Goal: Transaction & Acquisition: Purchase product/service

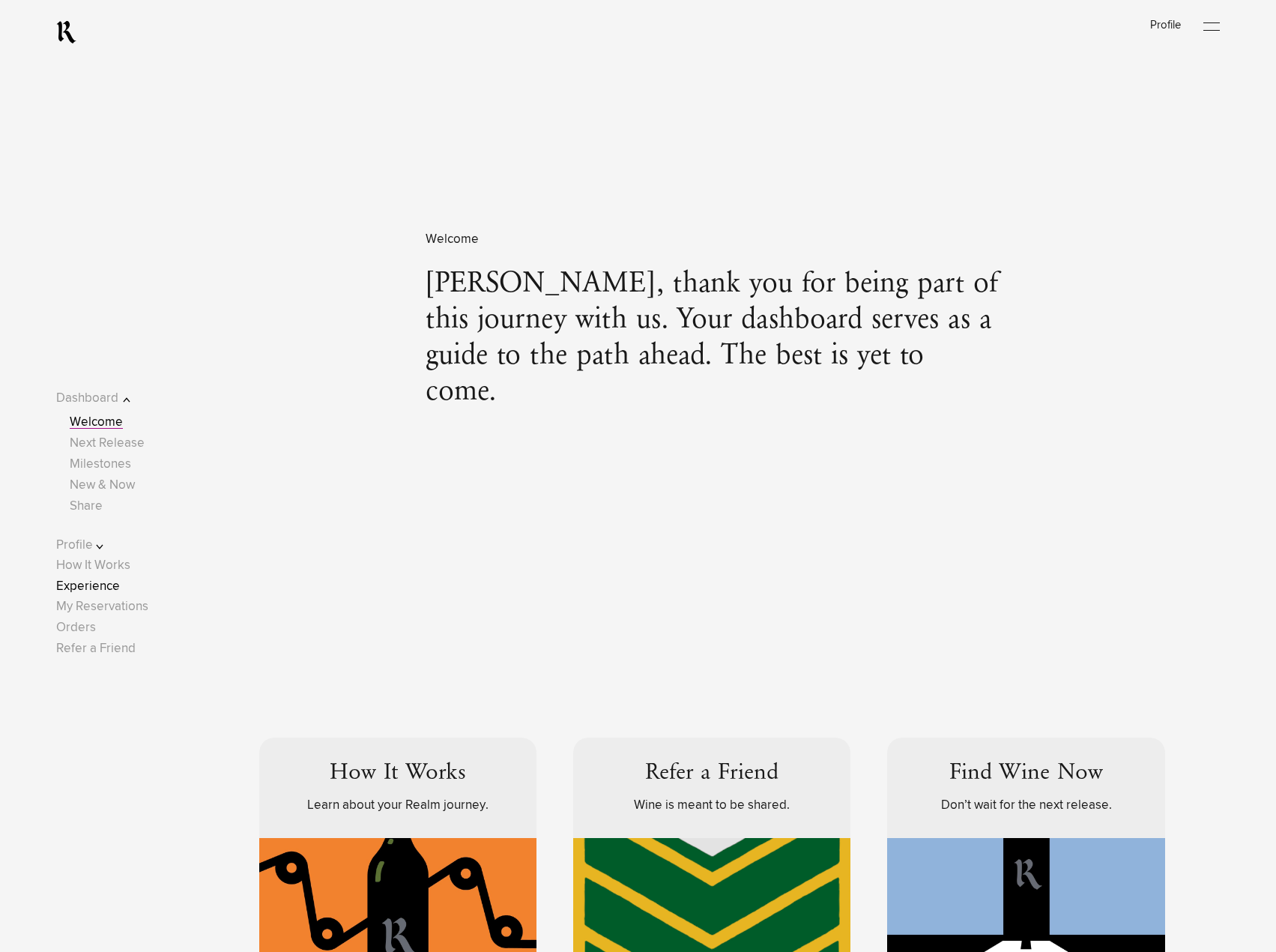
click at [113, 582] on link "Experience" at bounding box center [87, 586] width 64 height 13
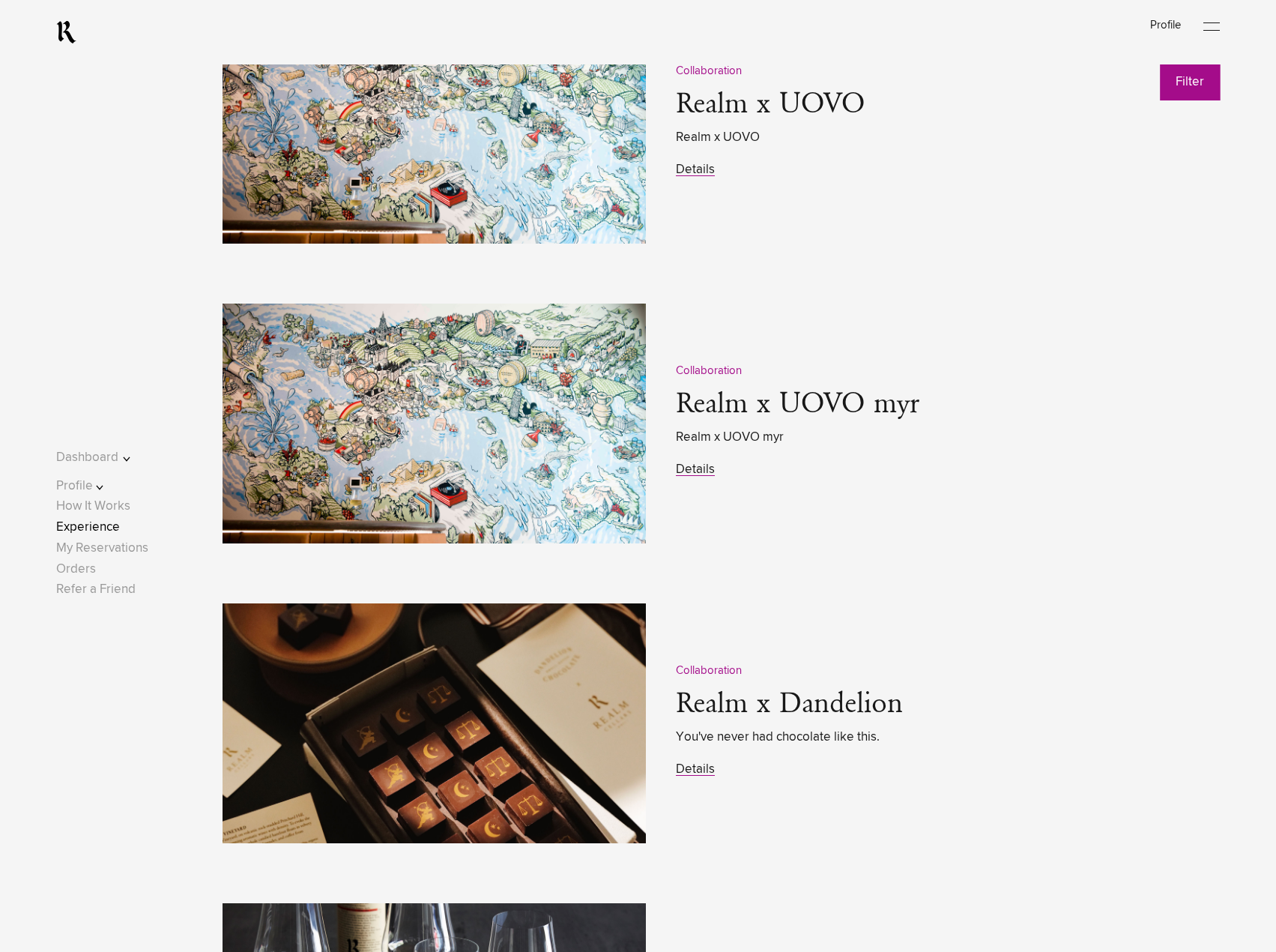
scroll to position [1947, 0]
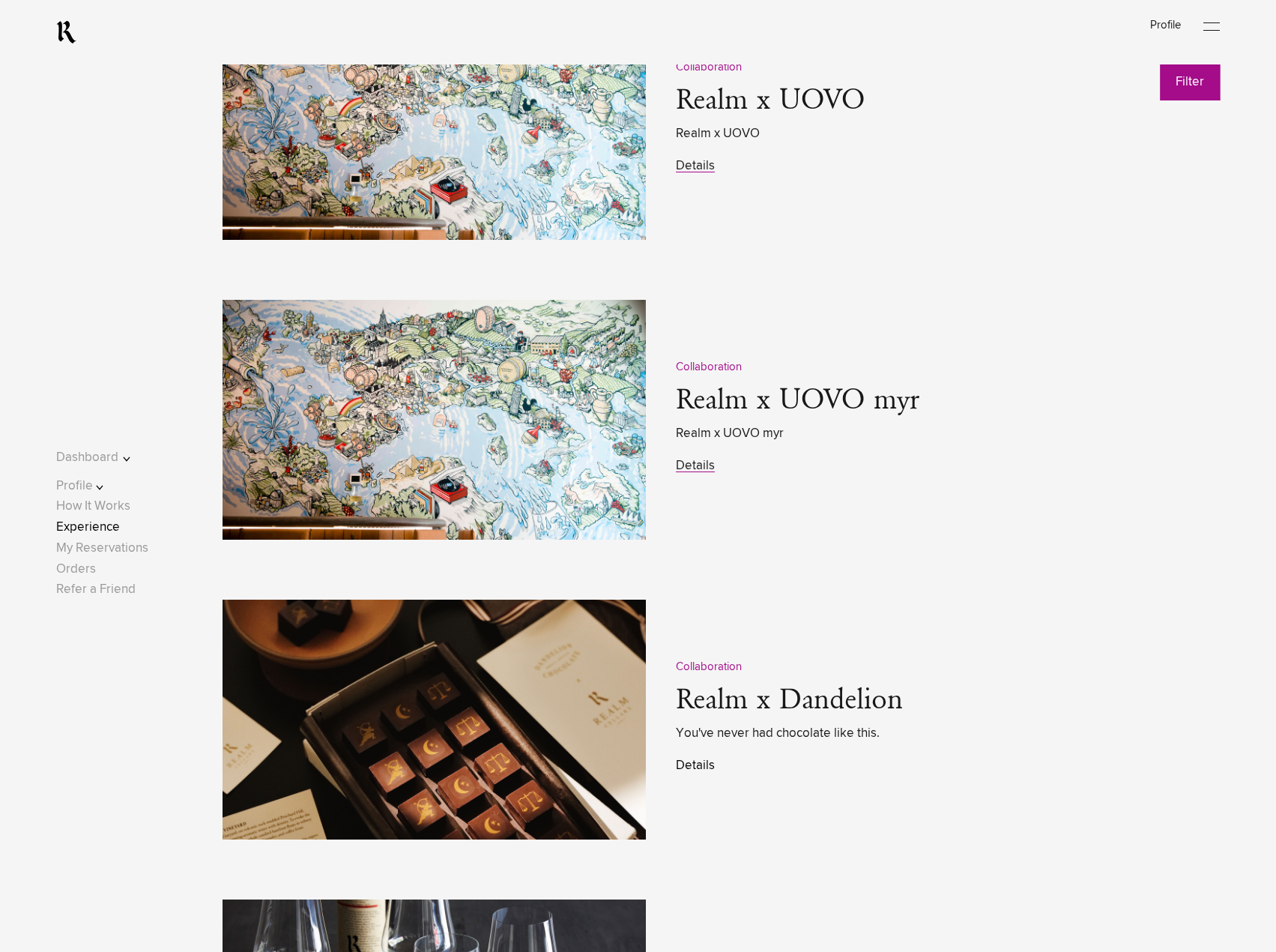
click at [691, 772] on link "Details" at bounding box center [695, 765] width 39 height 13
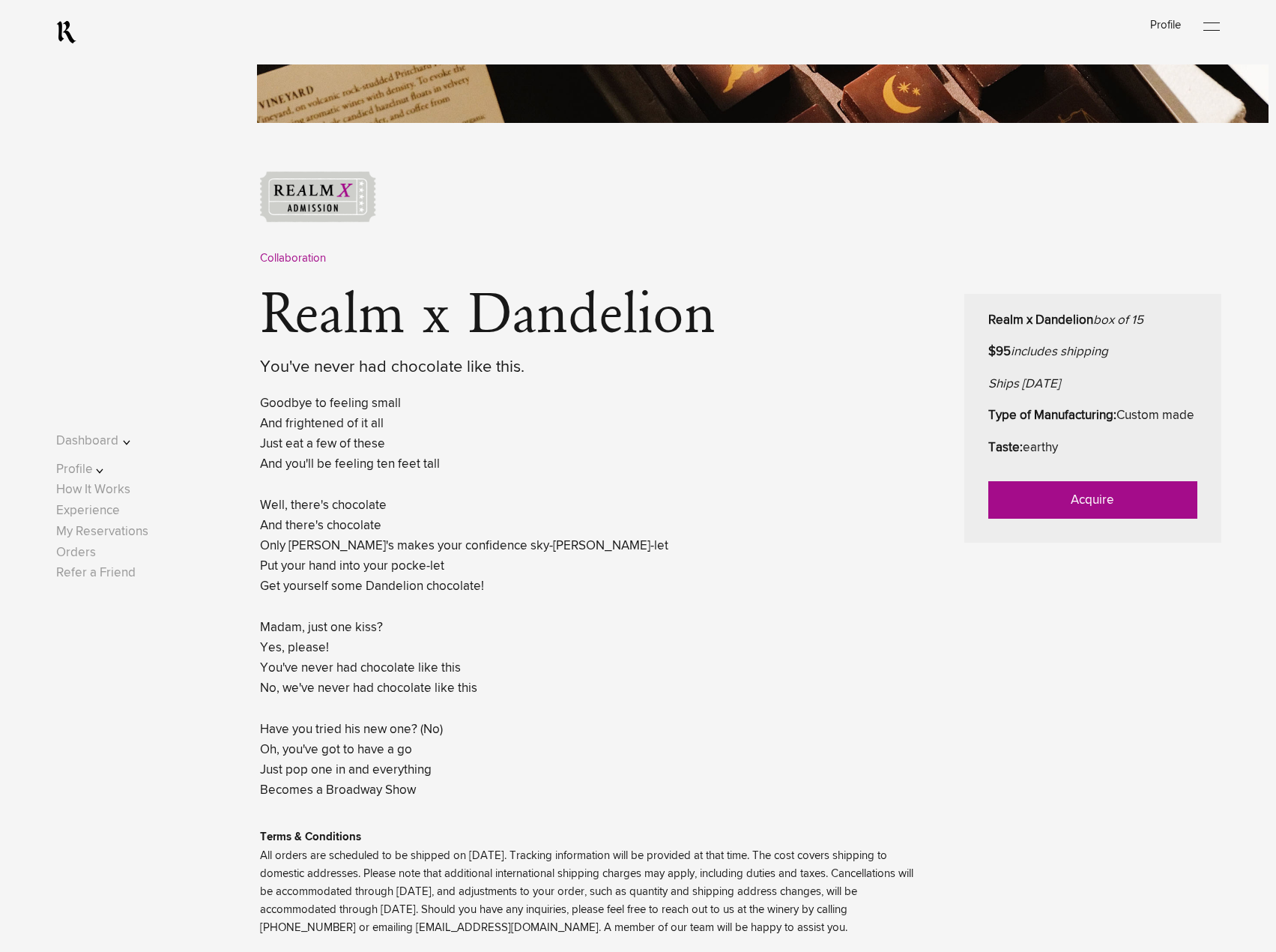
scroll to position [524, 0]
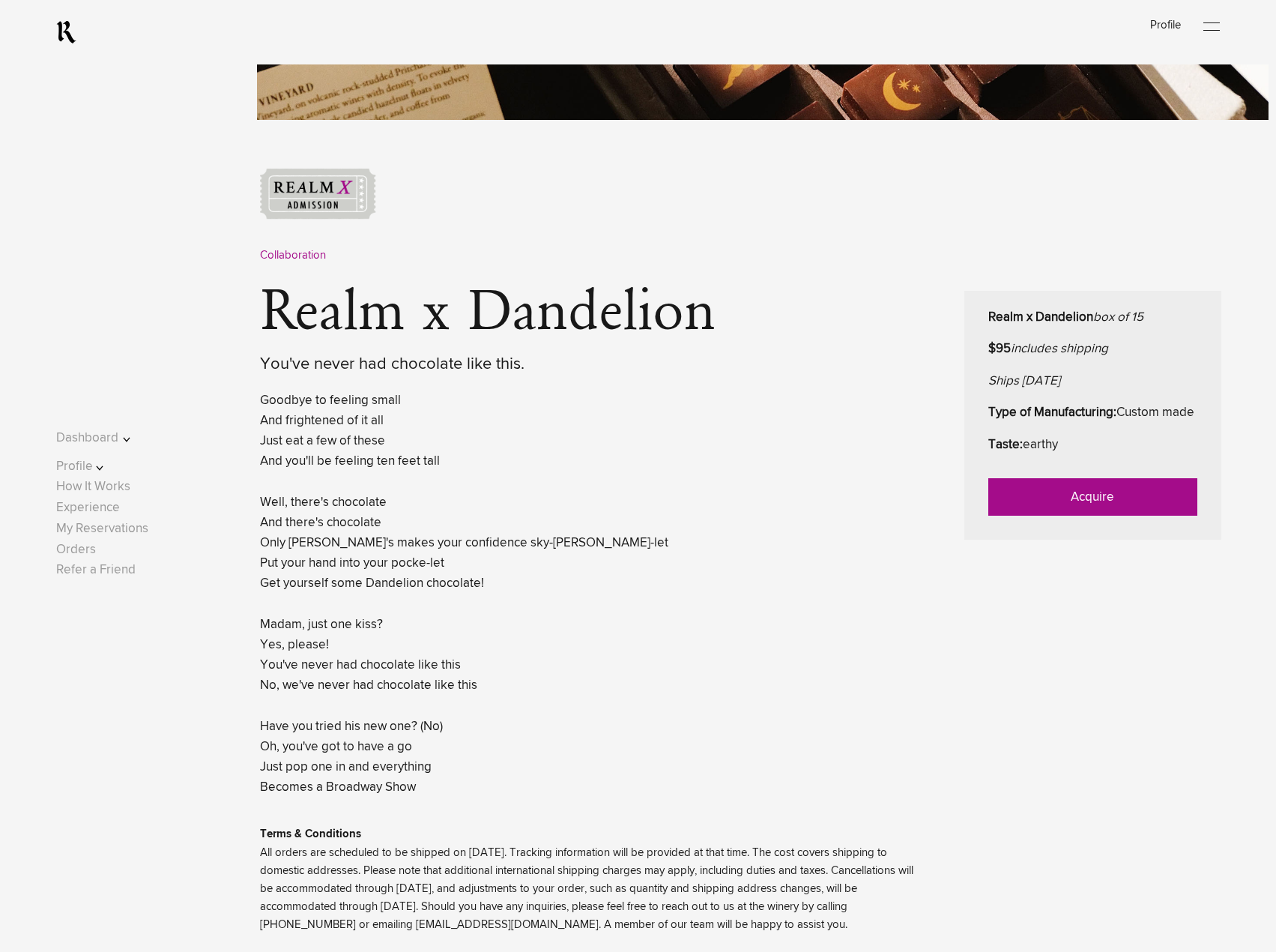
click at [1065, 515] on link "Acquire" at bounding box center [1093, 497] width 209 height 37
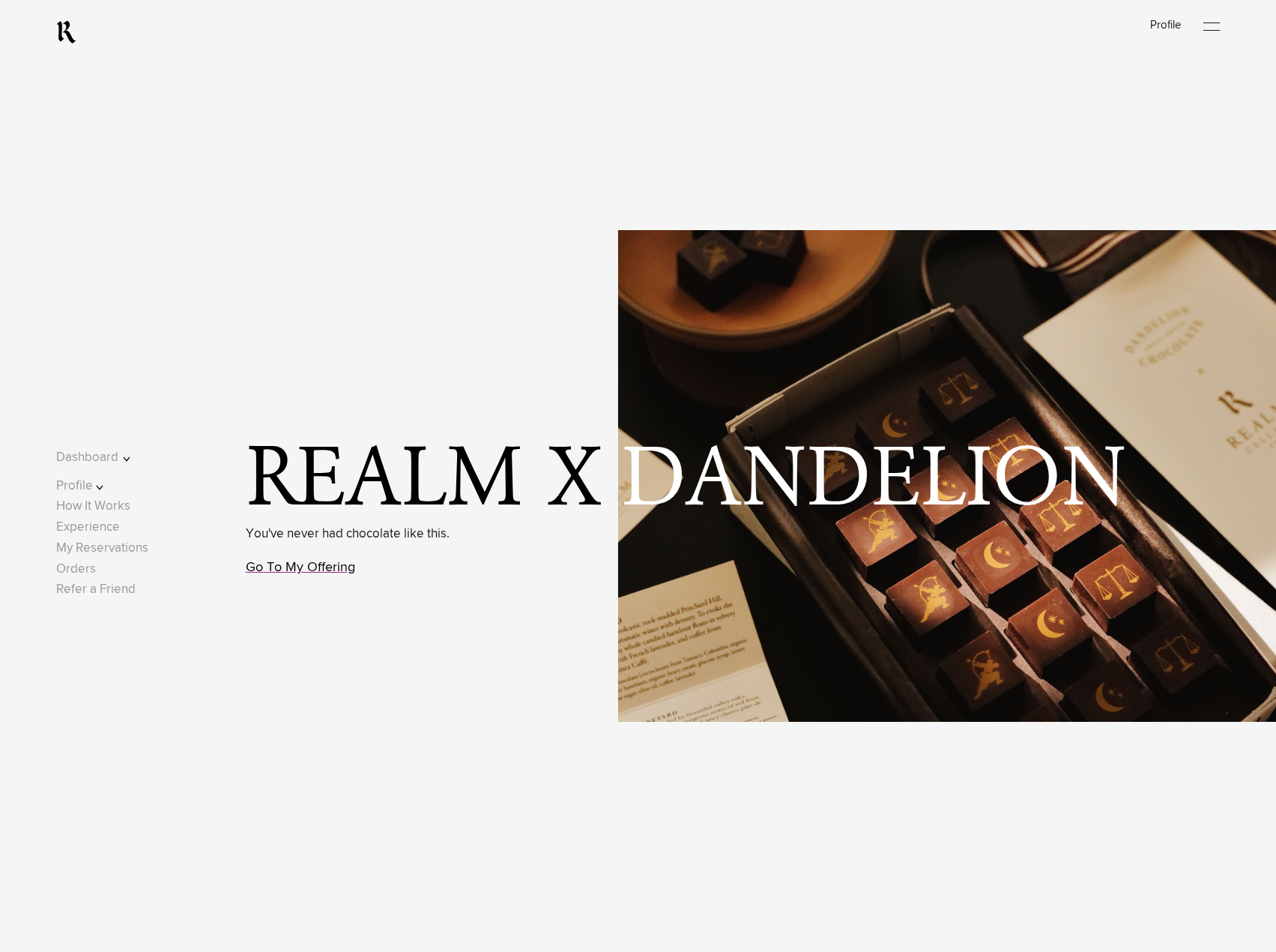
click at [325, 571] on link "Go To My Offering" at bounding box center [300, 567] width 109 height 14
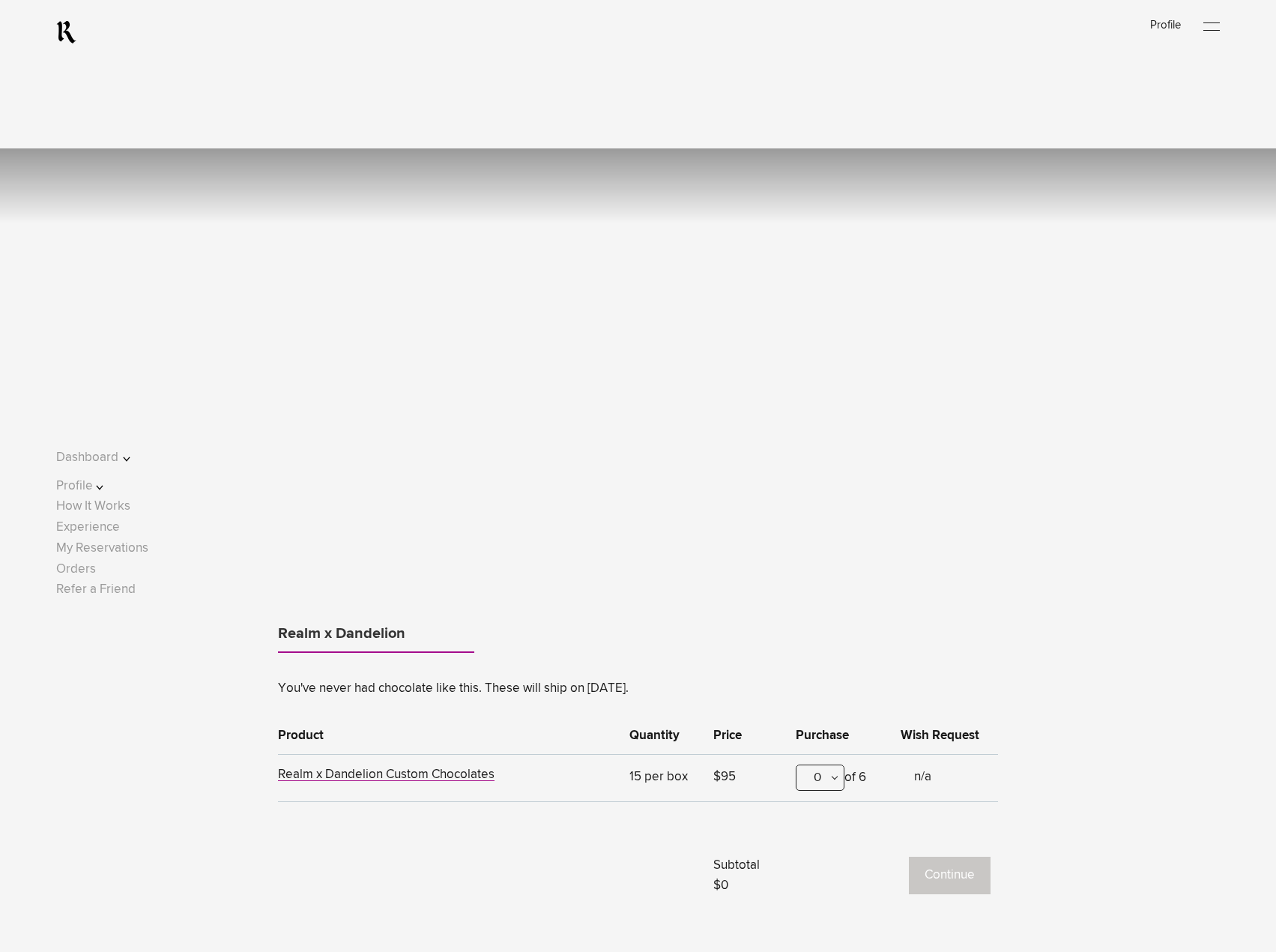
scroll to position [1306, 0]
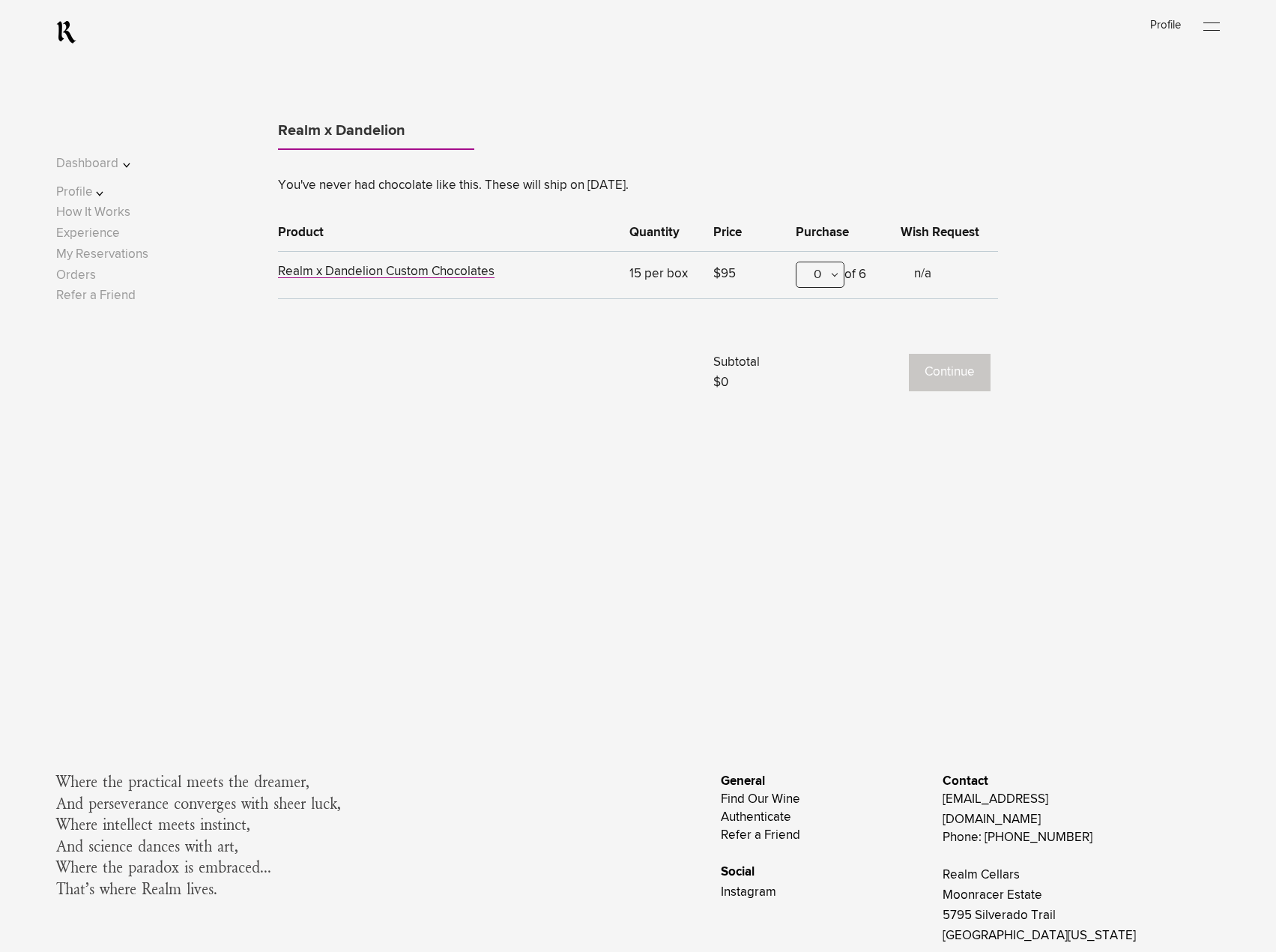
drag, startPoint x: 842, startPoint y: 290, endPoint x: 826, endPoint y: 292, distance: 16.1
click at [840, 291] on div "0 0 1 2 3 4 5 6" at bounding box center [820, 278] width 48 height 32
click at [827, 281] on div at bounding box center [638, 476] width 1276 height 952
drag, startPoint x: 826, startPoint y: 281, endPoint x: 824, endPoint y: 301, distance: 20.1
click at [826, 285] on div "0" at bounding box center [820, 275] width 48 height 26
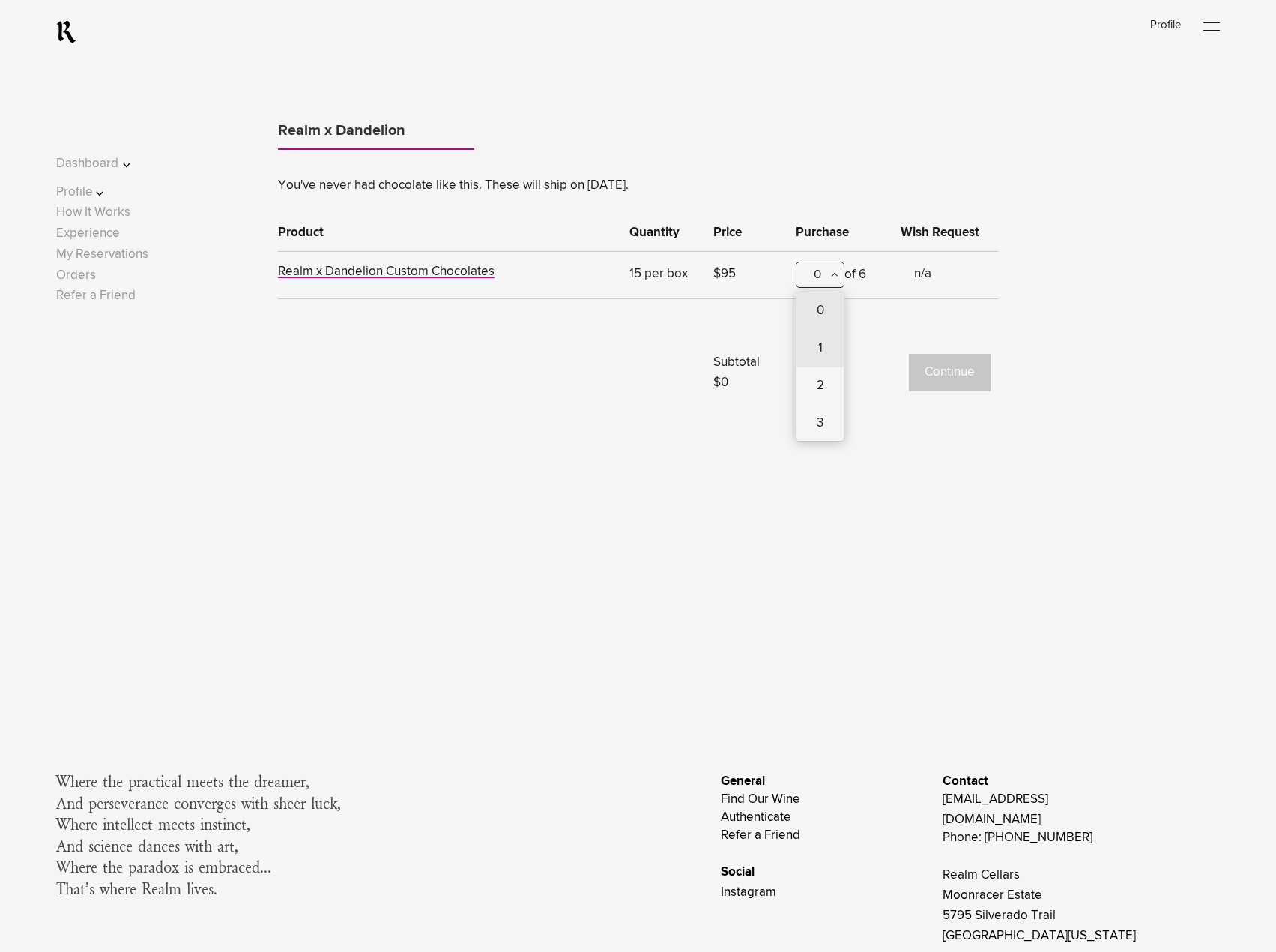
click at [824, 348] on div "1" at bounding box center [821, 348] width 47 height 37
click at [930, 376] on button "Continue" at bounding box center [950, 372] width 81 height 37
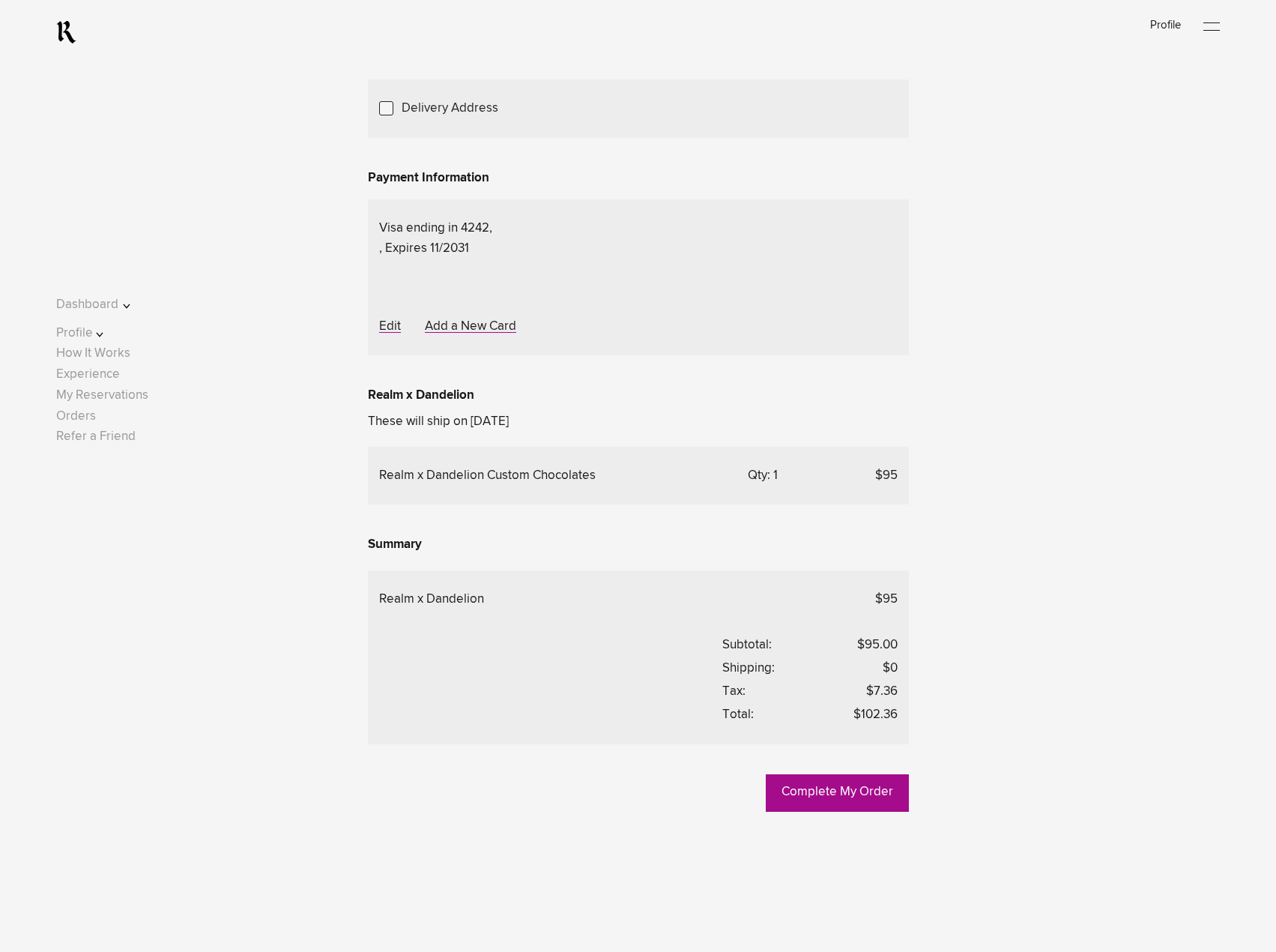
scroll to position [225, 0]
click at [397, 333] on link "Edit" at bounding box center [390, 326] width 22 height 13
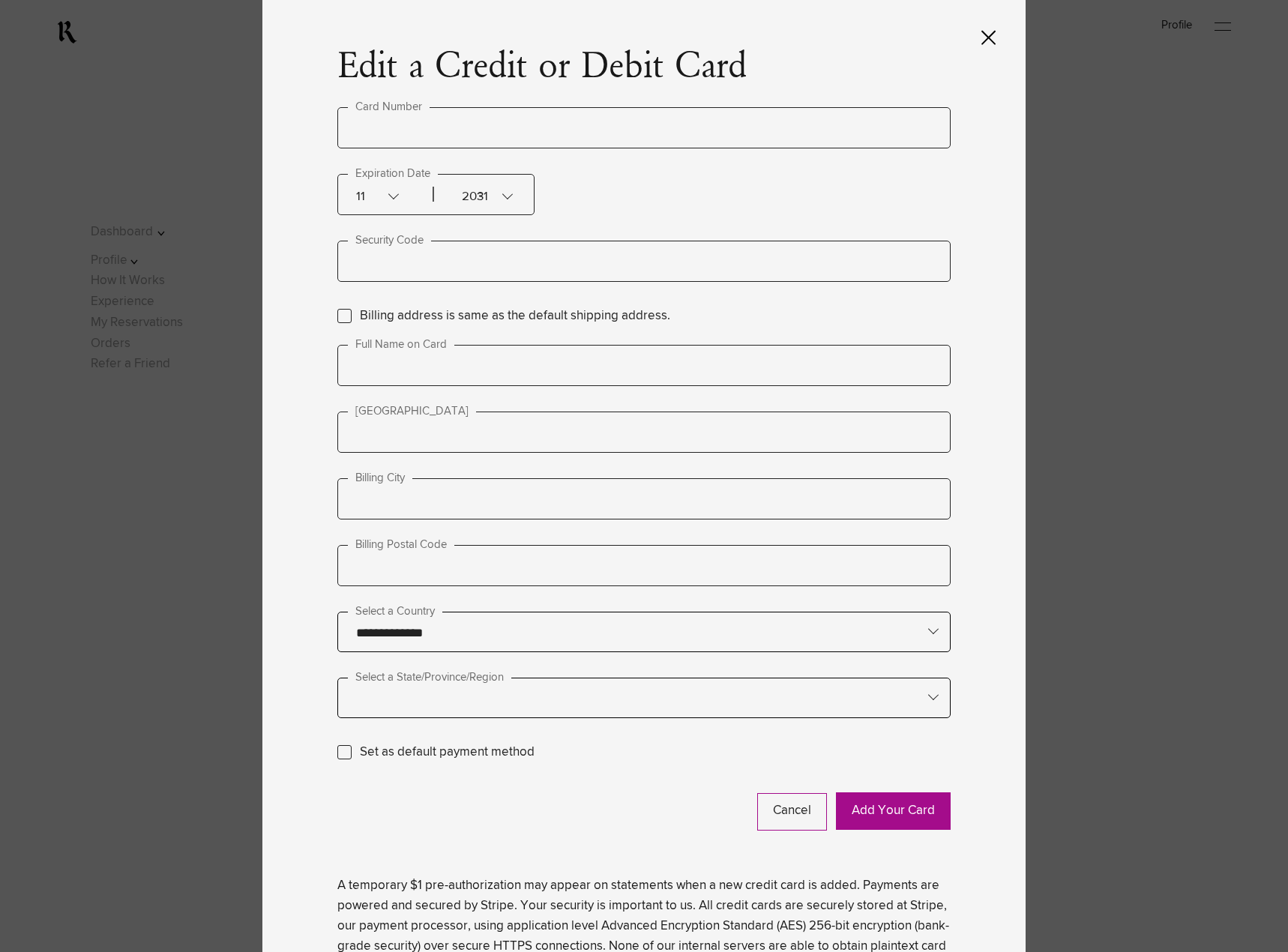
click at [411, 122] on input "text" at bounding box center [644, 127] width 613 height 42
type input "**********"
click at [398, 259] on input "text" at bounding box center [644, 261] width 613 height 42
type input "***"
click at [360, 313] on label "Billing address is same as the default shipping address." at bounding box center [515, 316] width 310 height 20
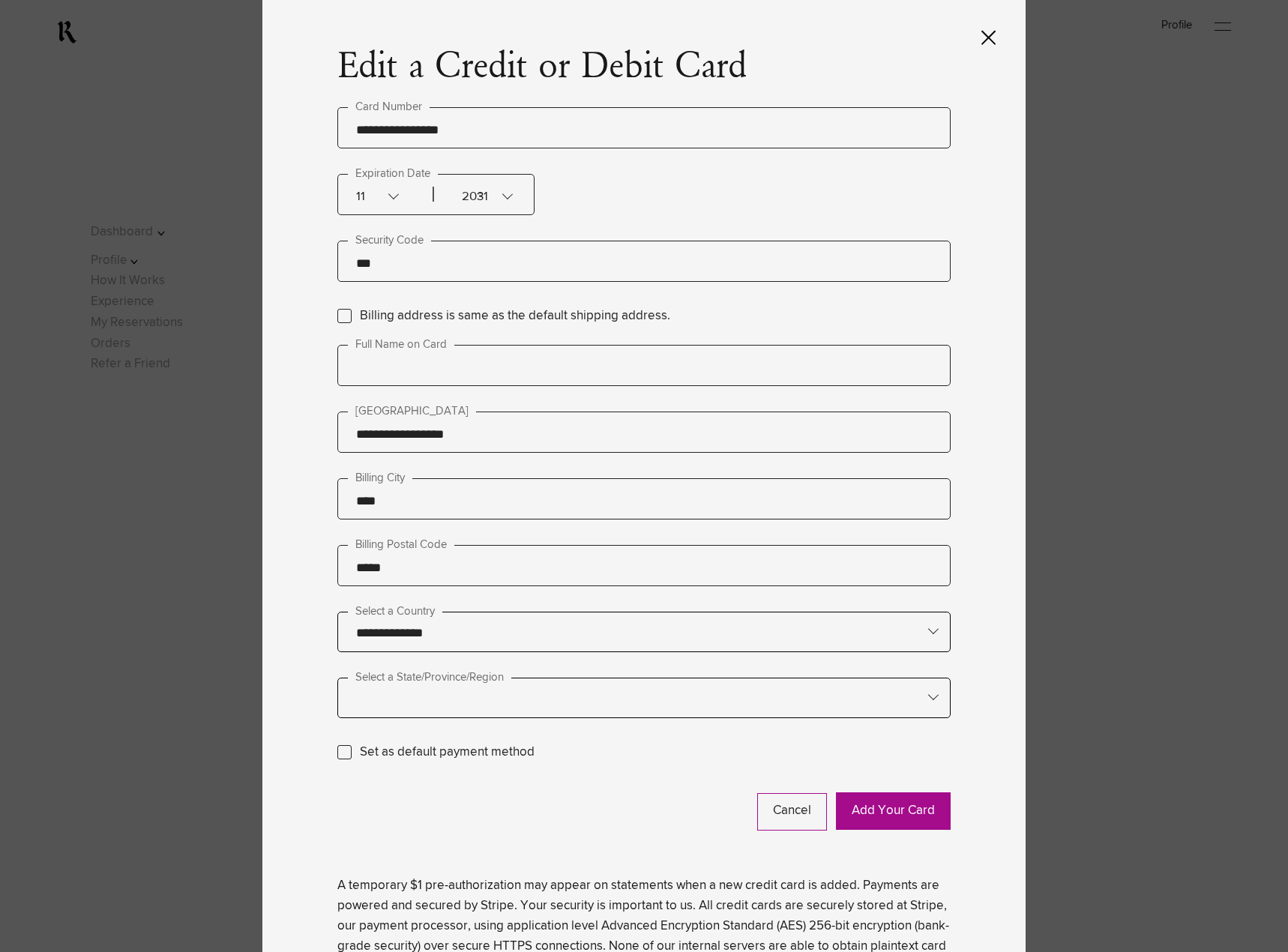
type input "**********"
click at [910, 827] on button "Add Your Card" at bounding box center [893, 810] width 114 height 37
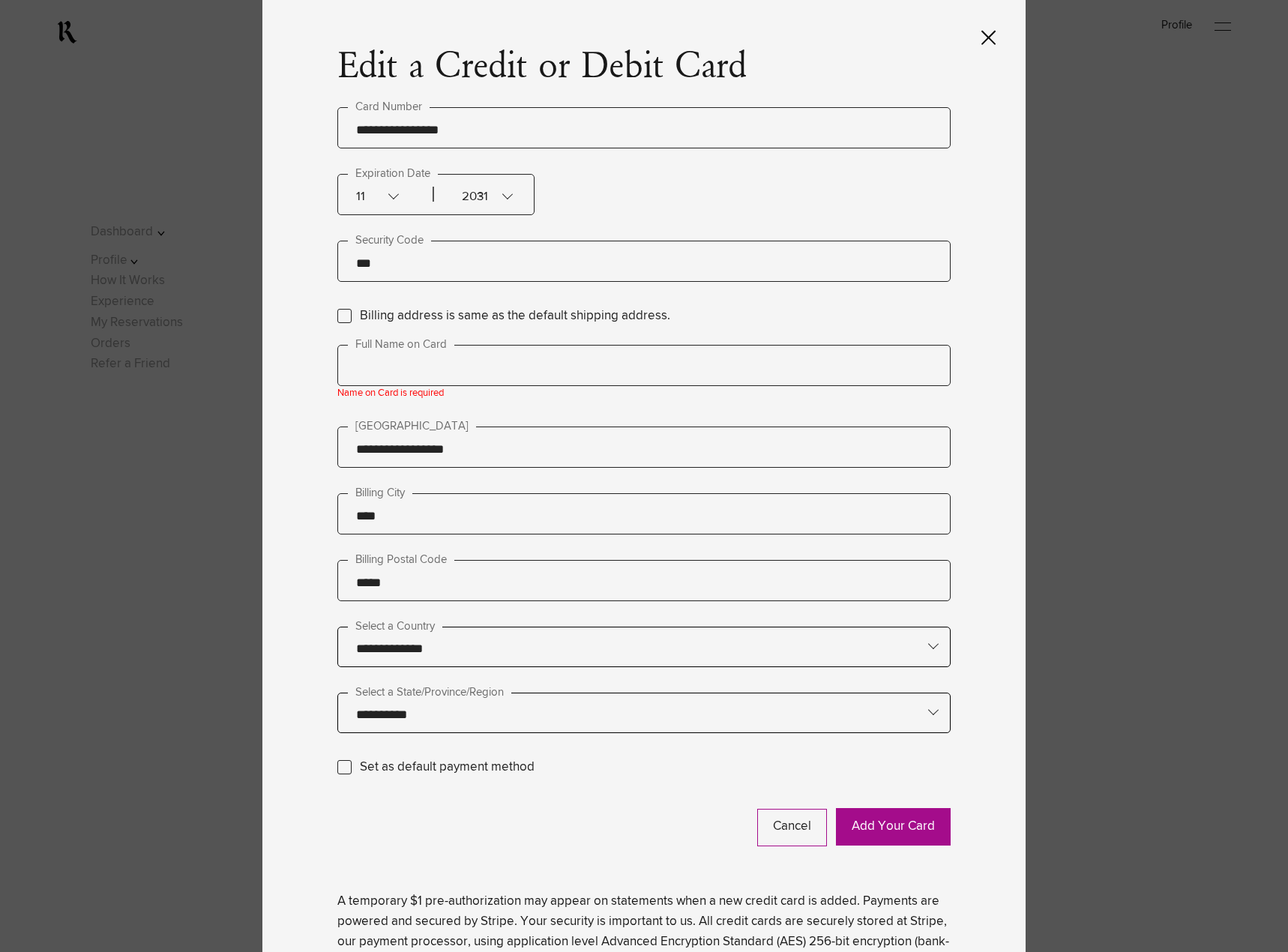
click at [488, 358] on input "text" at bounding box center [644, 365] width 613 height 42
type input "**********"
click at [881, 835] on button "Add Your Card" at bounding box center [893, 827] width 114 height 37
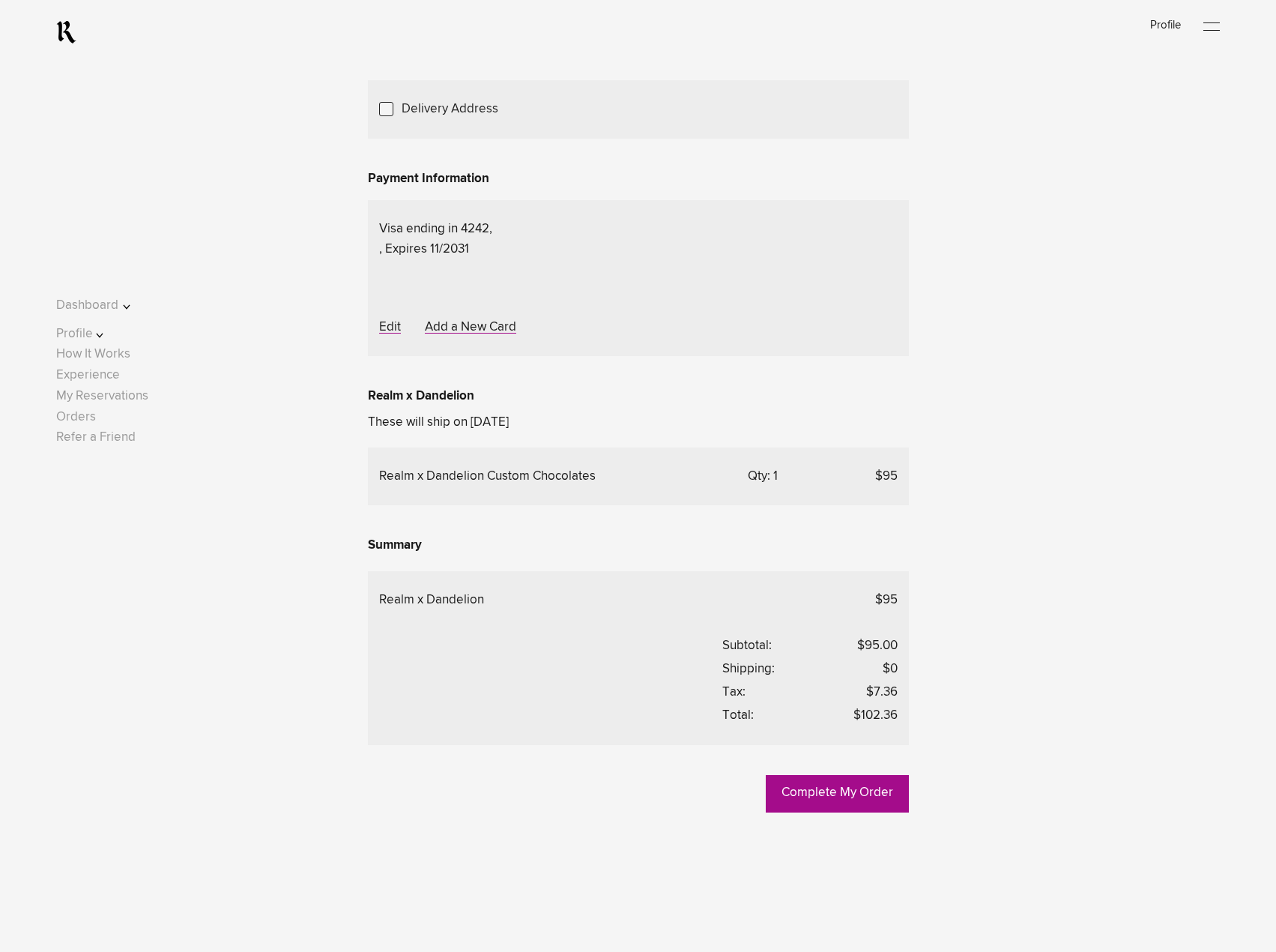
scroll to position [314, 0]
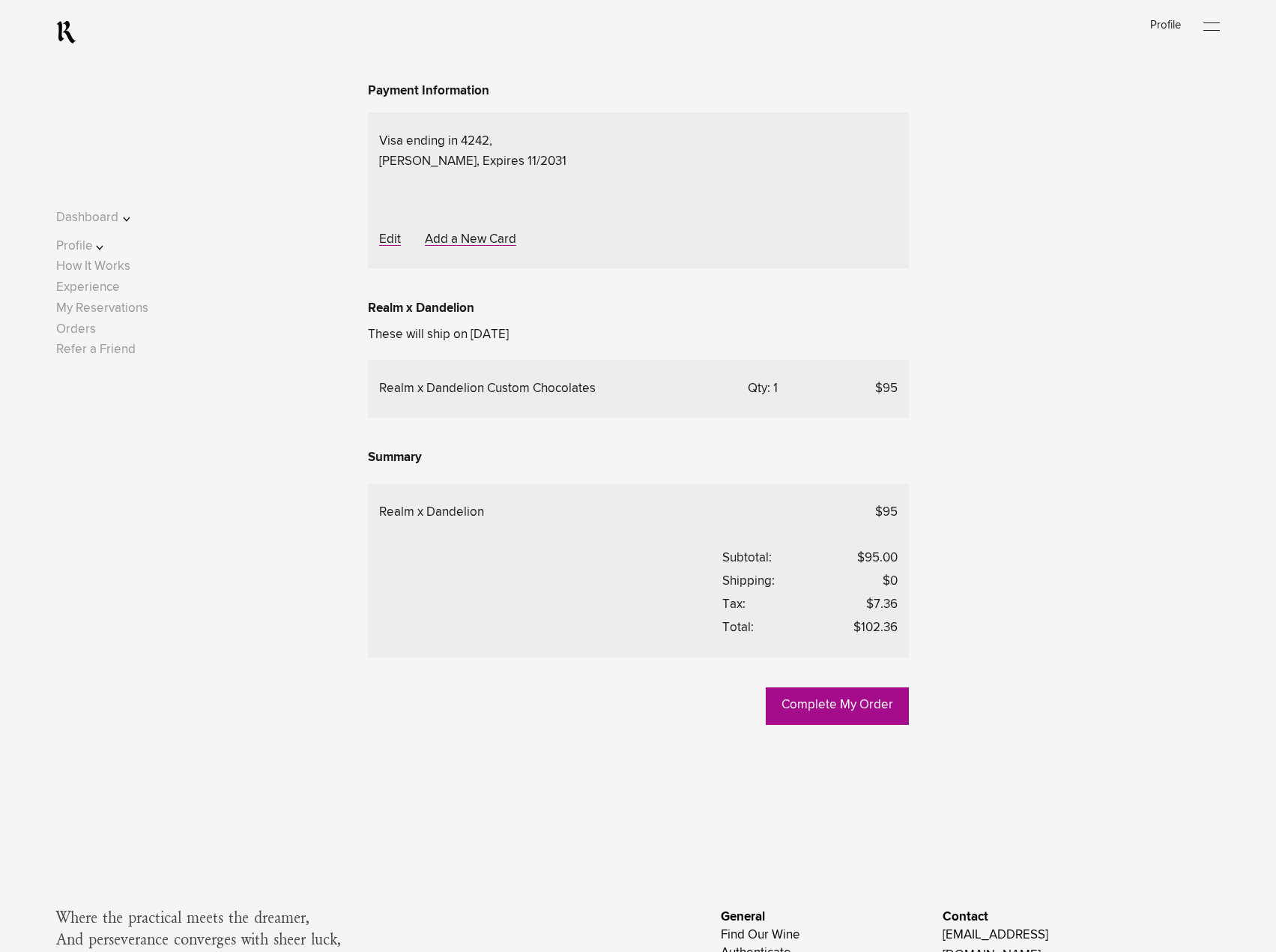
click at [0, 0] on link "Add a New Address" at bounding box center [0, 0] width 0 height 0
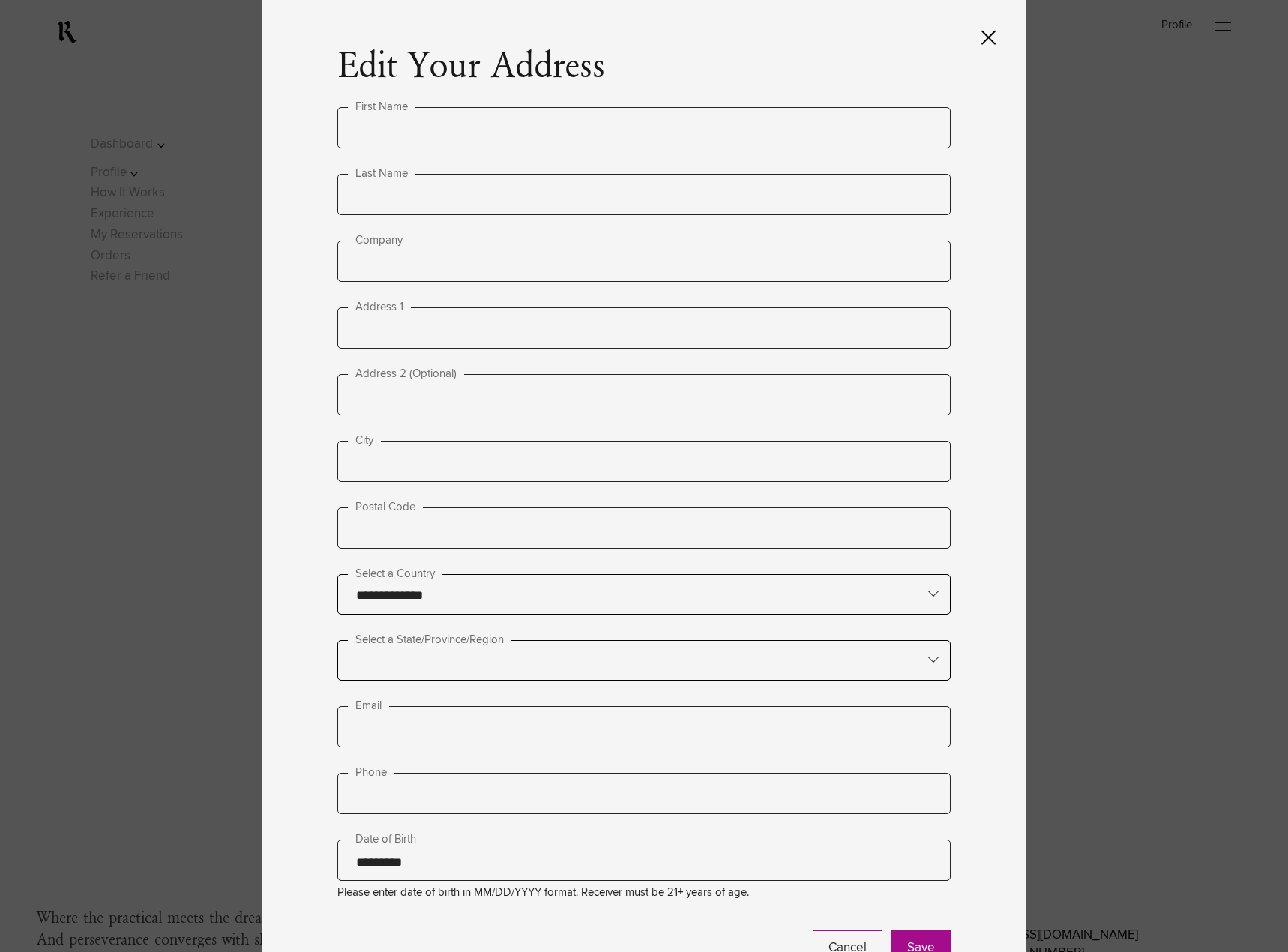
type input "**********"
click at [482, 125] on input "text" at bounding box center [644, 127] width 613 height 42
type input "*****"
type input "*******"
type input "**********"
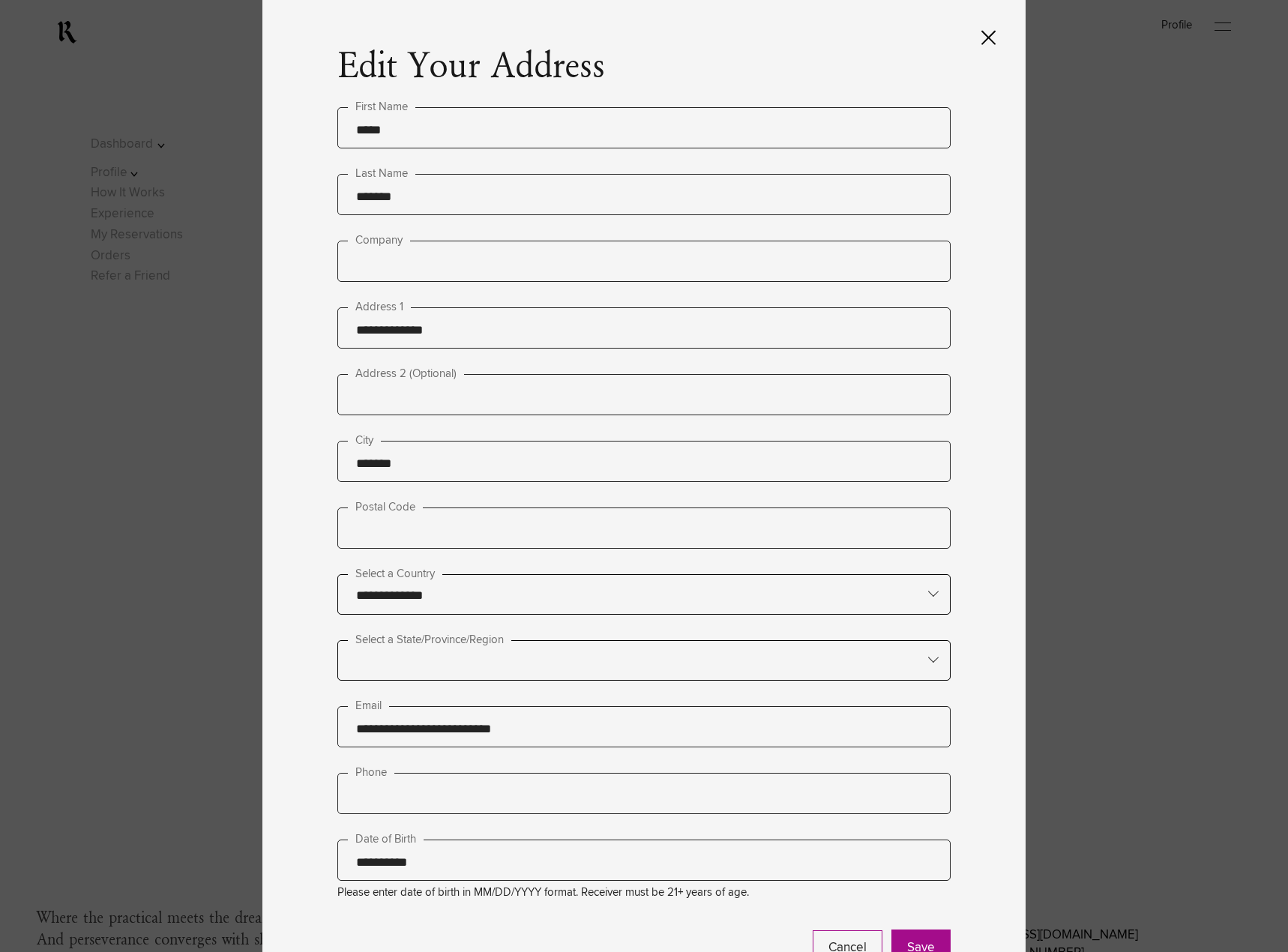
type input "********"
type input "*****"
type lightning-primitive-input-simple "N"
type input "*"
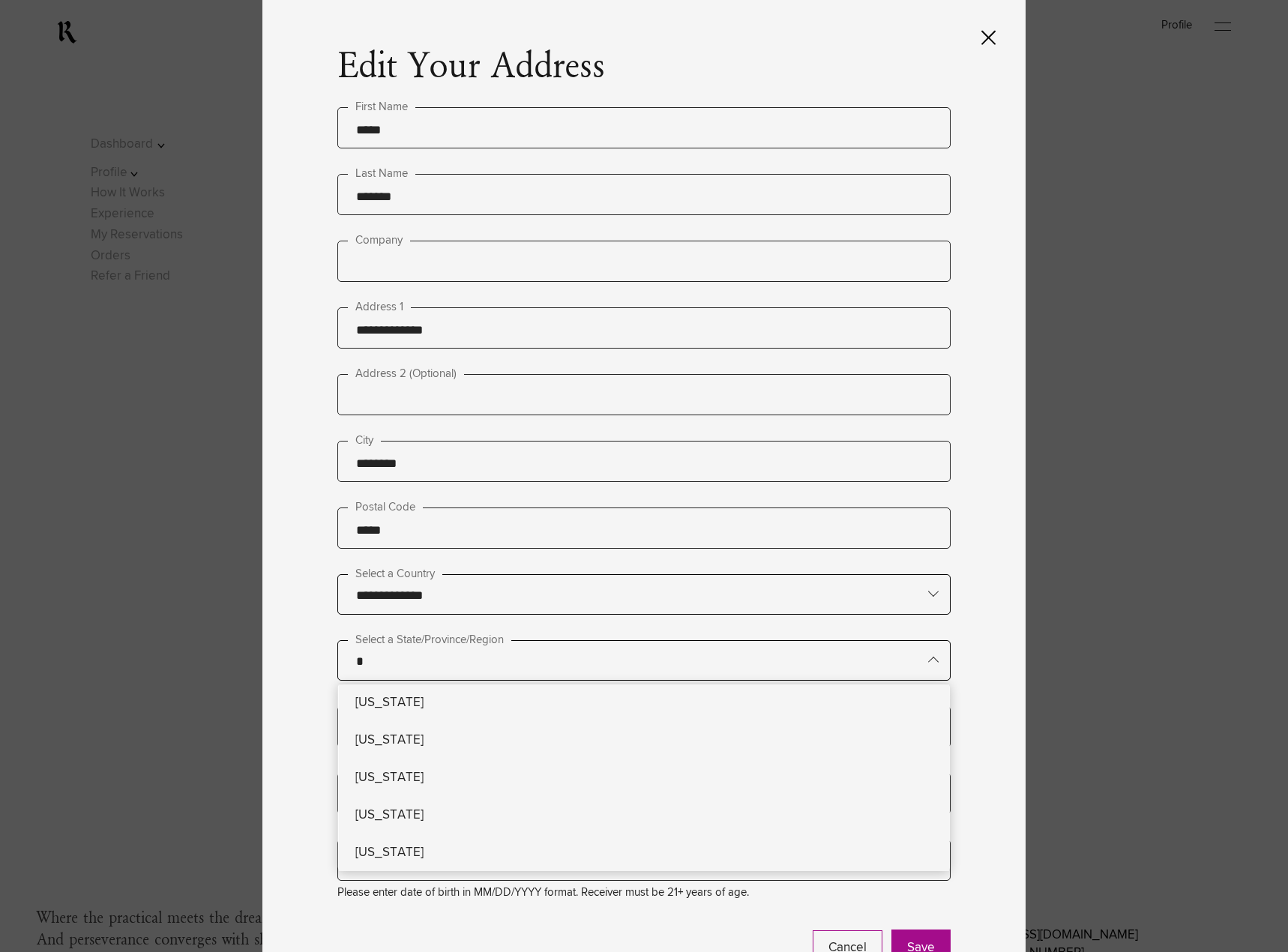
type lightning-primitive-input-simple "Ne"
type input "**"
type lightning-primitive-input-simple "New"
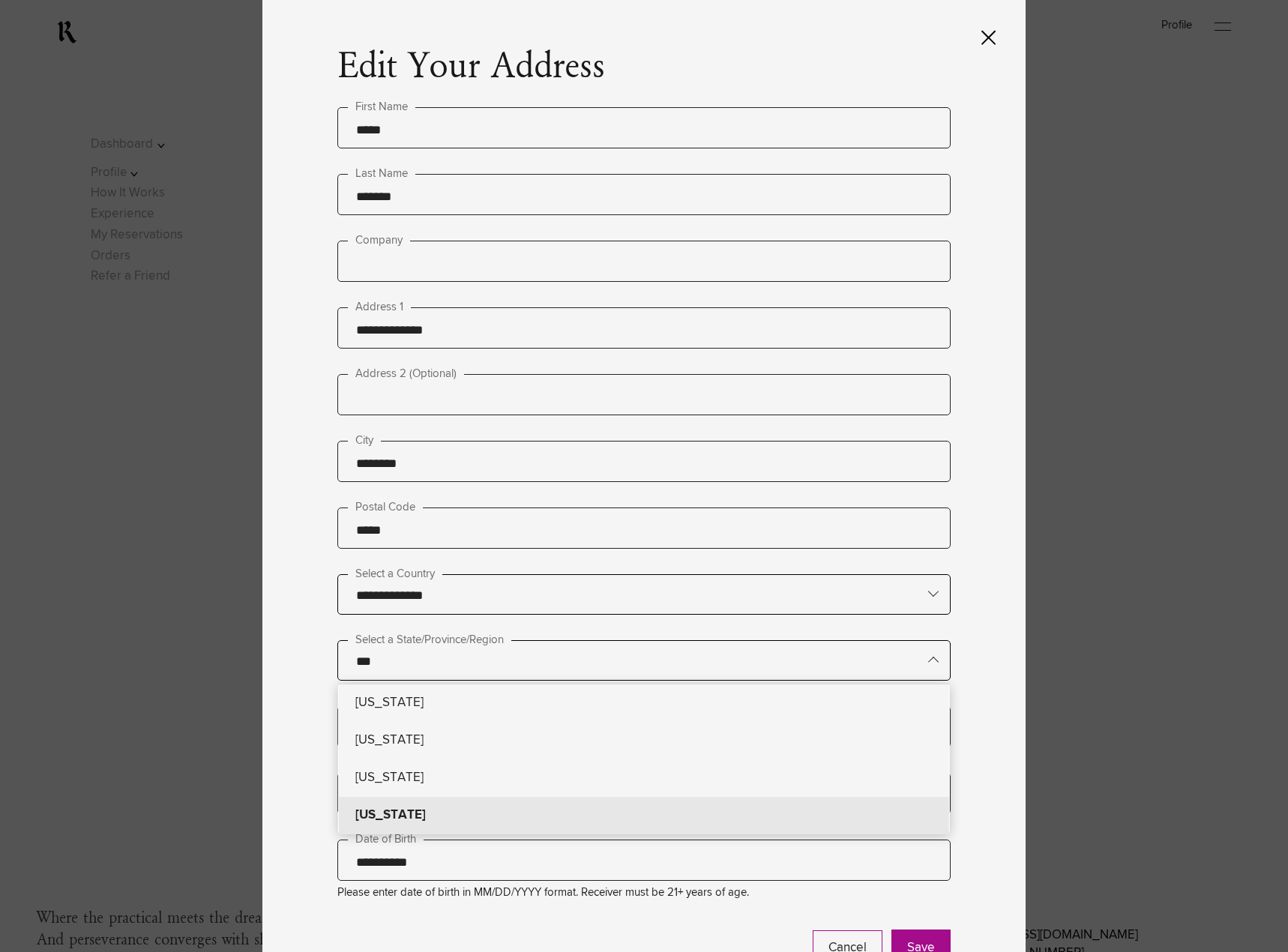
type input "********"
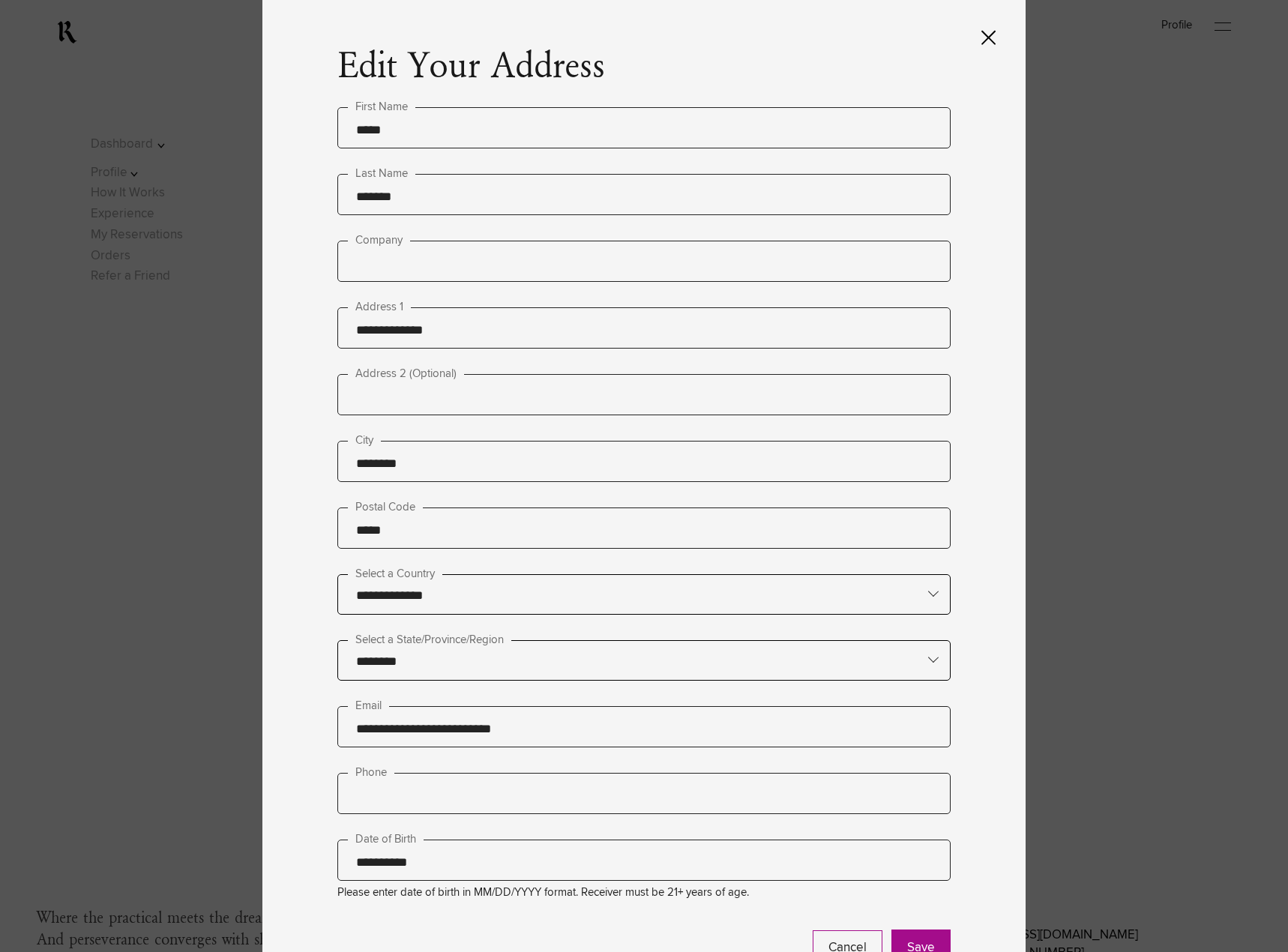
click at [463, 795] on input "text" at bounding box center [644, 793] width 613 height 42
type input "**********"
click at [912, 946] on button "Save" at bounding box center [921, 948] width 59 height 37
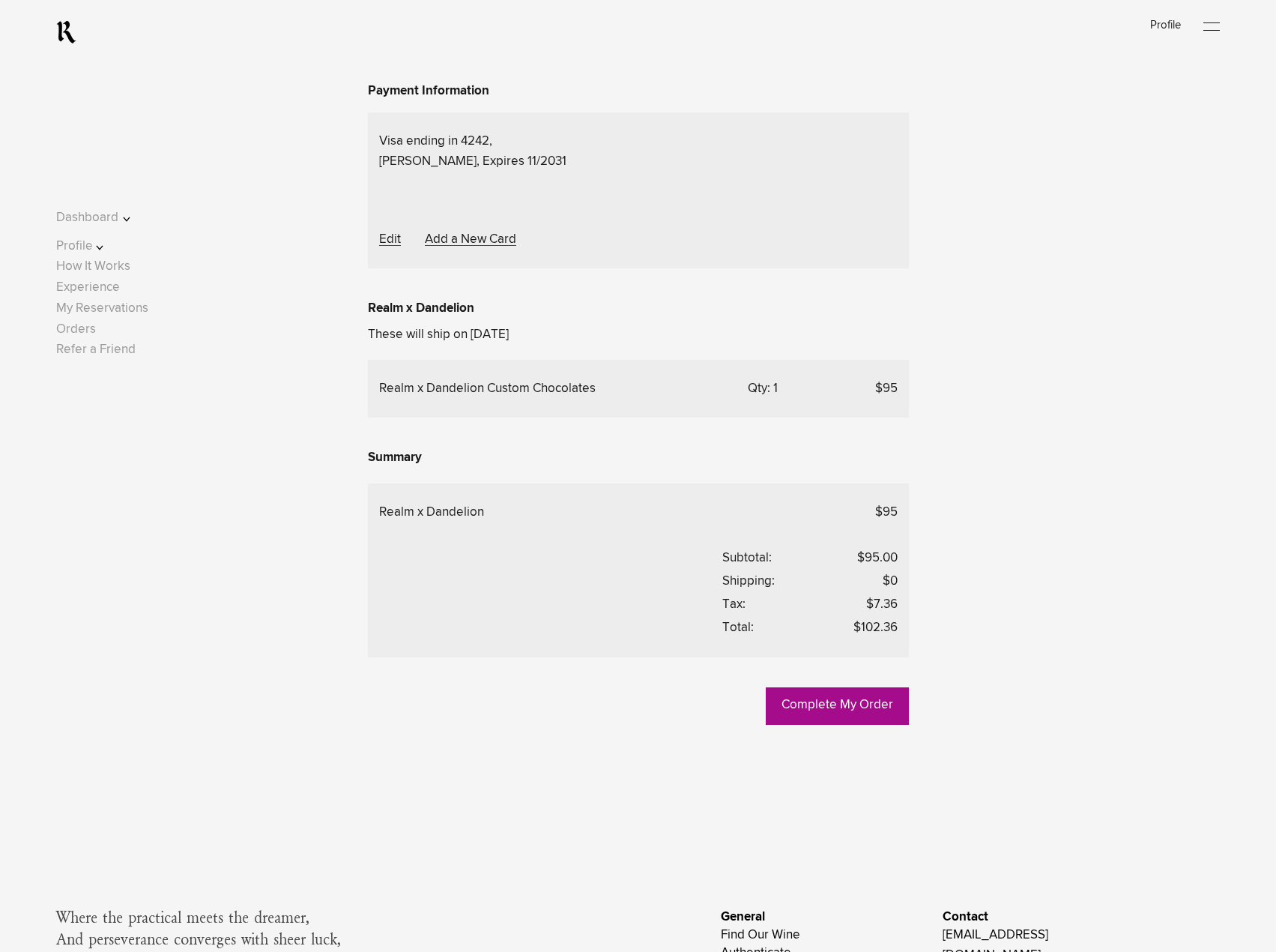
click at [356, 491] on div "Complete My Order Go Back To My Offering Delivery Method Delivery Address Selec…" at bounding box center [638, 281] width 1164 height 888
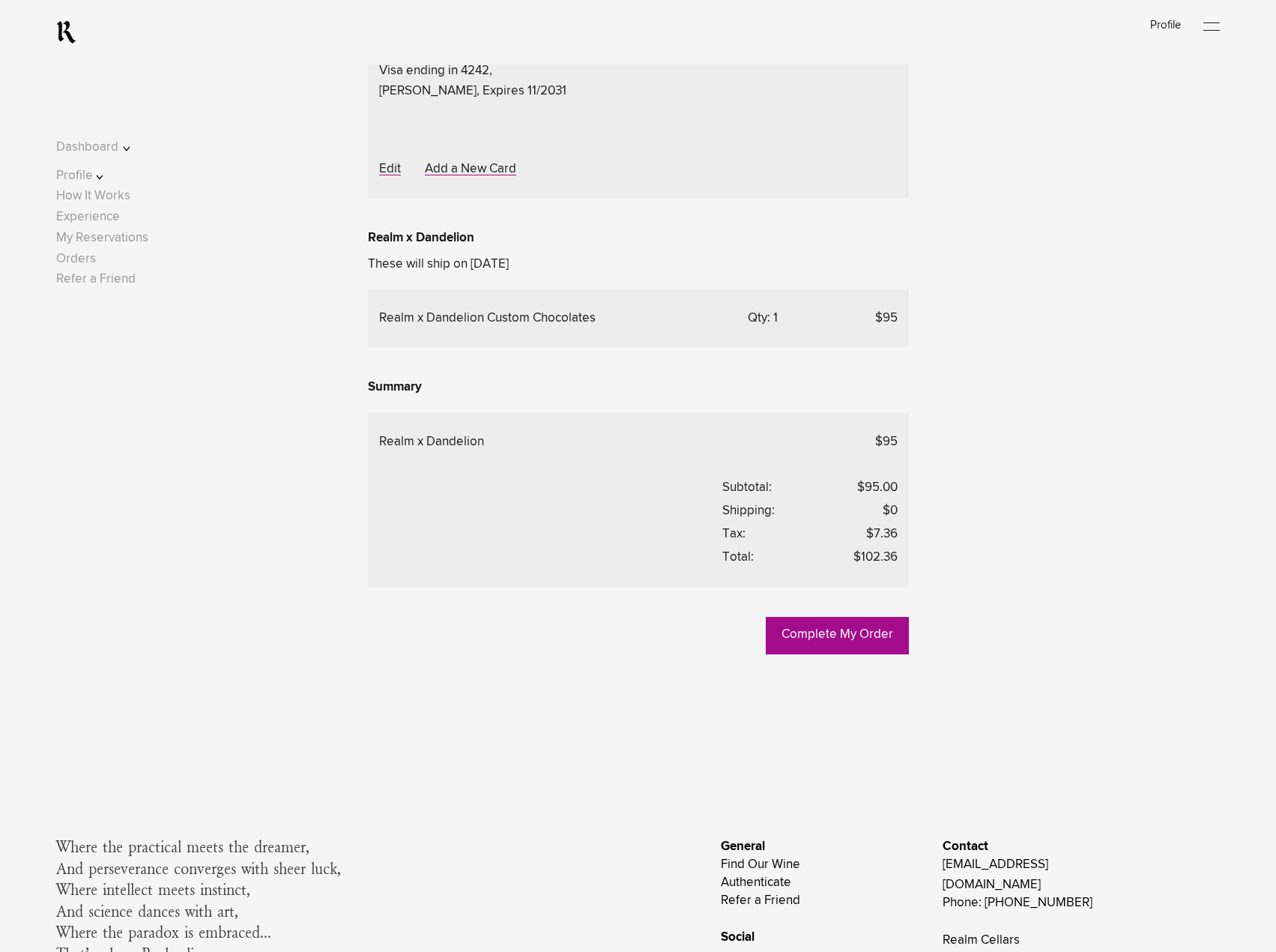
scroll to position [387, 0]
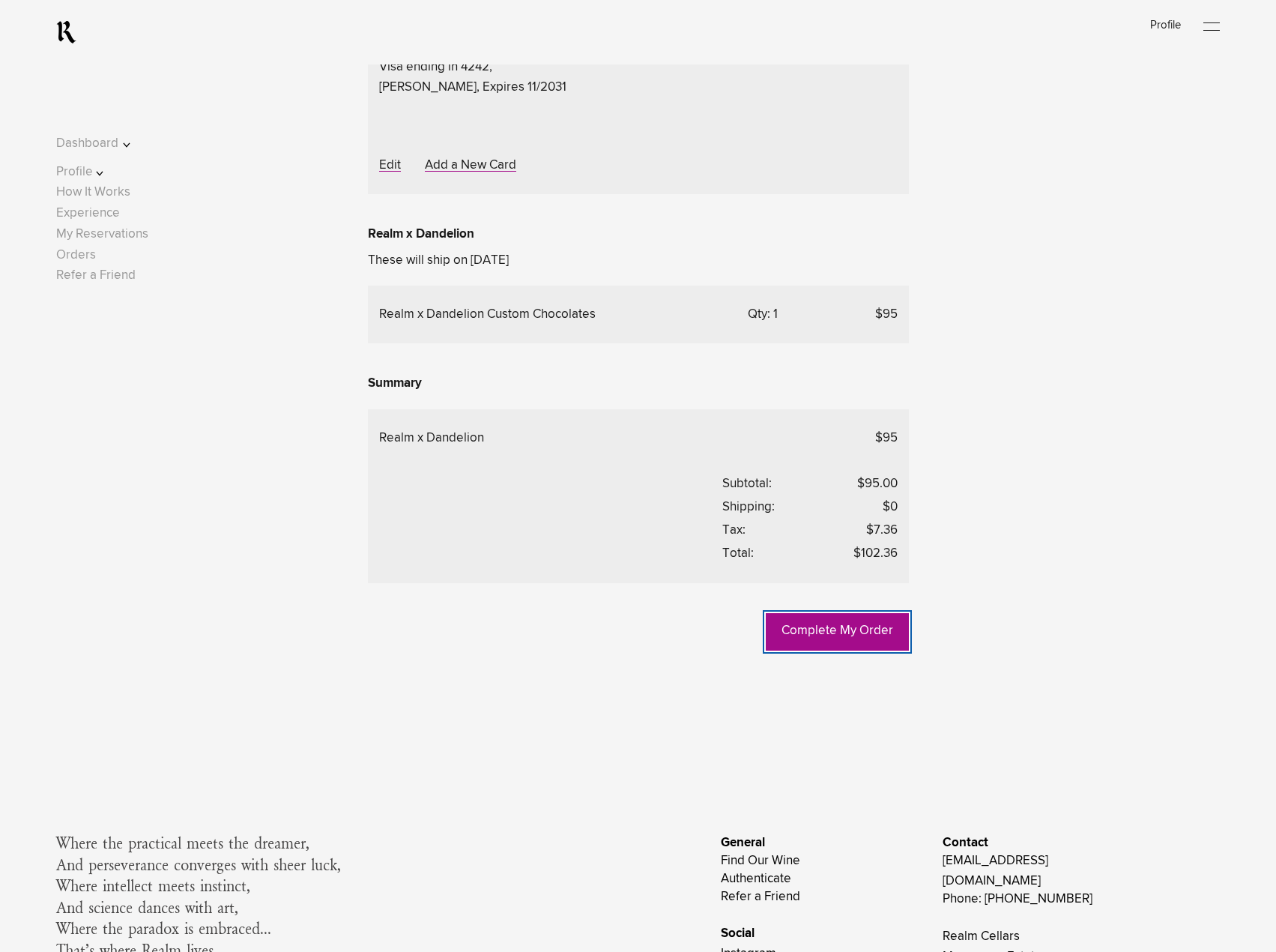
click at [878, 650] on link "Complete My Order" at bounding box center [837, 632] width 143 height 37
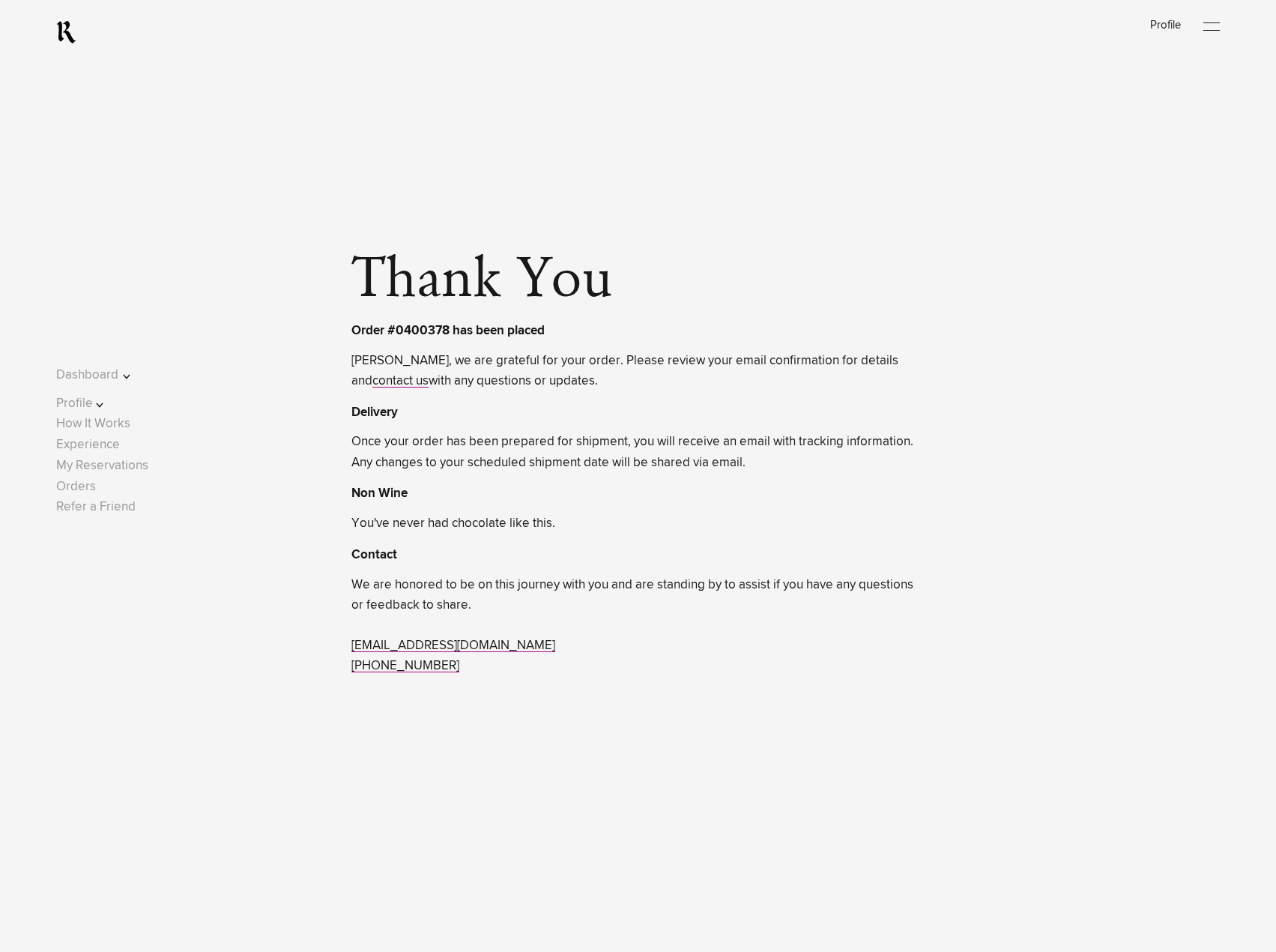
click at [593, 523] on span "You've never had chocolate like this." at bounding box center [638, 524] width 572 height 20
click at [759, 466] on span "Once your order has been prepared for shipment, you will receive an email with …" at bounding box center [638, 452] width 572 height 41
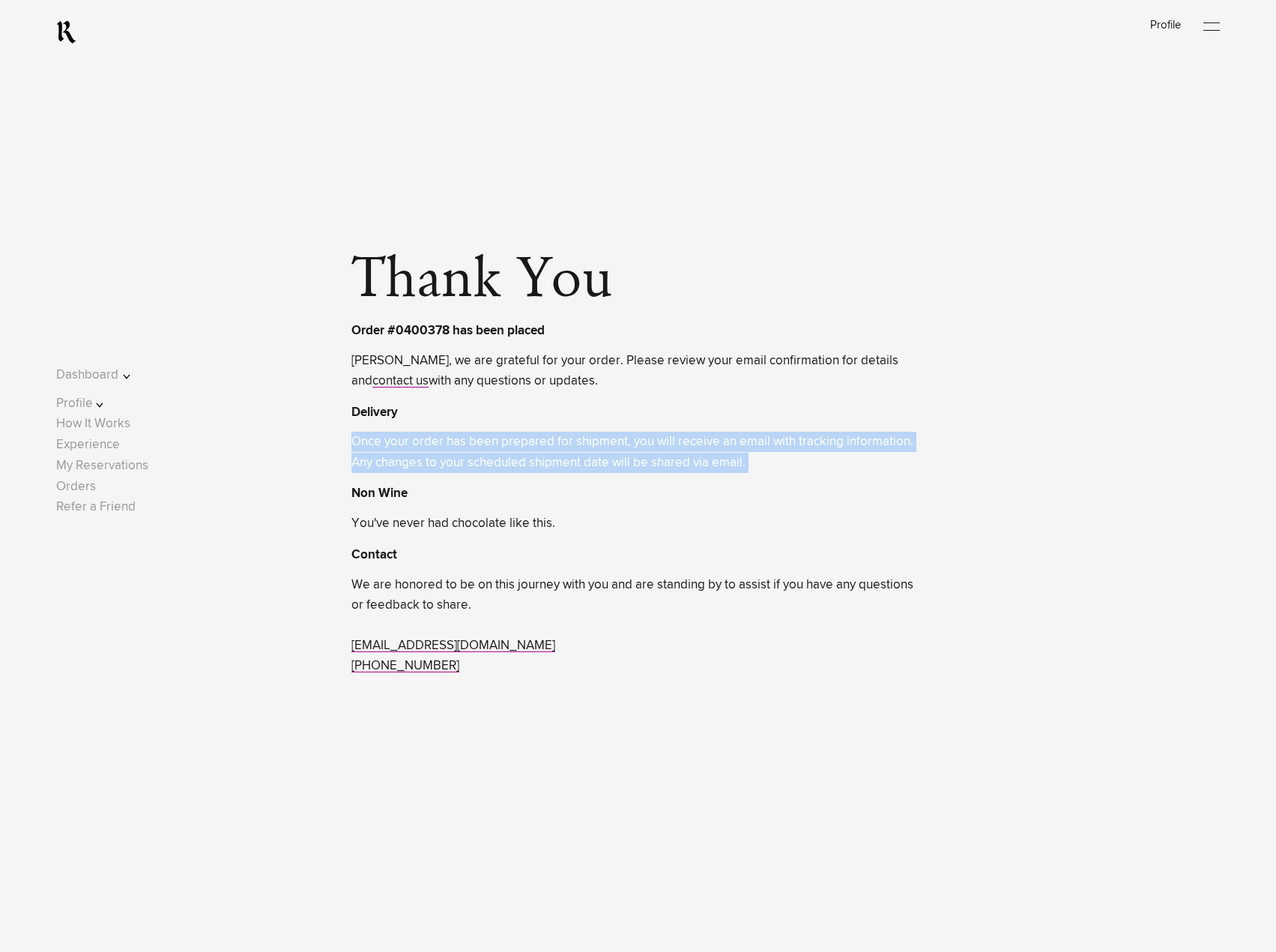
click at [759, 466] on span "Once your order has been prepared for shipment, you will receive an email with …" at bounding box center [638, 452] width 572 height 41
click at [766, 463] on span "Once your order has been prepared for shipment, you will receive an email with …" at bounding box center [638, 452] width 572 height 41
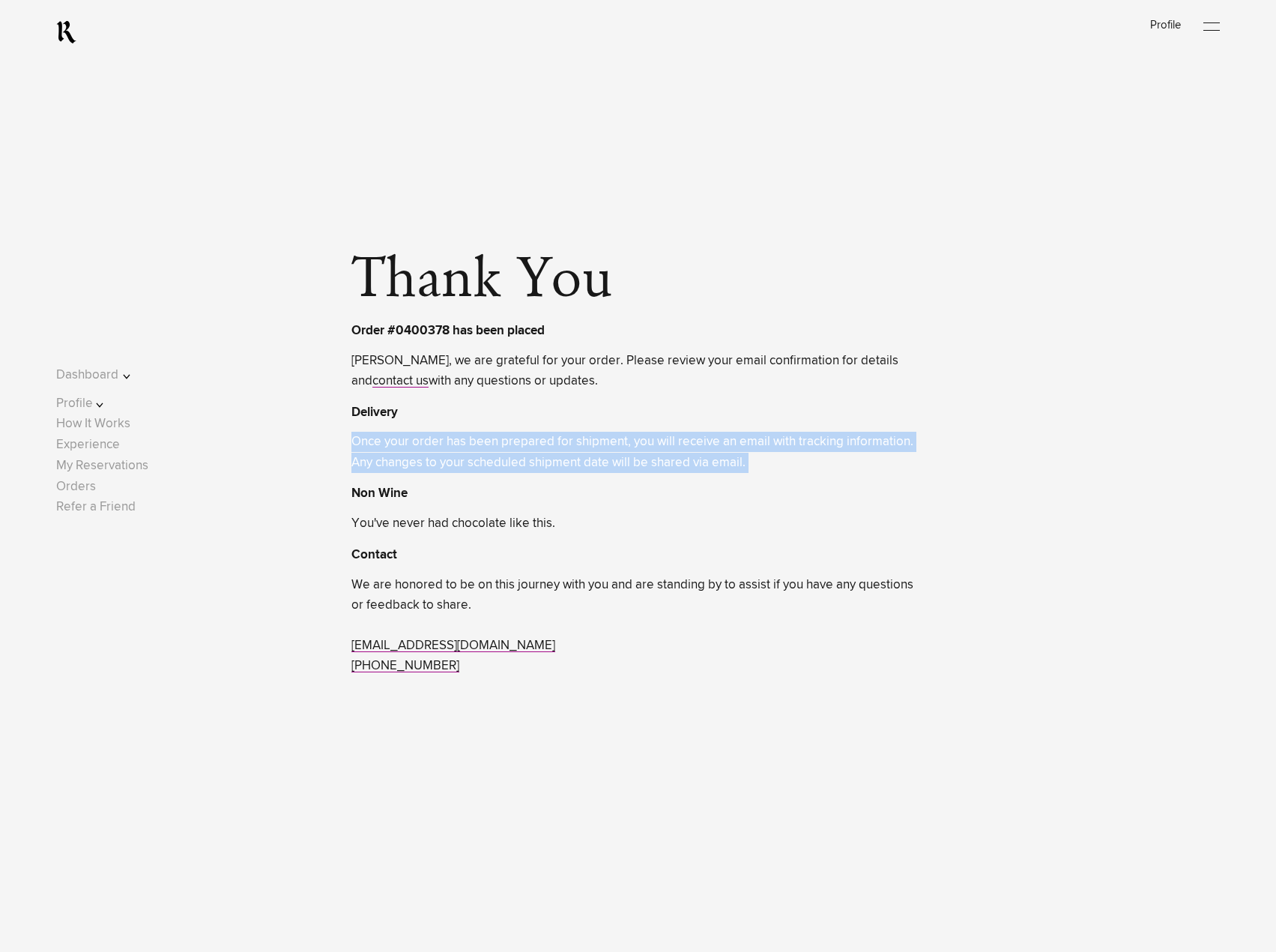
click at [792, 463] on span "Once your order has been prepared for shipment, you will receive an email with …" at bounding box center [638, 452] width 572 height 41
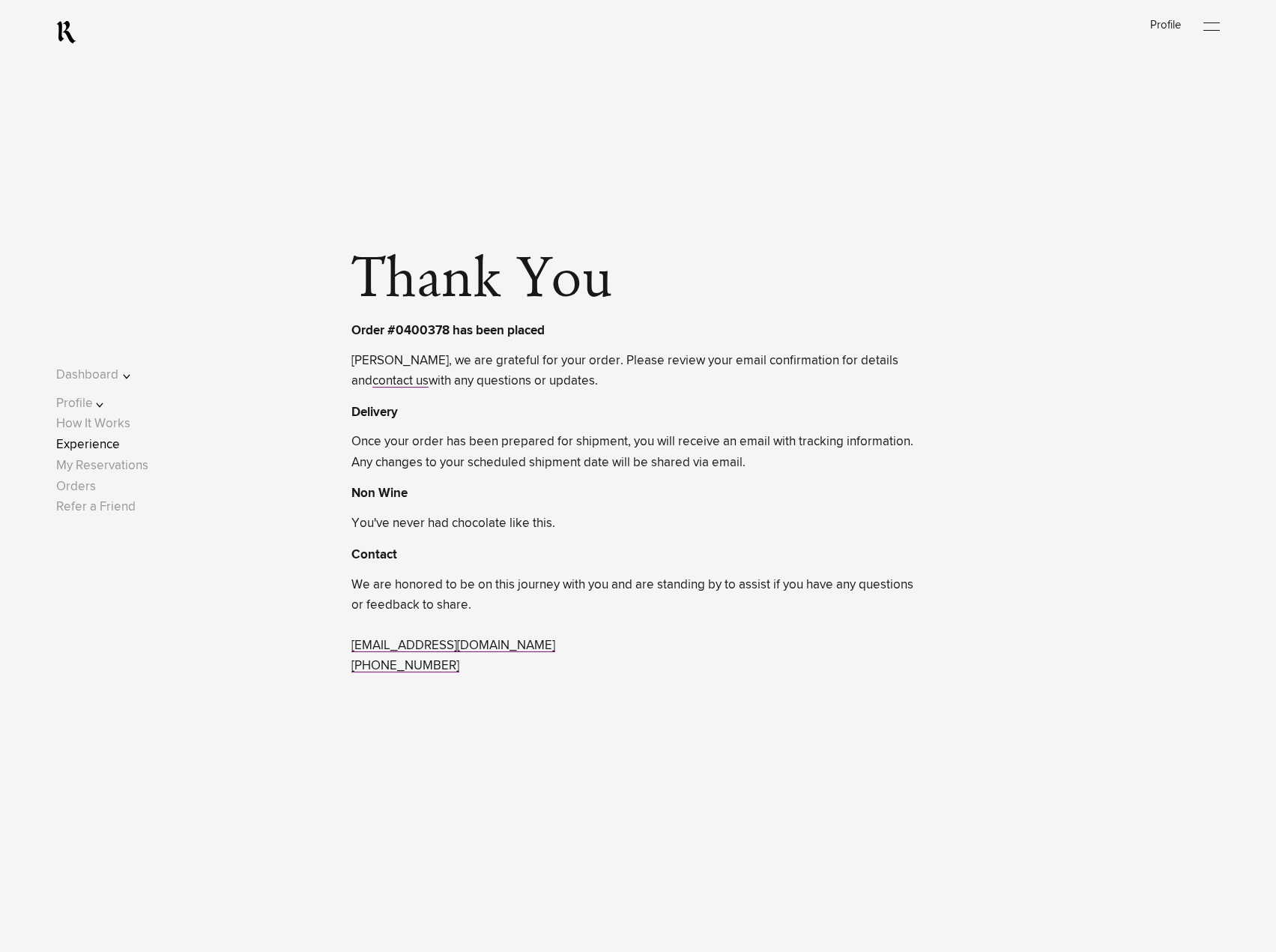
click at [111, 447] on link "Experience" at bounding box center [87, 444] width 64 height 13
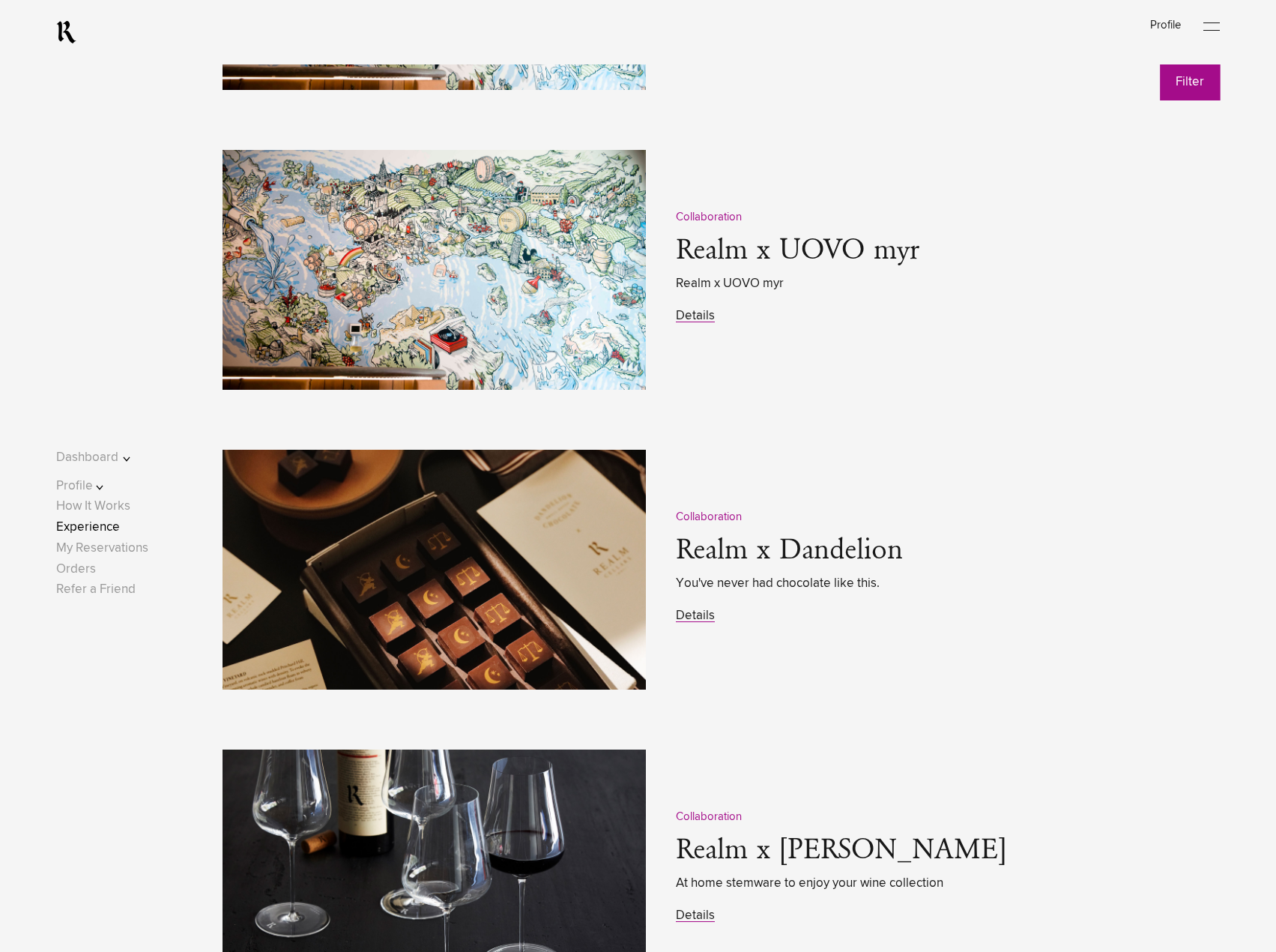
scroll to position [2097, 0]
click at [694, 617] on link "Details" at bounding box center [695, 615] width 39 height 13
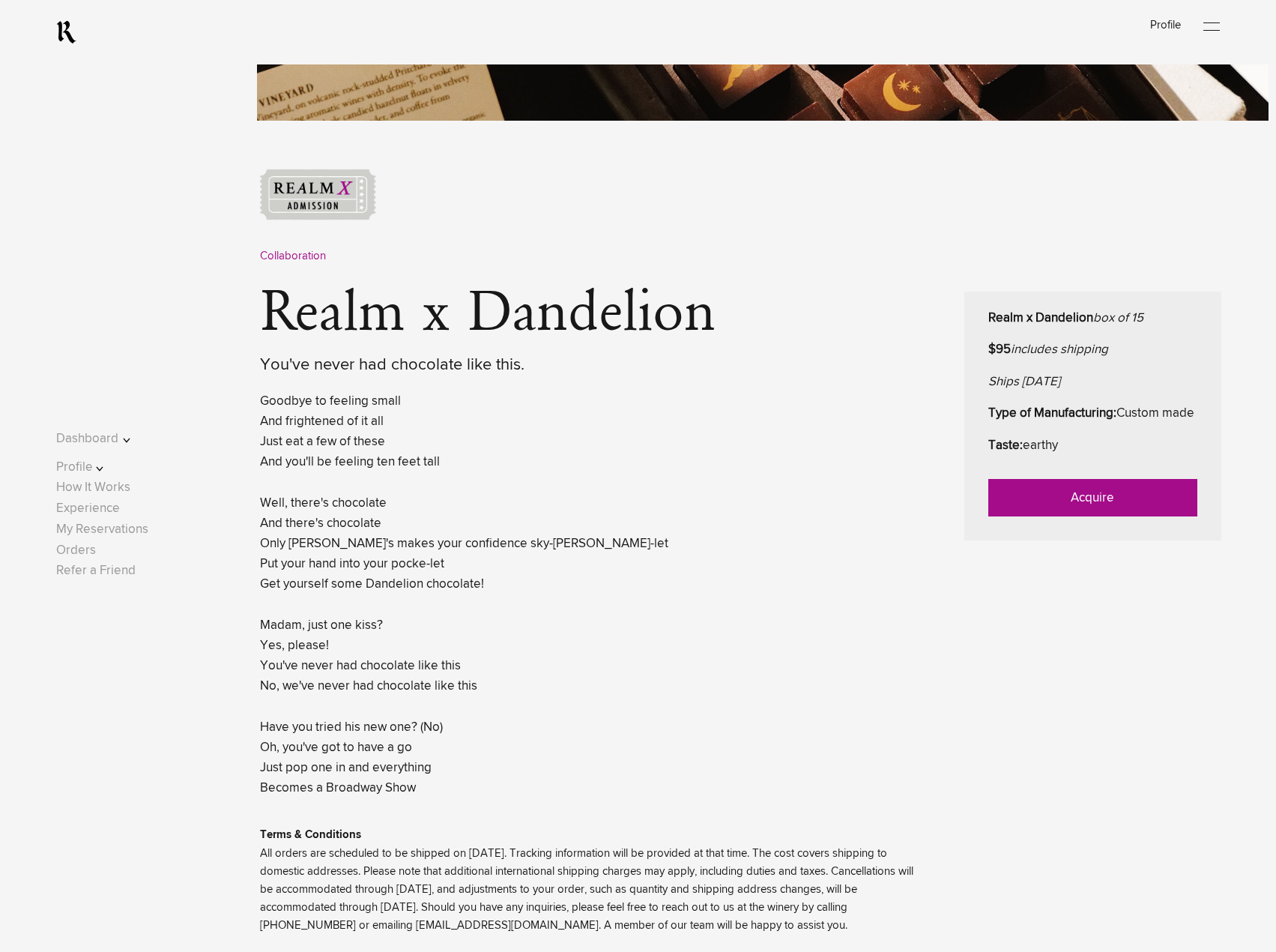
scroll to position [525, 0]
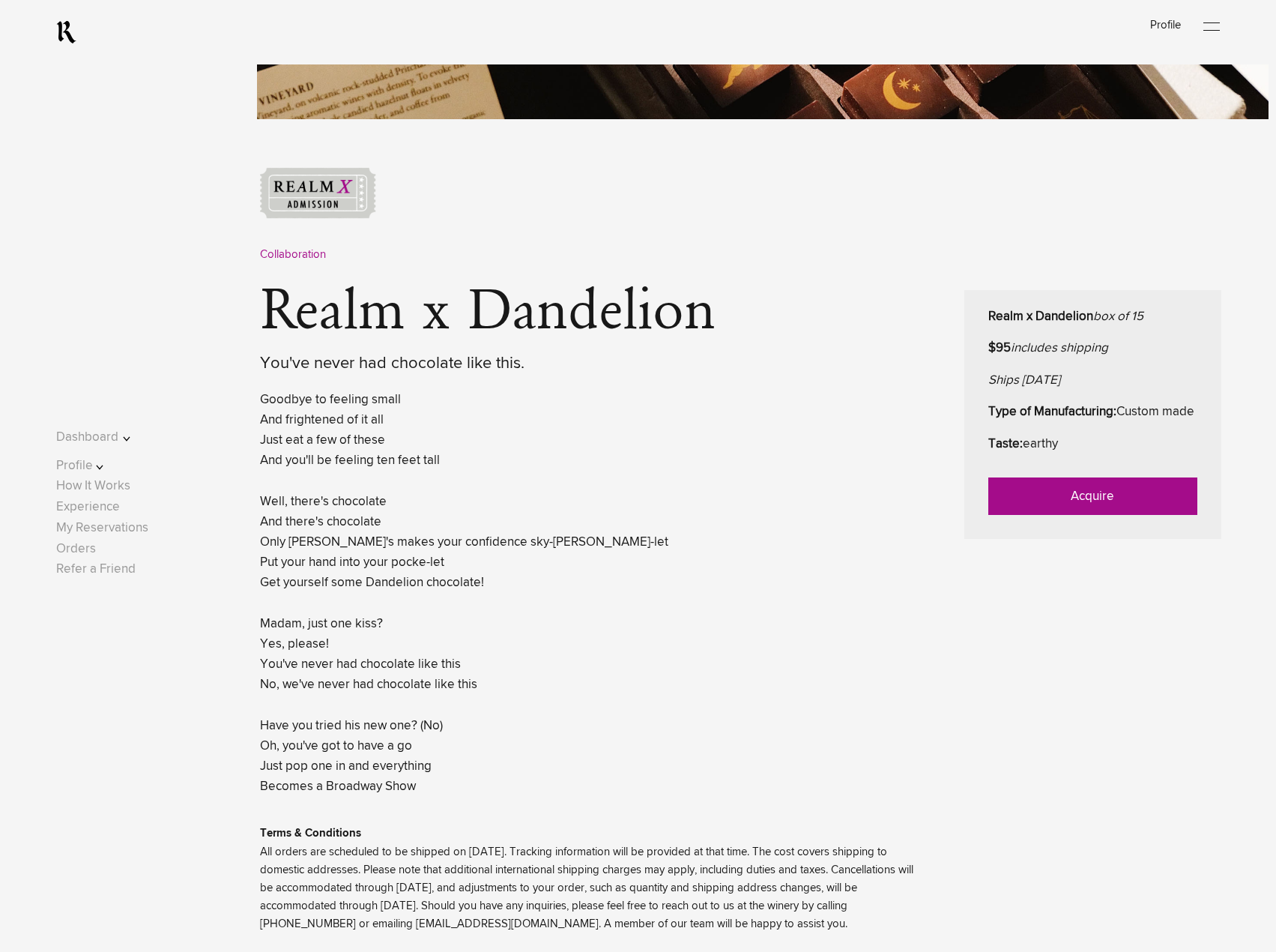
click at [1071, 515] on link "Acquire" at bounding box center [1093, 496] width 209 height 37
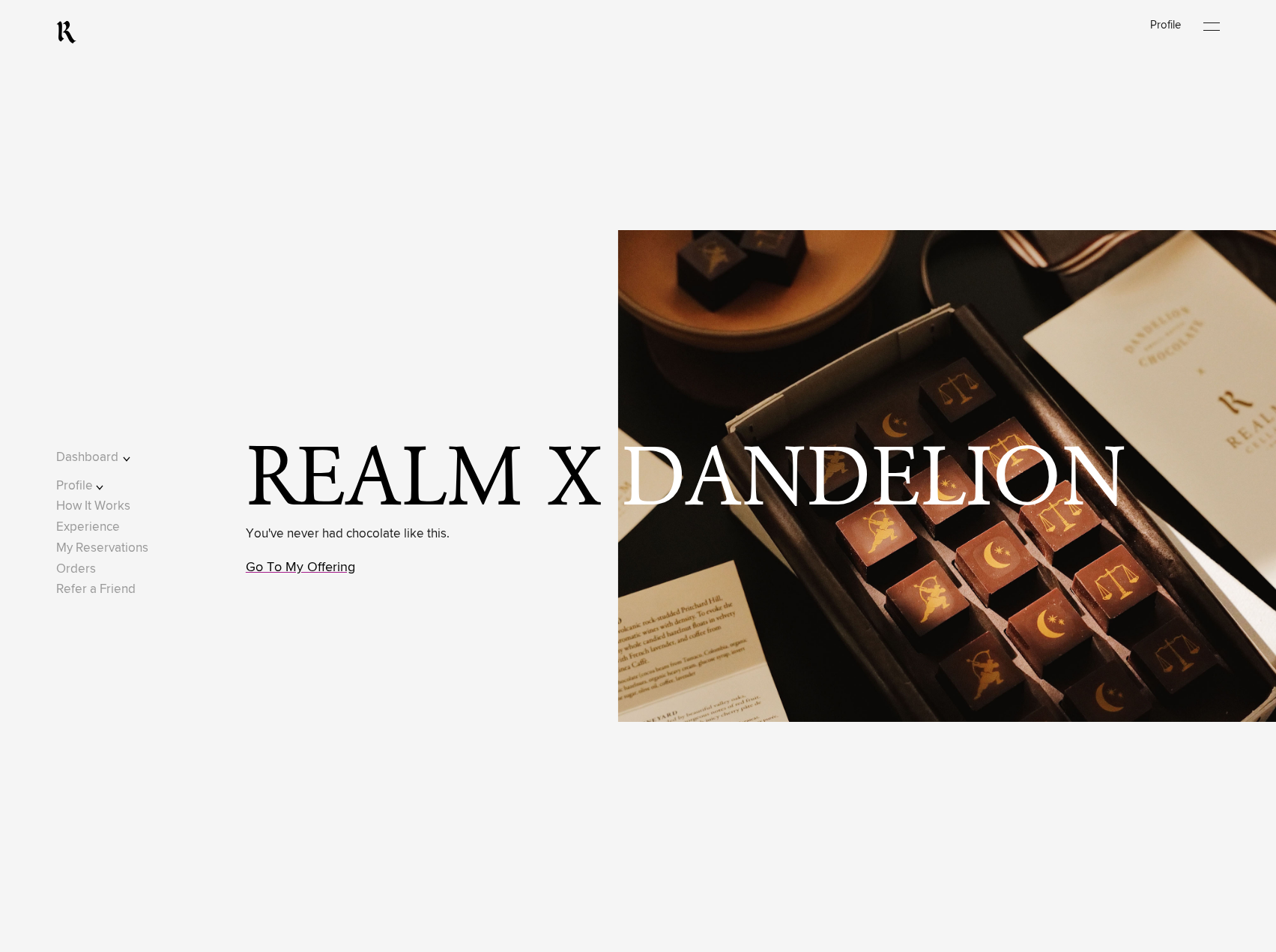
click at [306, 567] on link "Go To My Offering" at bounding box center [300, 567] width 109 height 14
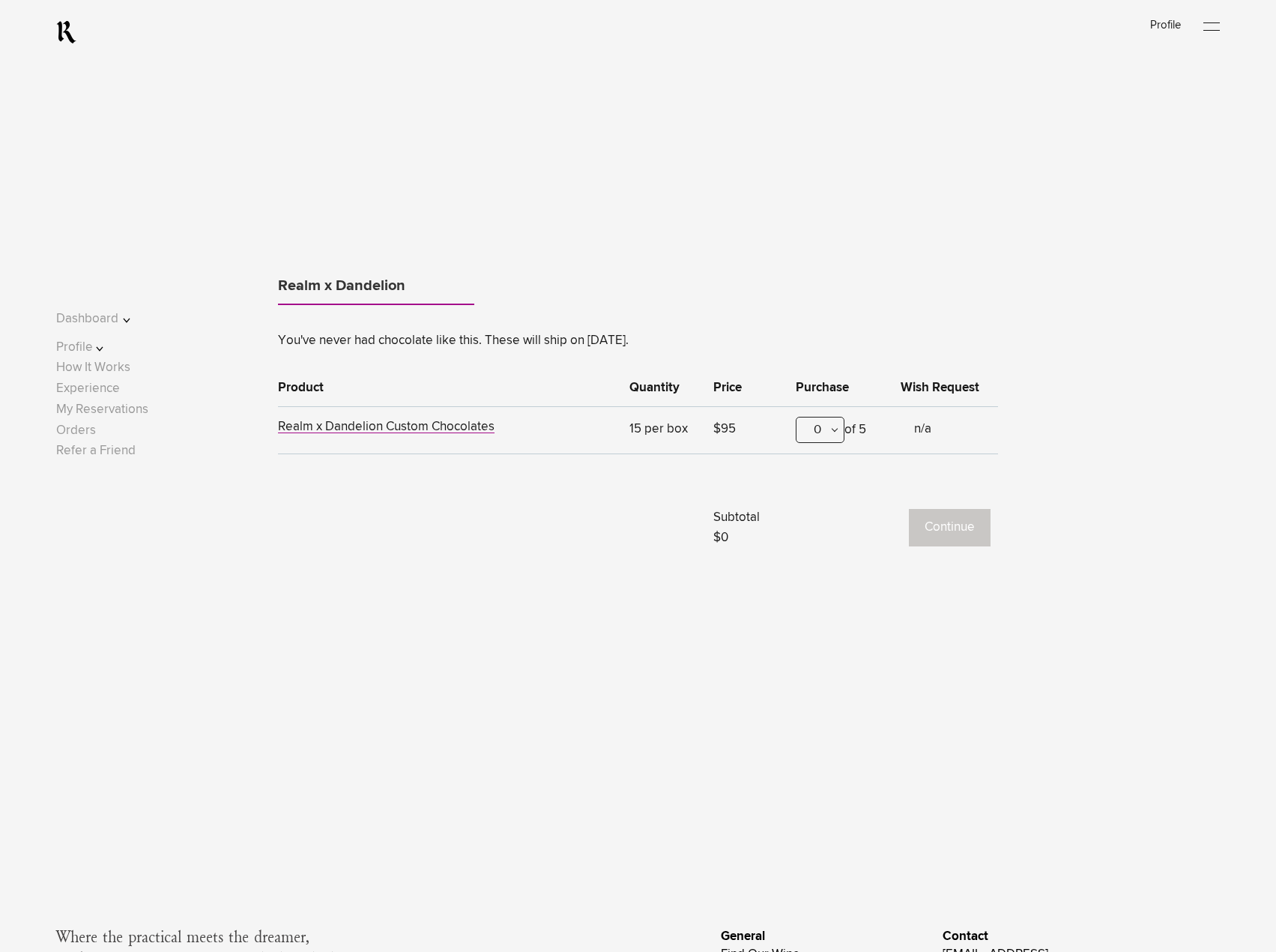
scroll to position [1306, 0]
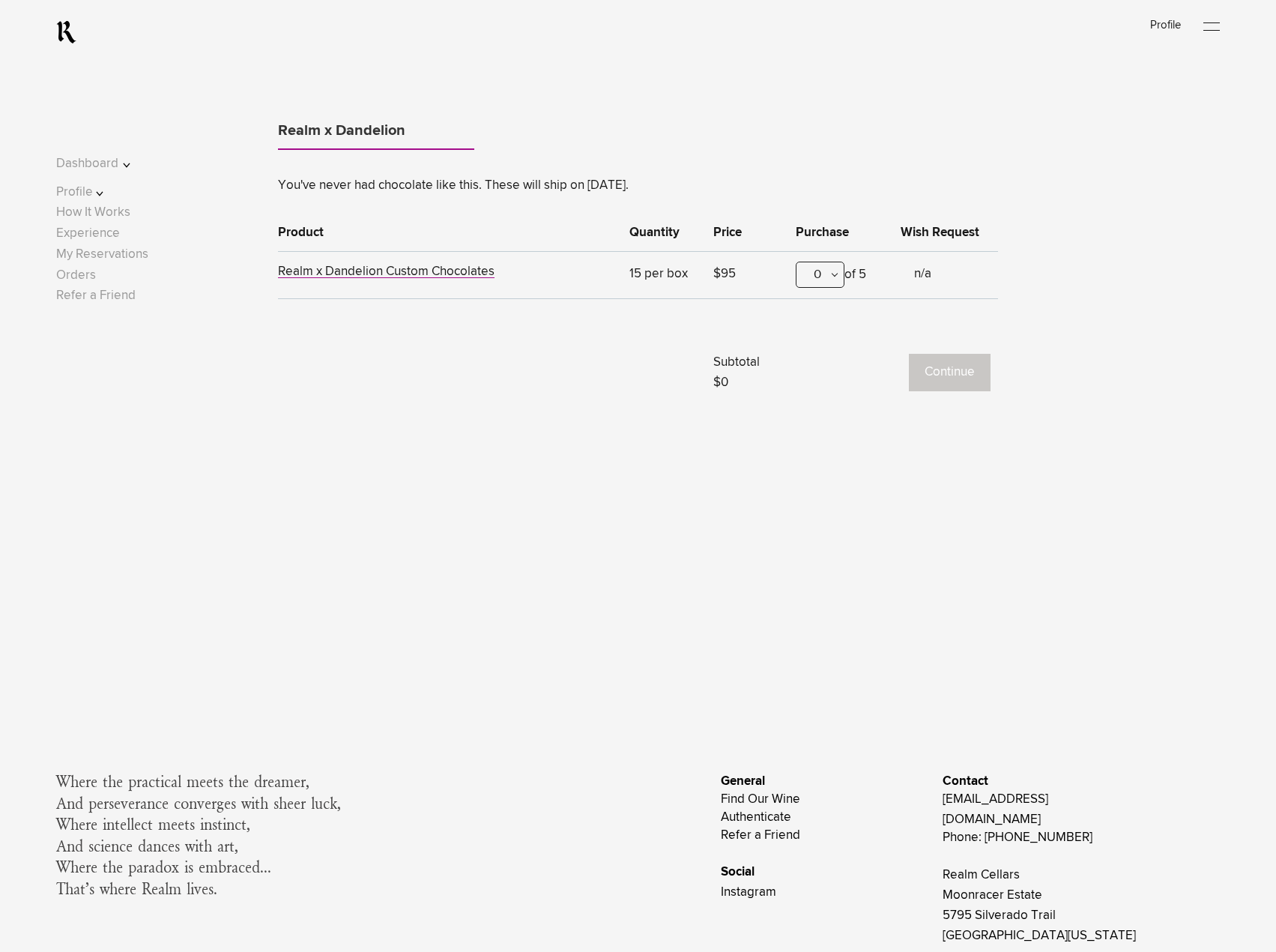
drag, startPoint x: 823, startPoint y: 286, endPoint x: 823, endPoint y: 304, distance: 18.0
click at [823, 288] on div "0 0 1 2 3 4 5" at bounding box center [820, 278] width 48 height 32
click at [823, 348] on div "1" at bounding box center [821, 348] width 47 height 37
click at [917, 359] on button "Continue" at bounding box center [950, 372] width 81 height 37
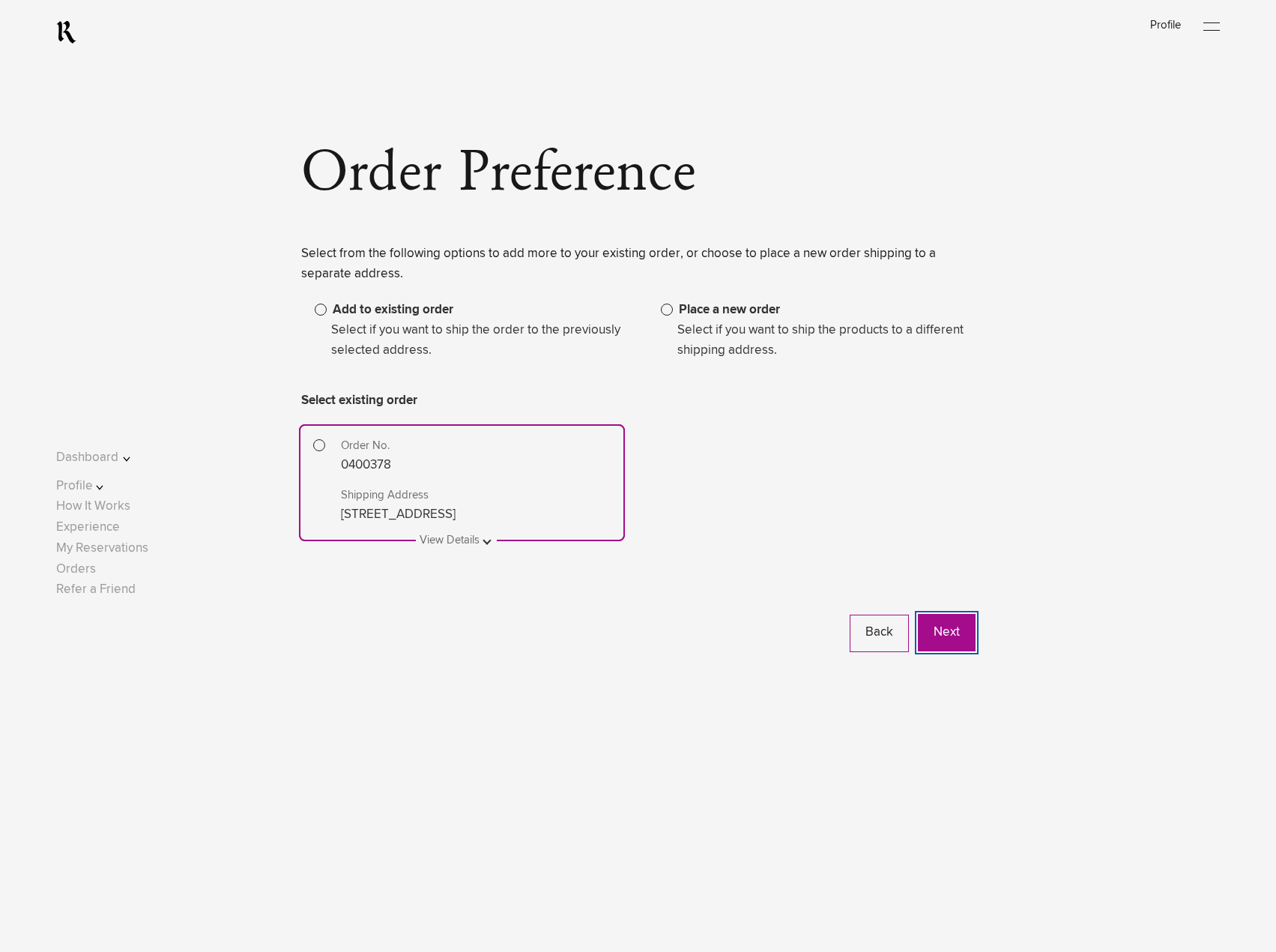
click at [946, 634] on button "Next" at bounding box center [947, 632] width 58 height 37
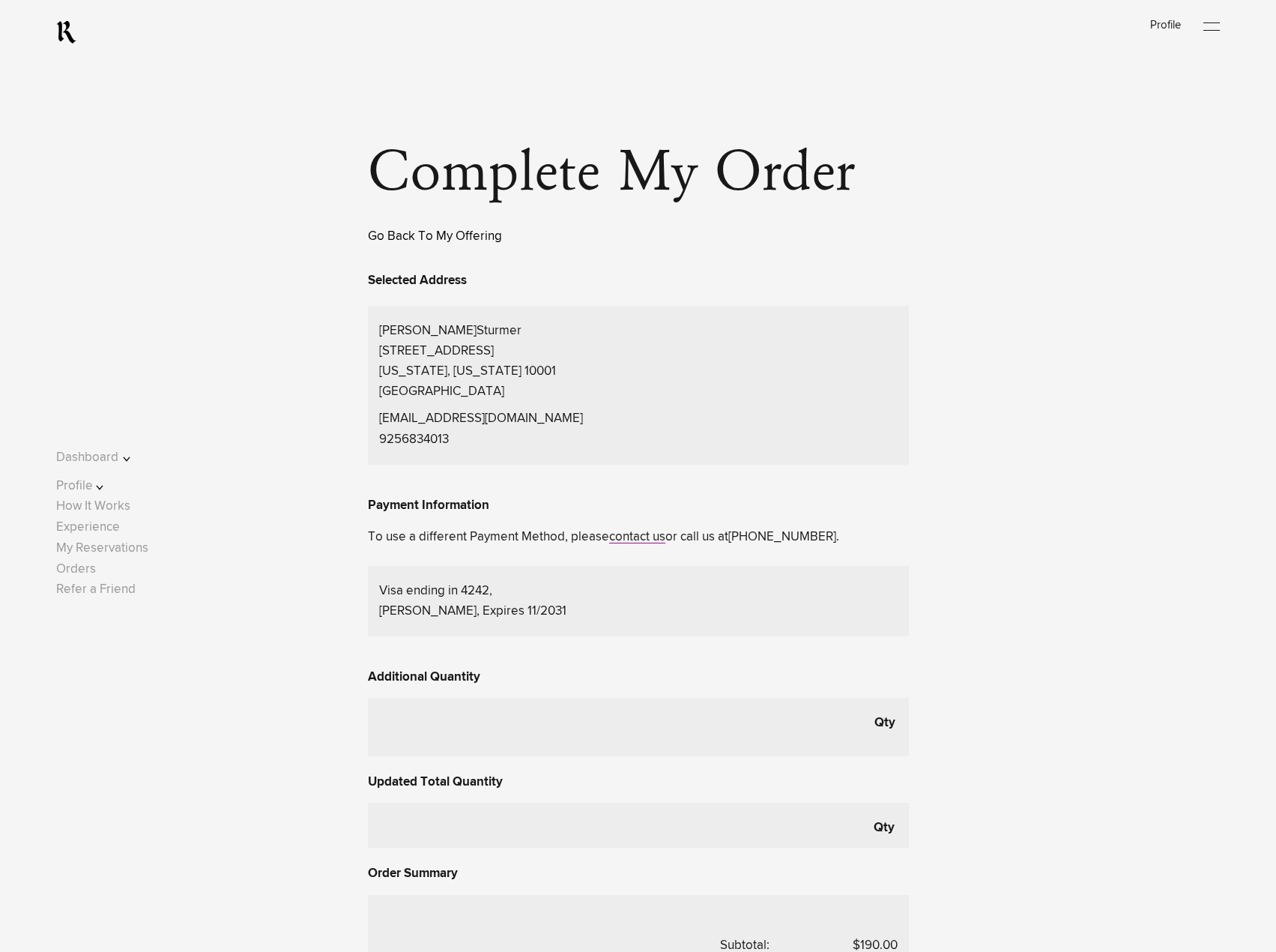
click at [406, 242] on link "Go Back To My Offering" at bounding box center [435, 236] width 134 height 13
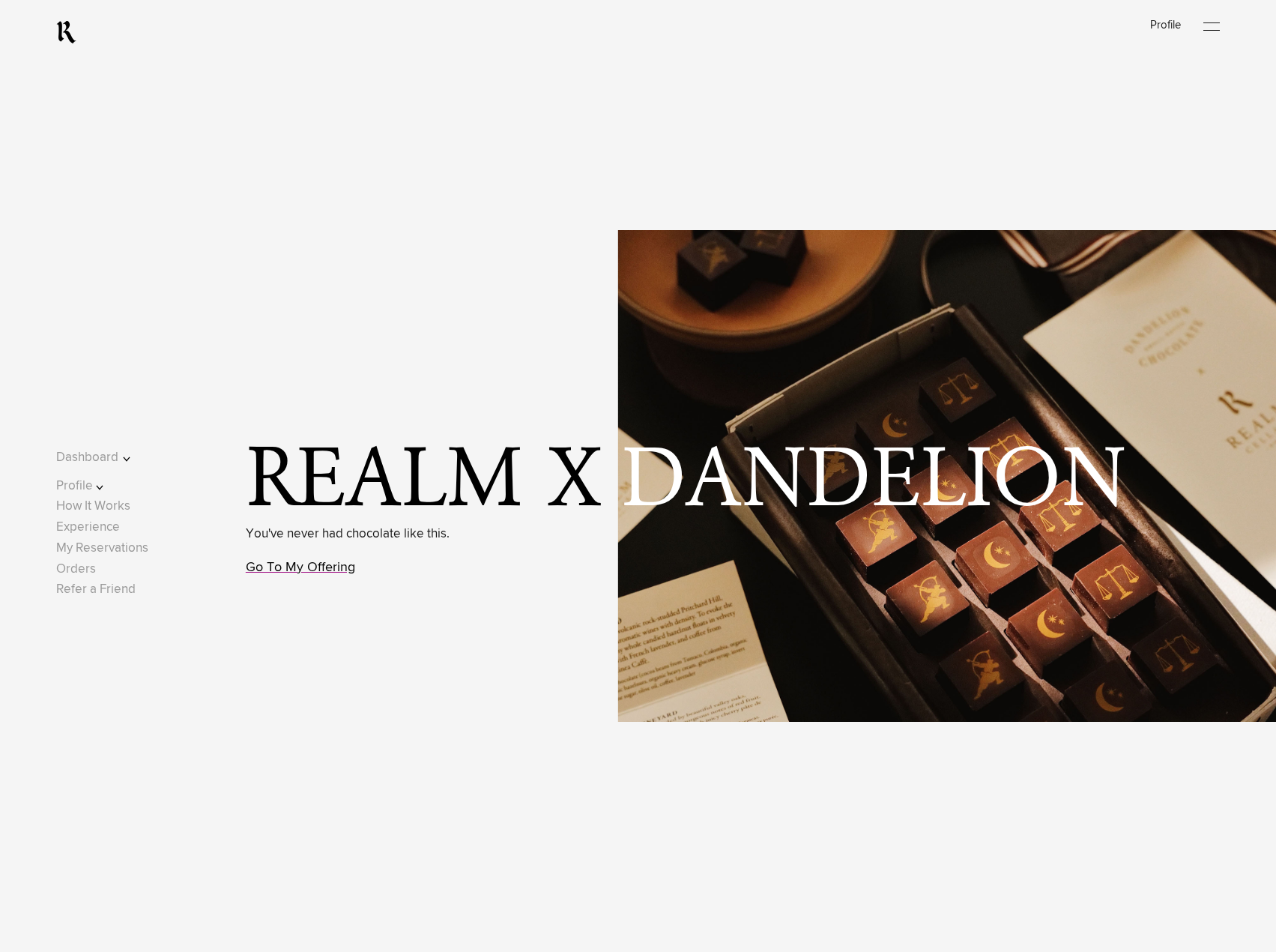
click at [314, 568] on link "Go To My Offering" at bounding box center [300, 567] width 109 height 14
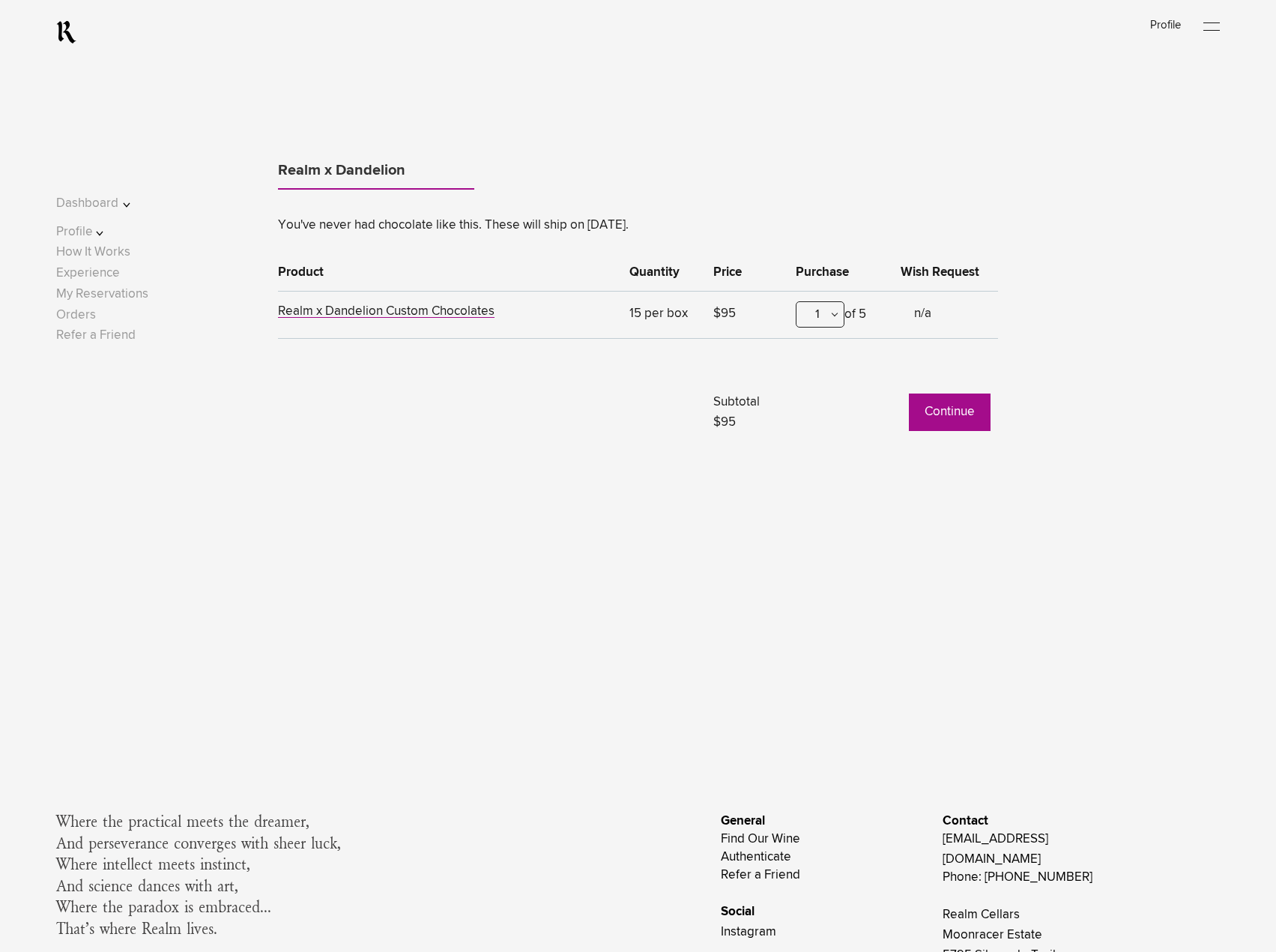
scroll to position [1306, 0]
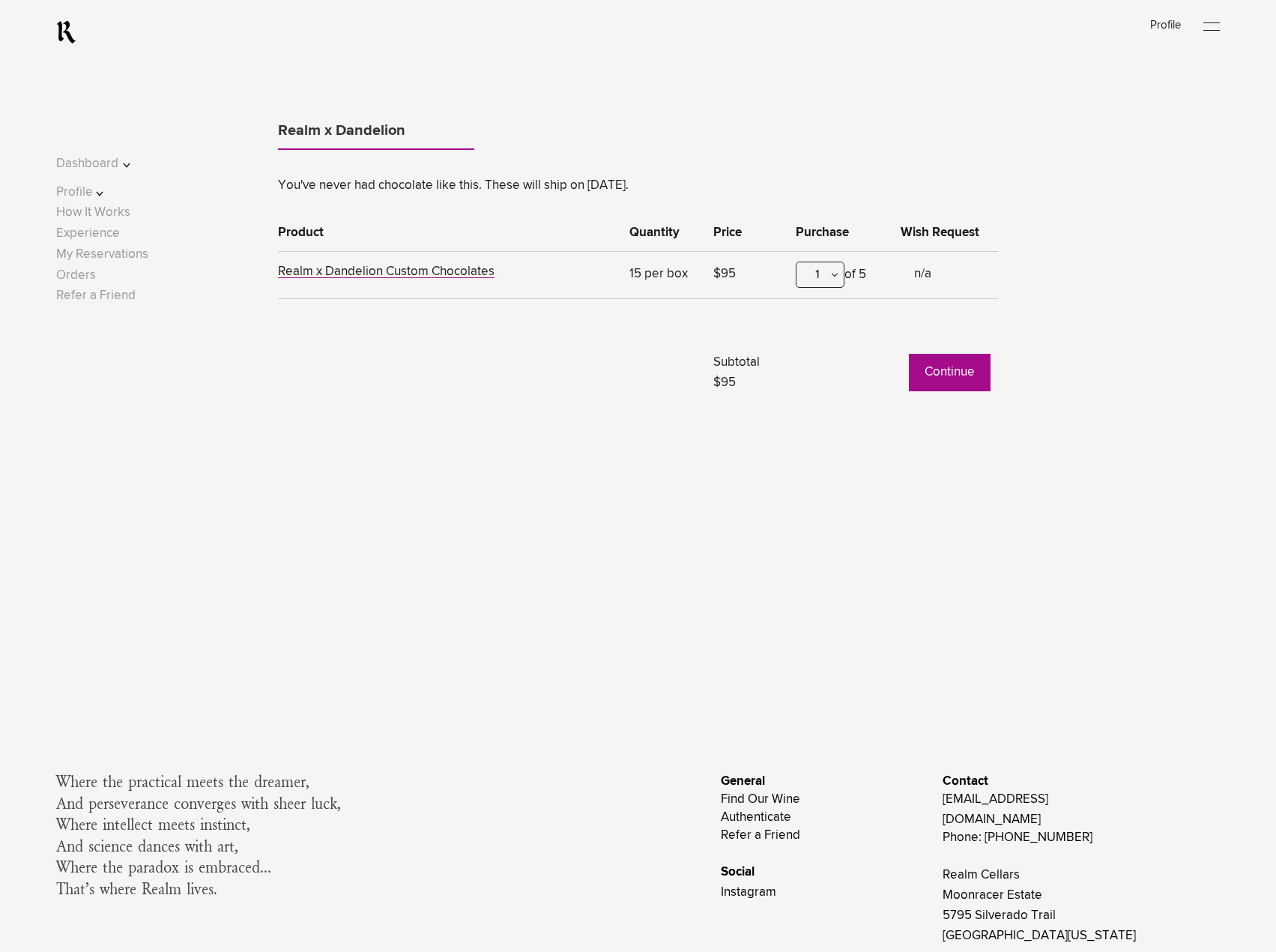
click at [926, 379] on button "Continue" at bounding box center [950, 372] width 81 height 37
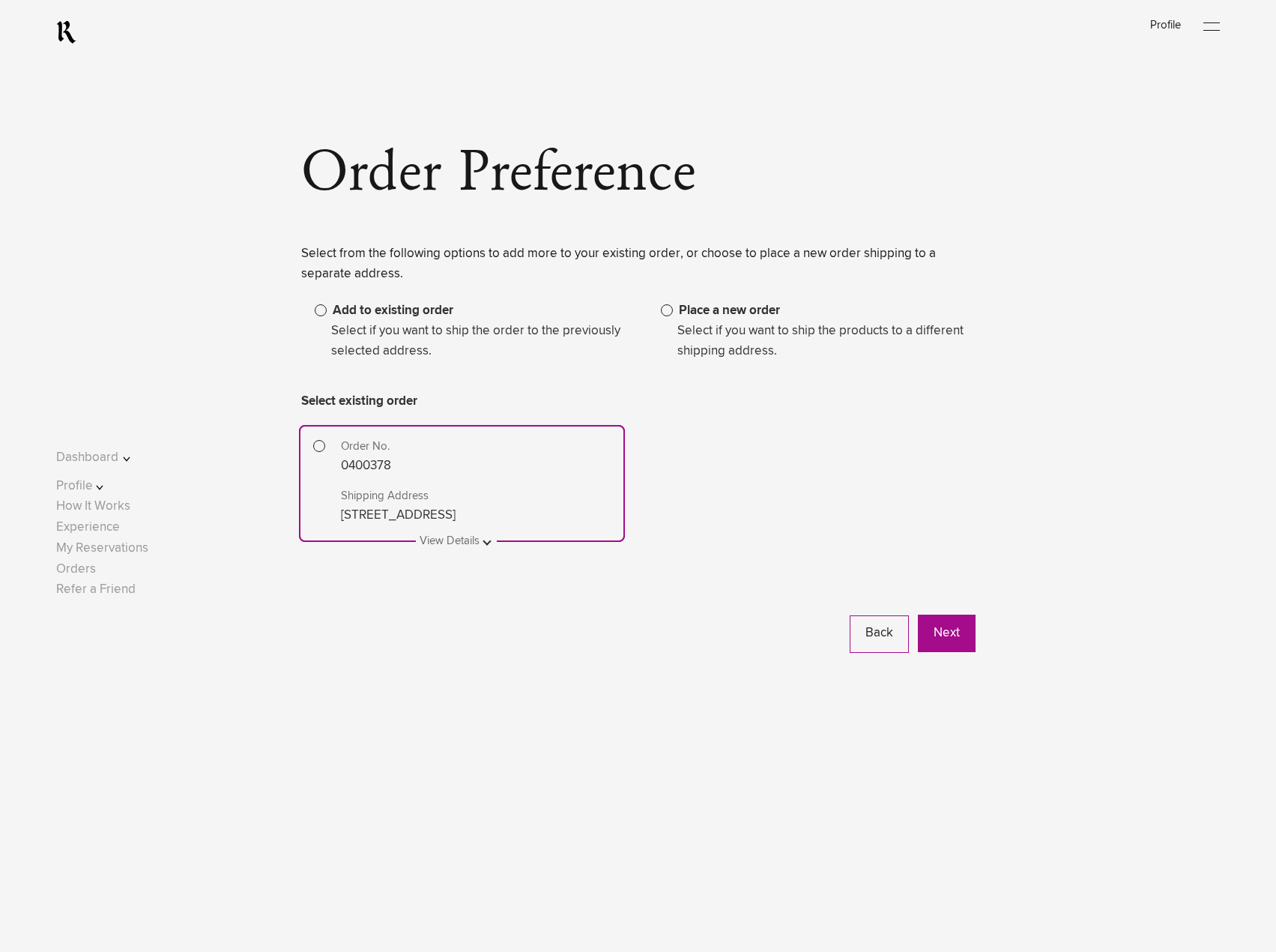
click at [666, 313] on span at bounding box center [667, 310] width 12 height 12
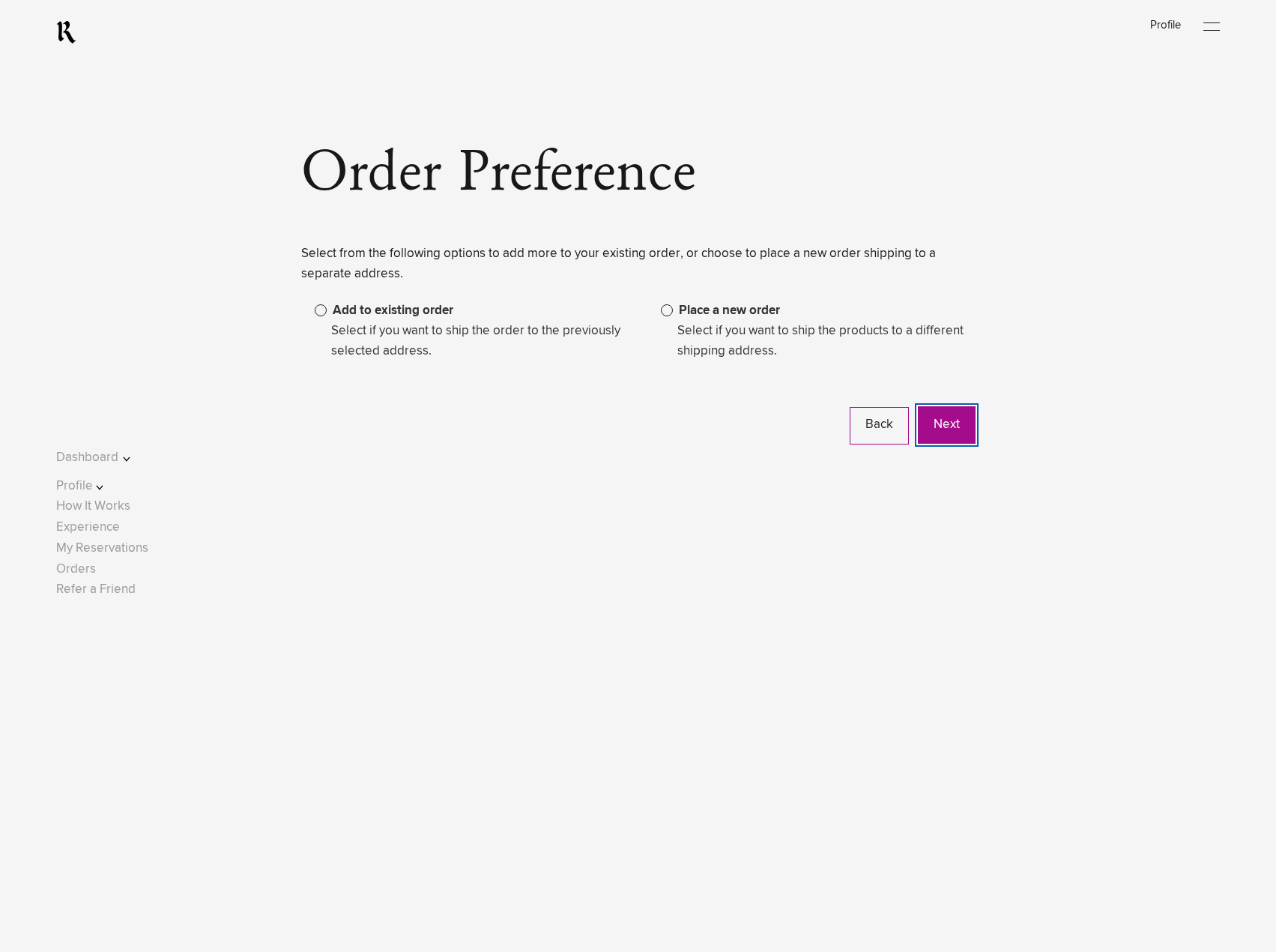
click at [950, 435] on button "Next" at bounding box center [947, 425] width 58 height 37
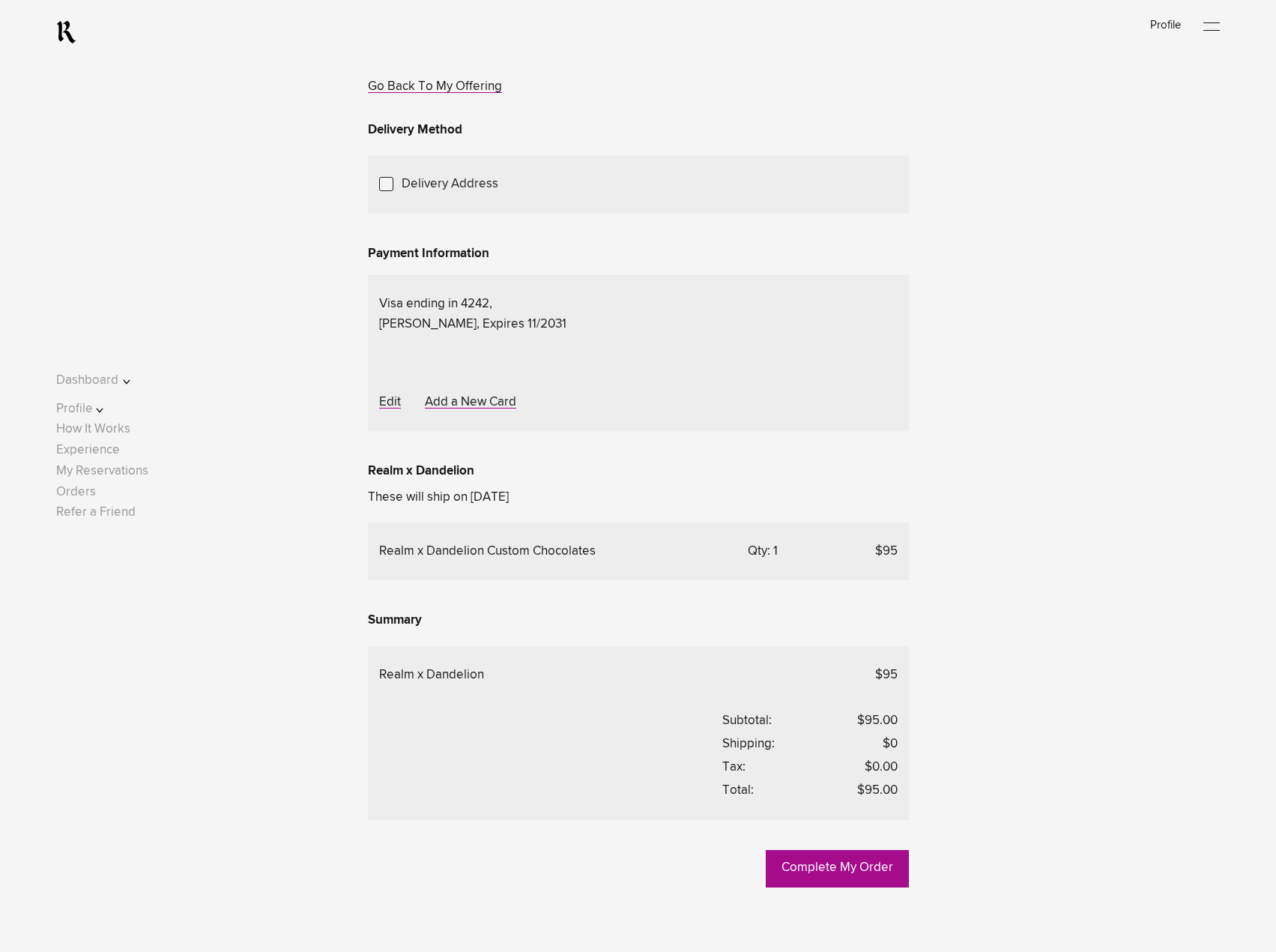
scroll to position [150, 0]
click at [0, 0] on span "Choose Another Saved Shipping Address" at bounding box center [0, 0] width 0 height 0
click at [0, 0] on div "Bryan Sturmer - New York, New York, 10001" at bounding box center [0, 0] width 0 height 0
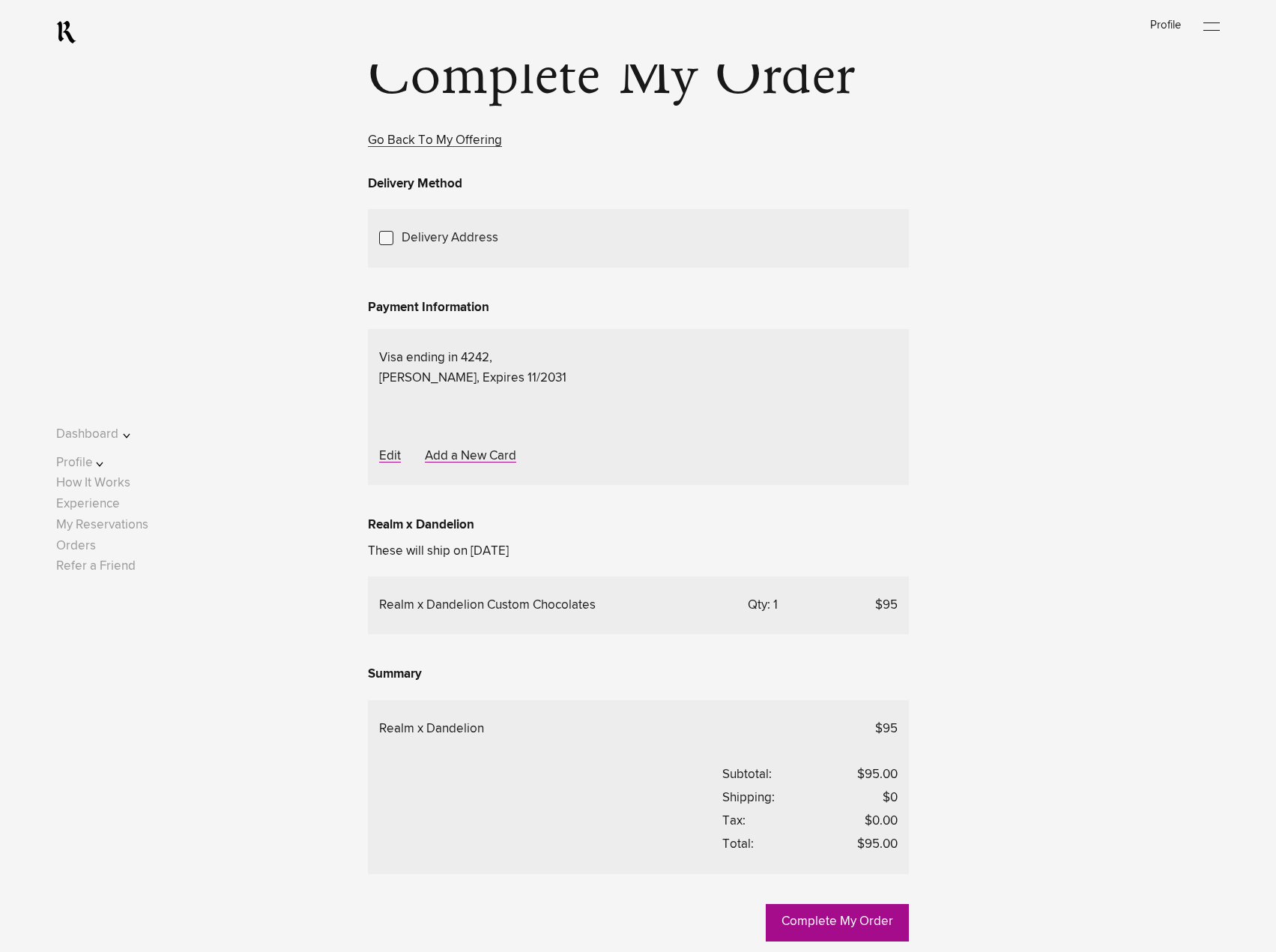
scroll to position [94, 0]
click at [442, 146] on link "Go Back To My Offering" at bounding box center [435, 142] width 134 height 13
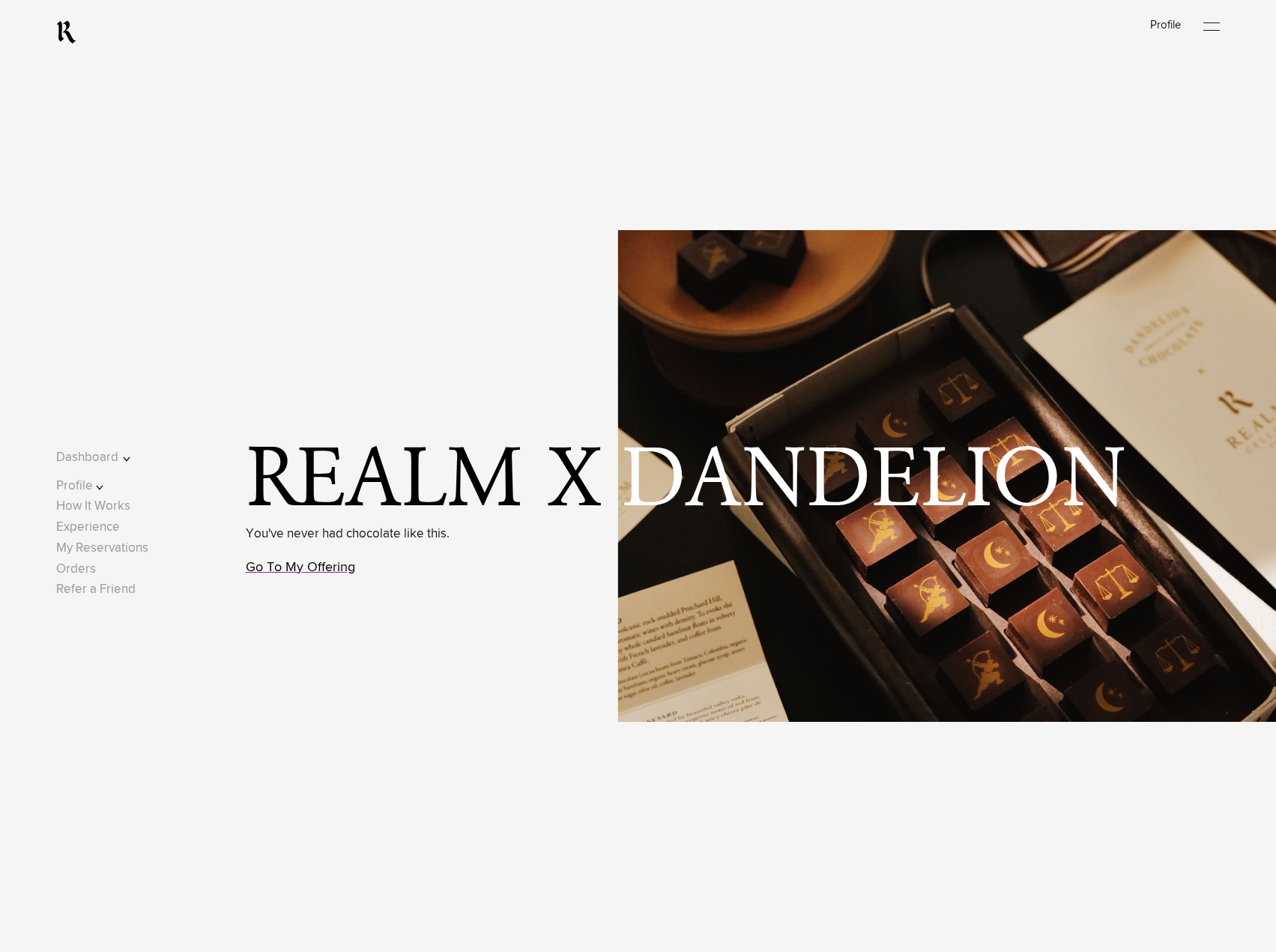
click at [327, 572] on link "Go To My Offering" at bounding box center [300, 567] width 109 height 14
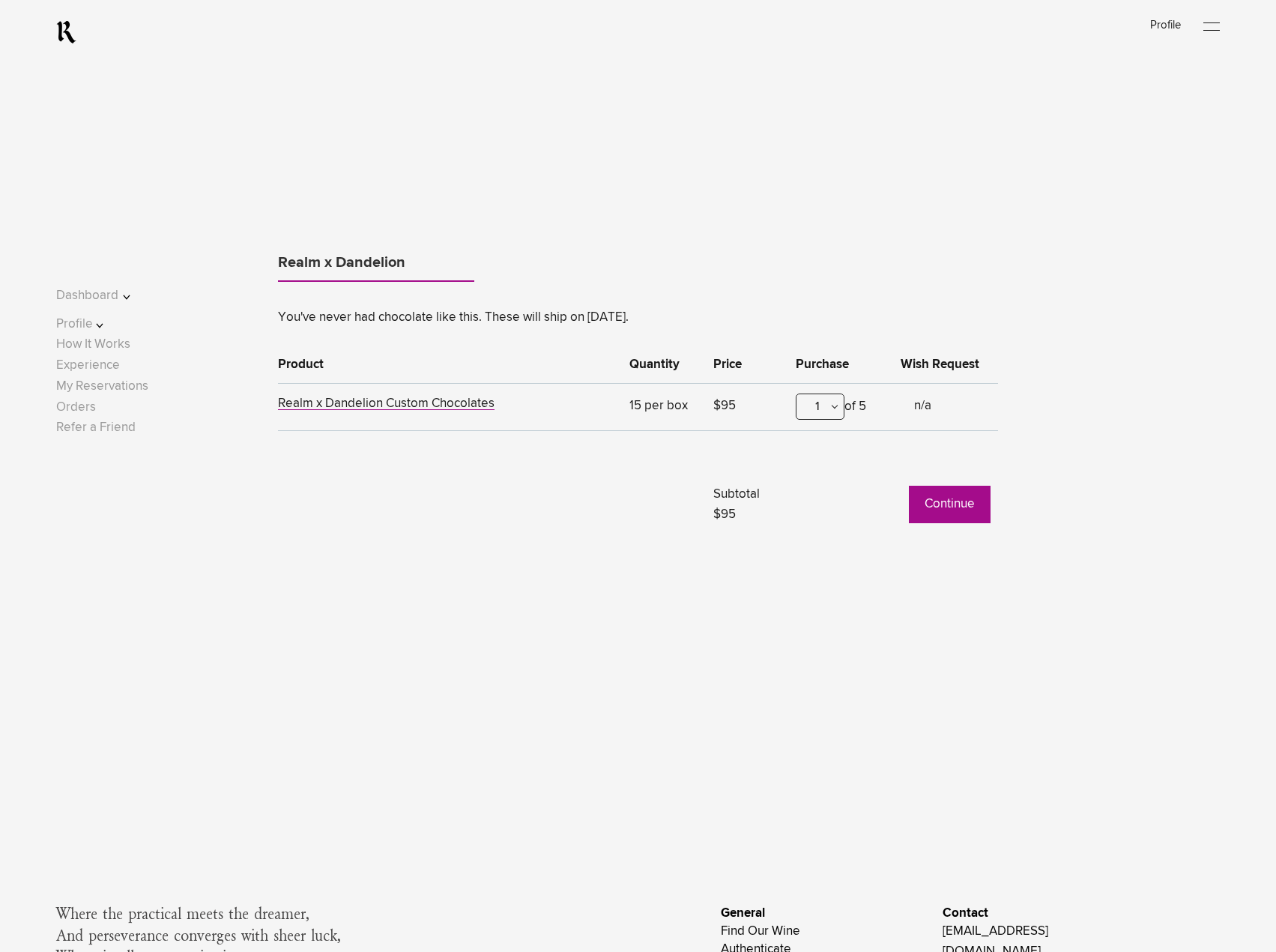
scroll to position [1306, 0]
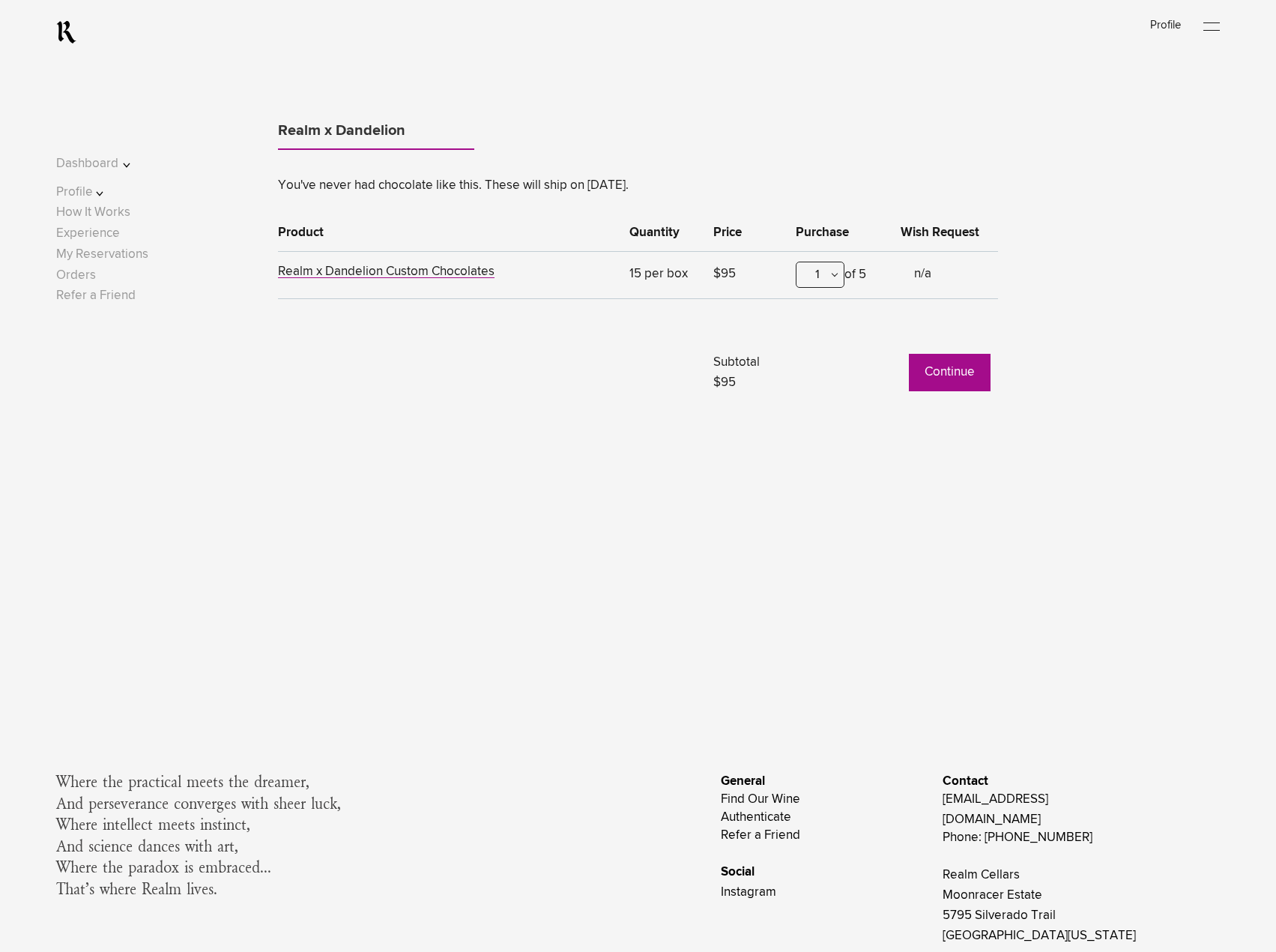
click at [948, 382] on button "Continue" at bounding box center [950, 372] width 81 height 37
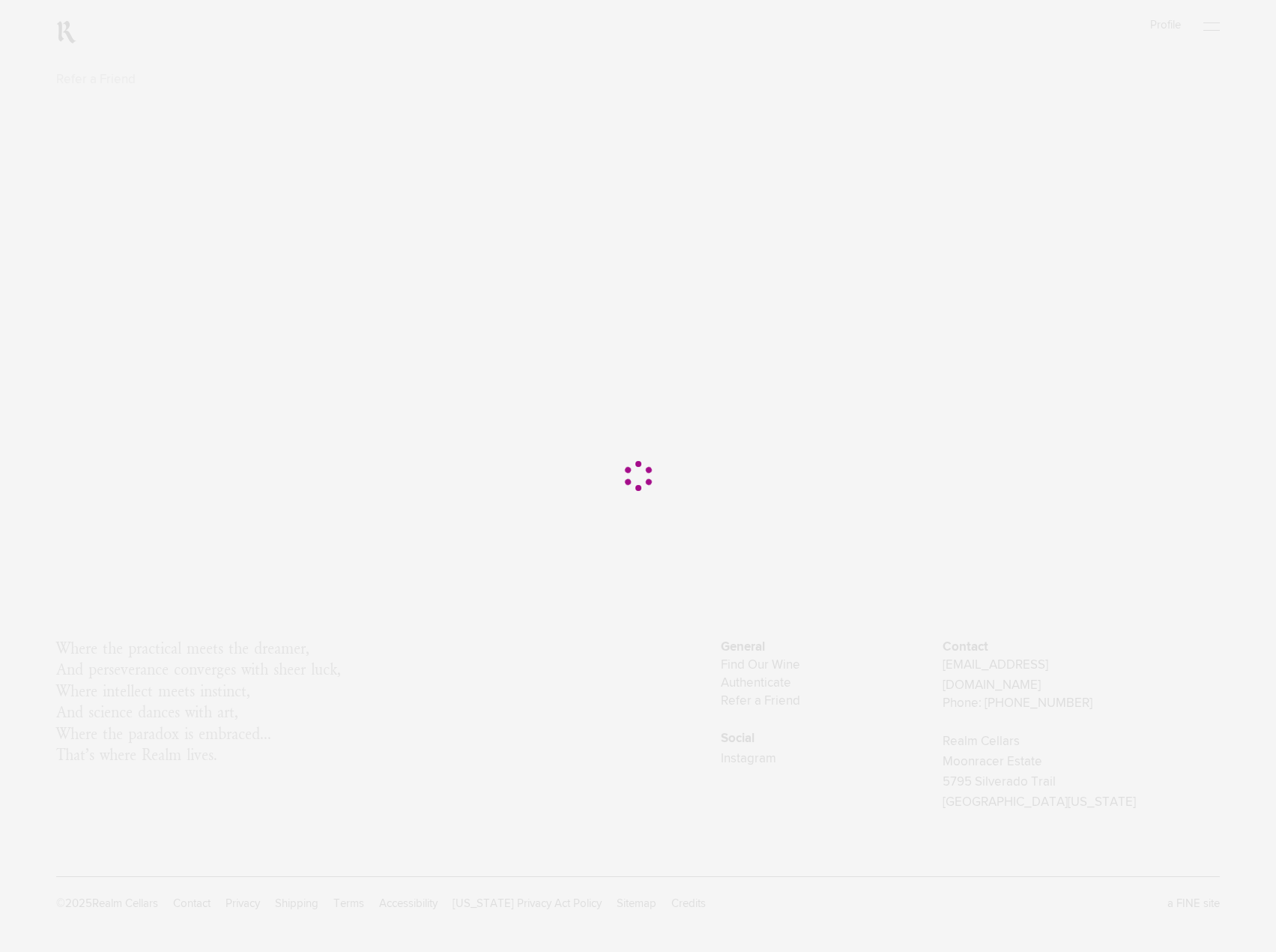
scroll to position [0, 0]
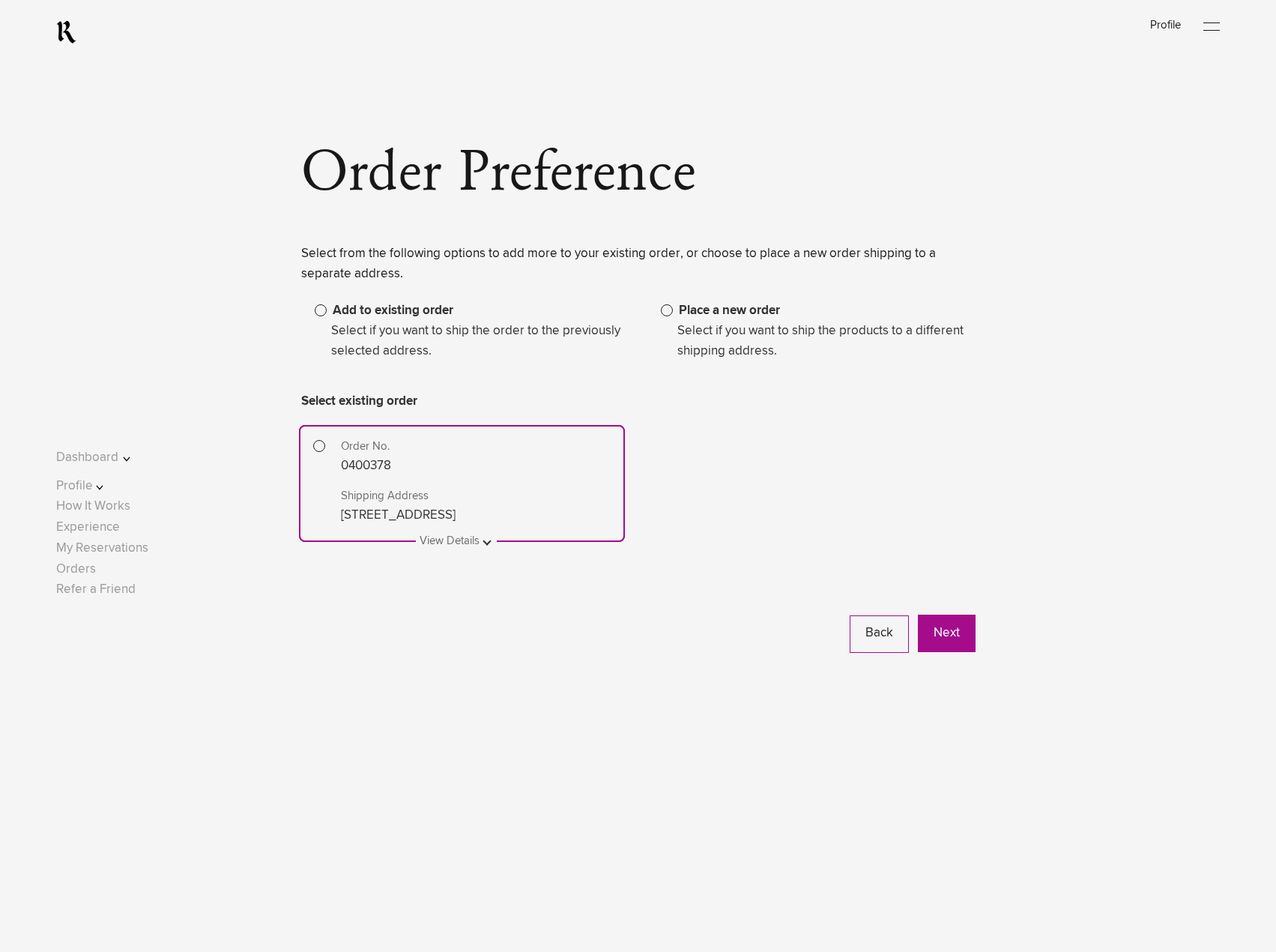
click at [447, 532] on button at bounding box center [461, 532] width 70 height 0
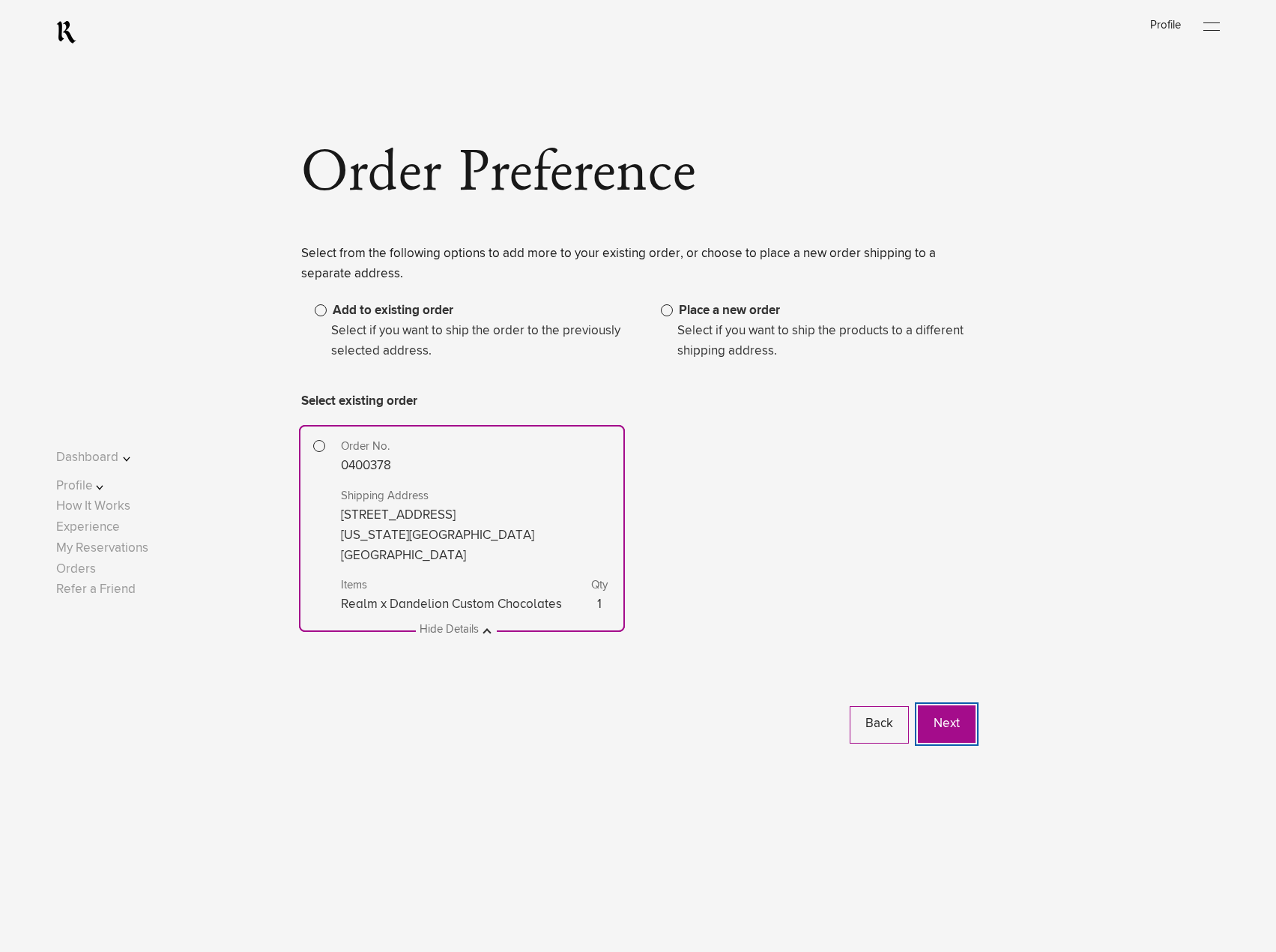
click at [933, 719] on button "Next" at bounding box center [947, 724] width 58 height 37
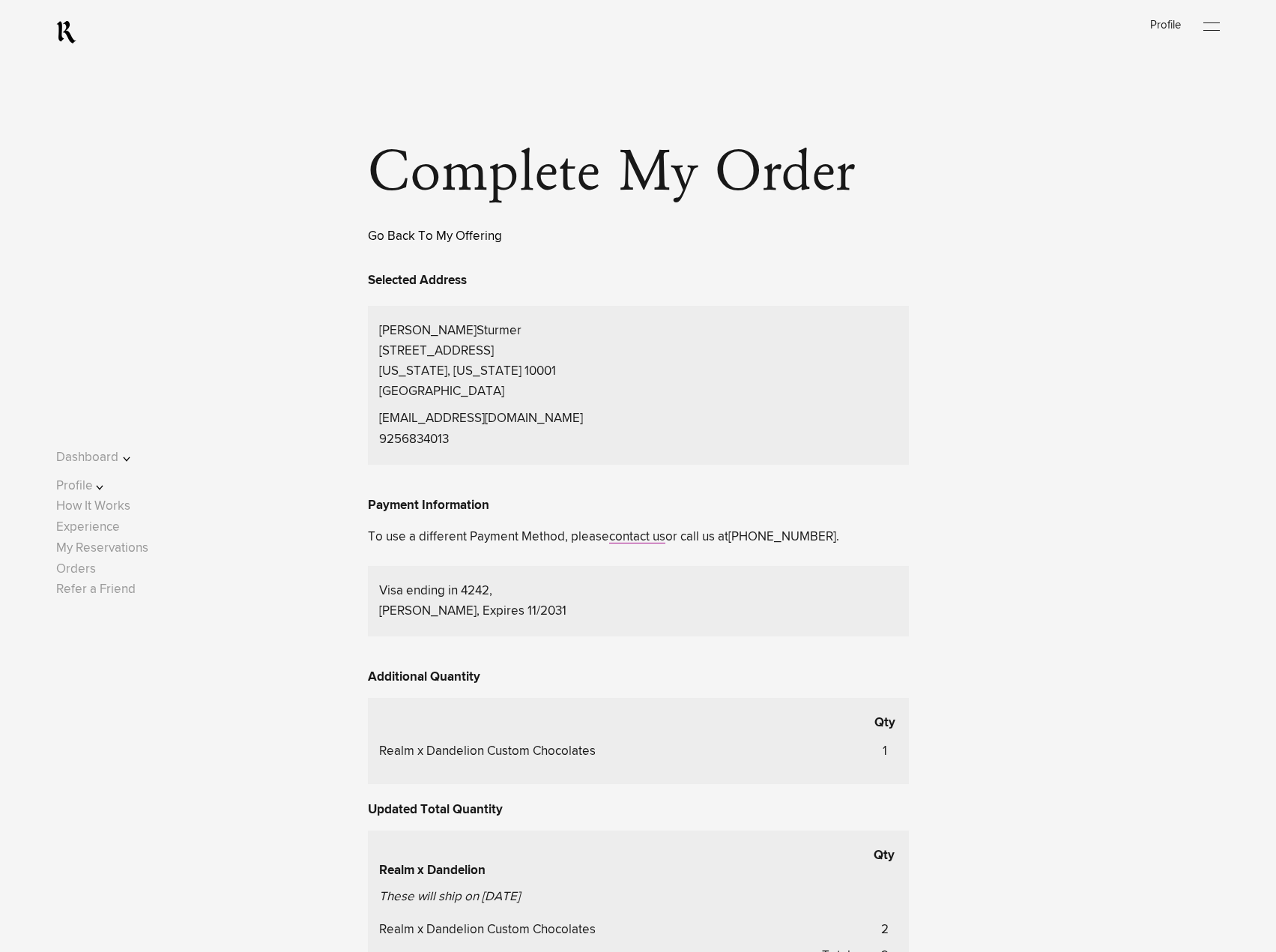
click at [446, 242] on link "Go Back To My Offering" at bounding box center [435, 236] width 134 height 13
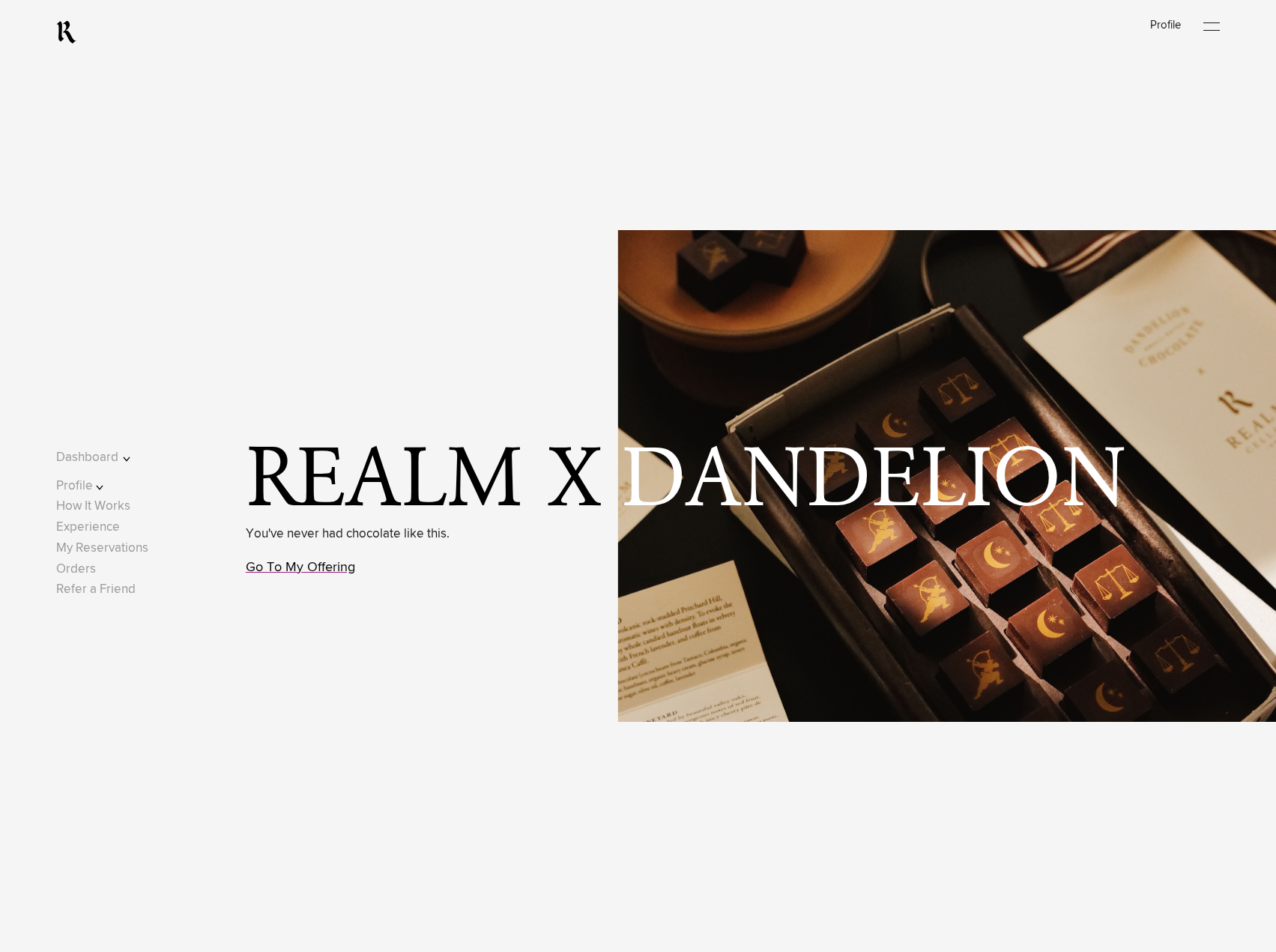
click at [308, 566] on link "Go To My Offering" at bounding box center [300, 567] width 109 height 14
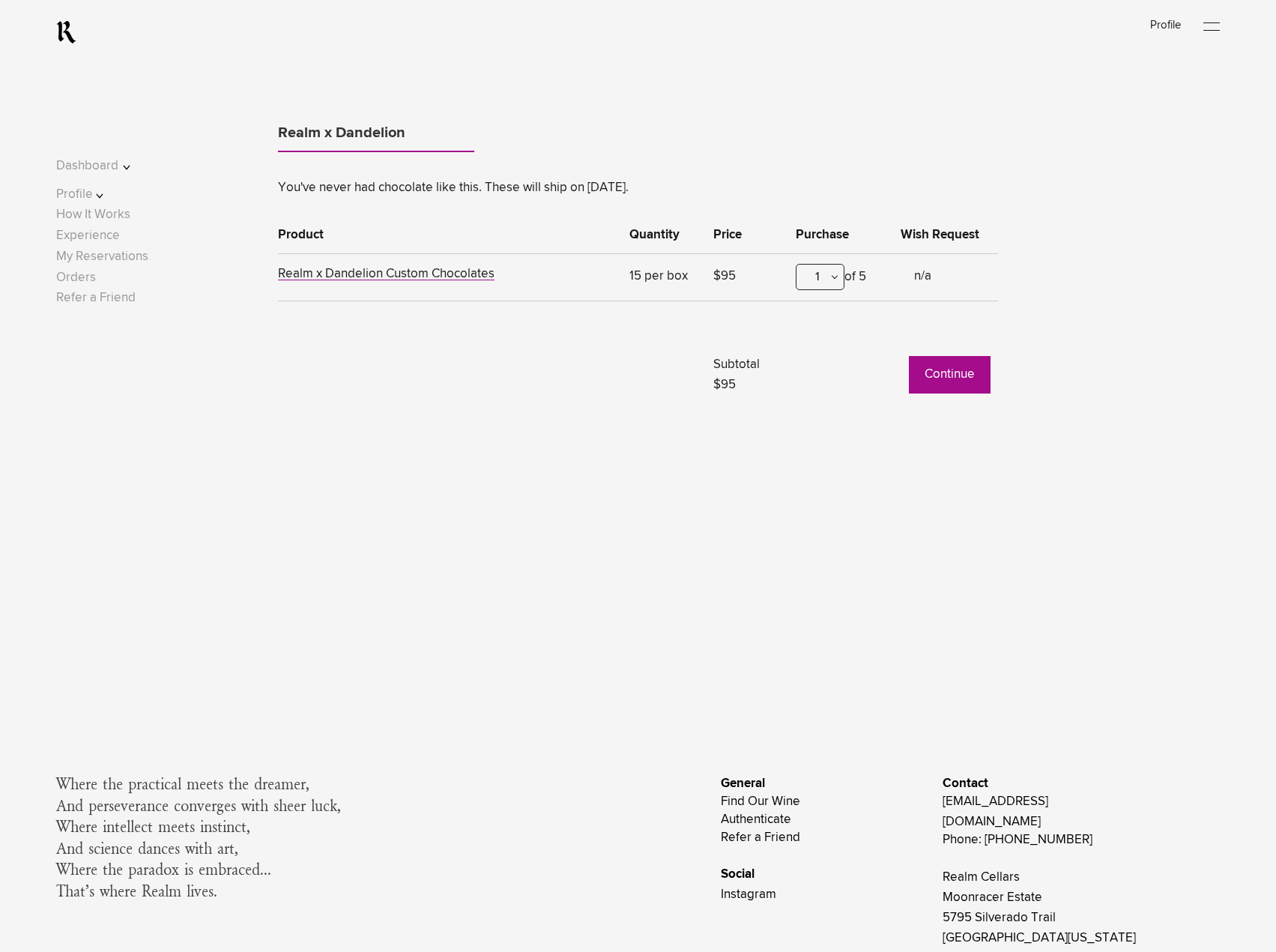
scroll to position [1306, 0]
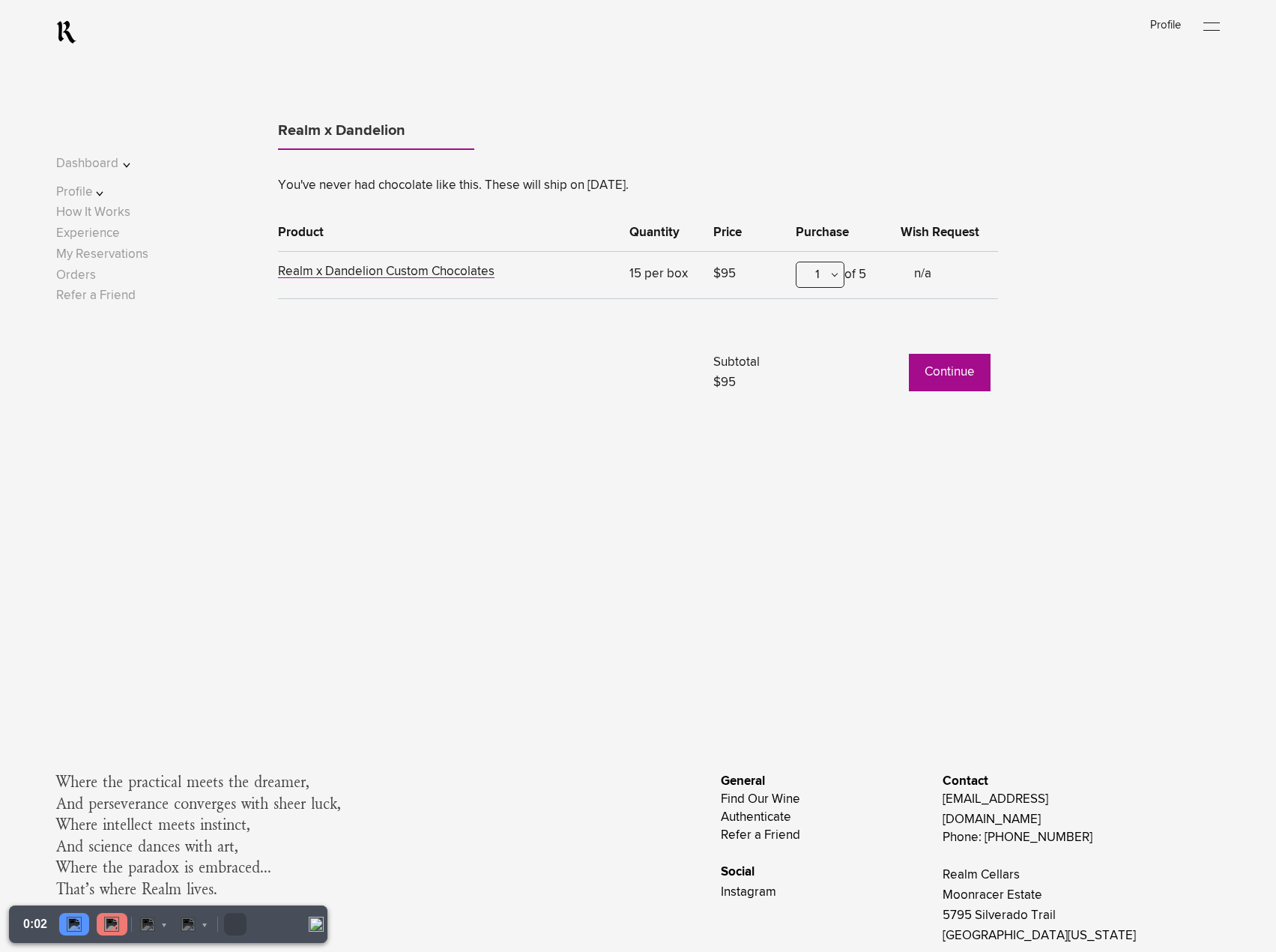
click at [949, 373] on button "Continue" at bounding box center [950, 372] width 81 height 37
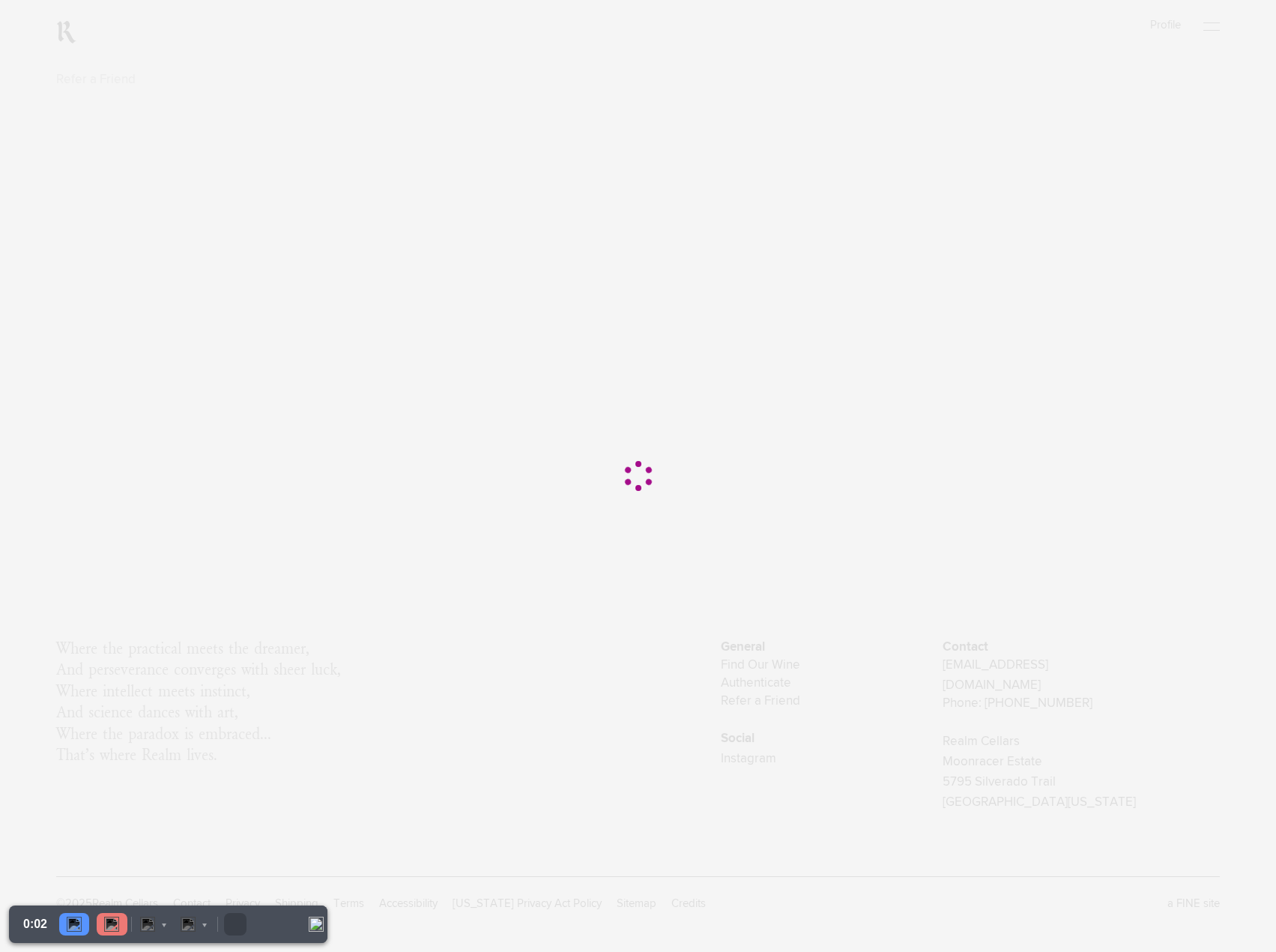
scroll to position [0, 0]
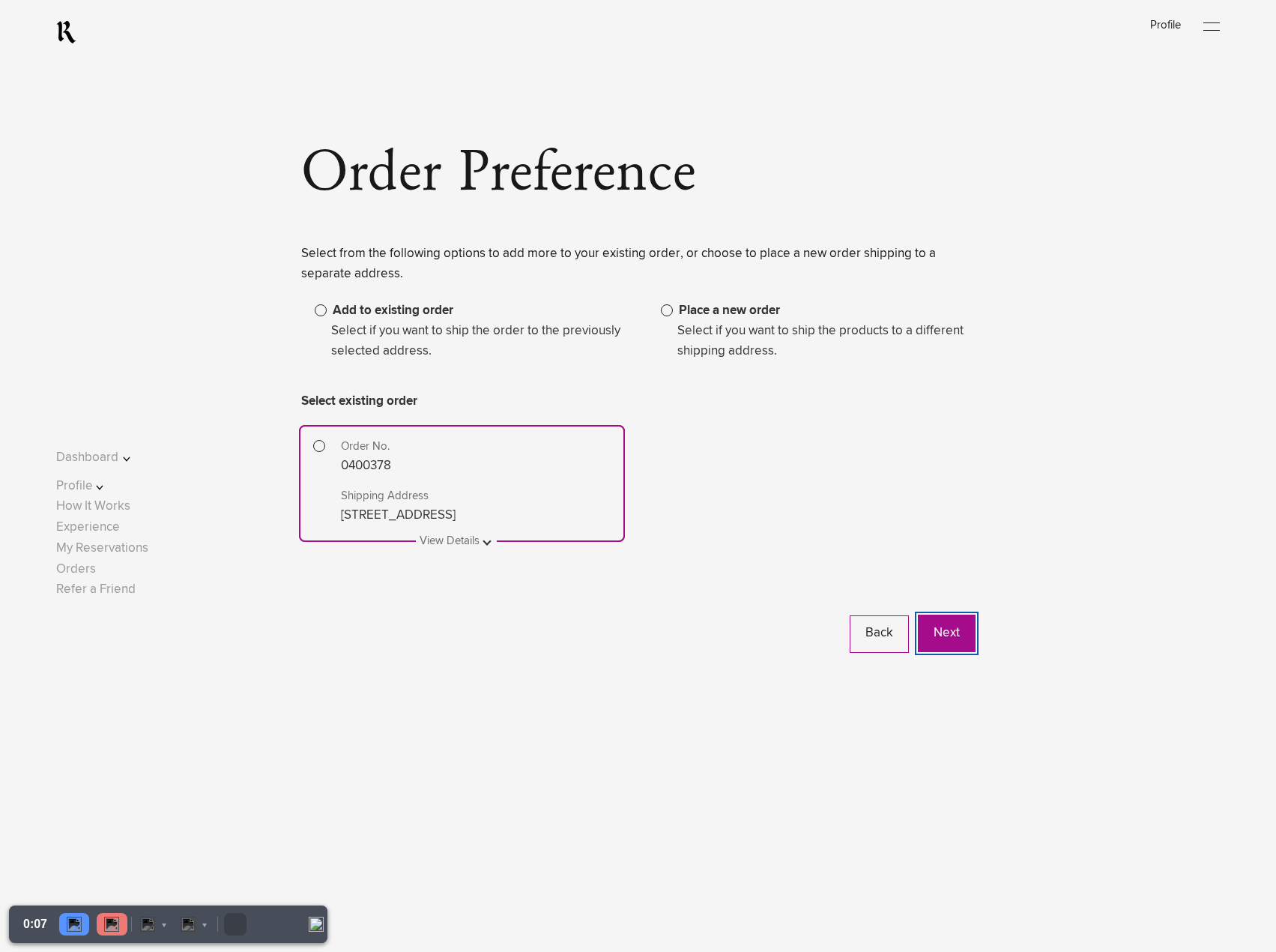
click at [950, 634] on button "Next" at bounding box center [947, 633] width 58 height 37
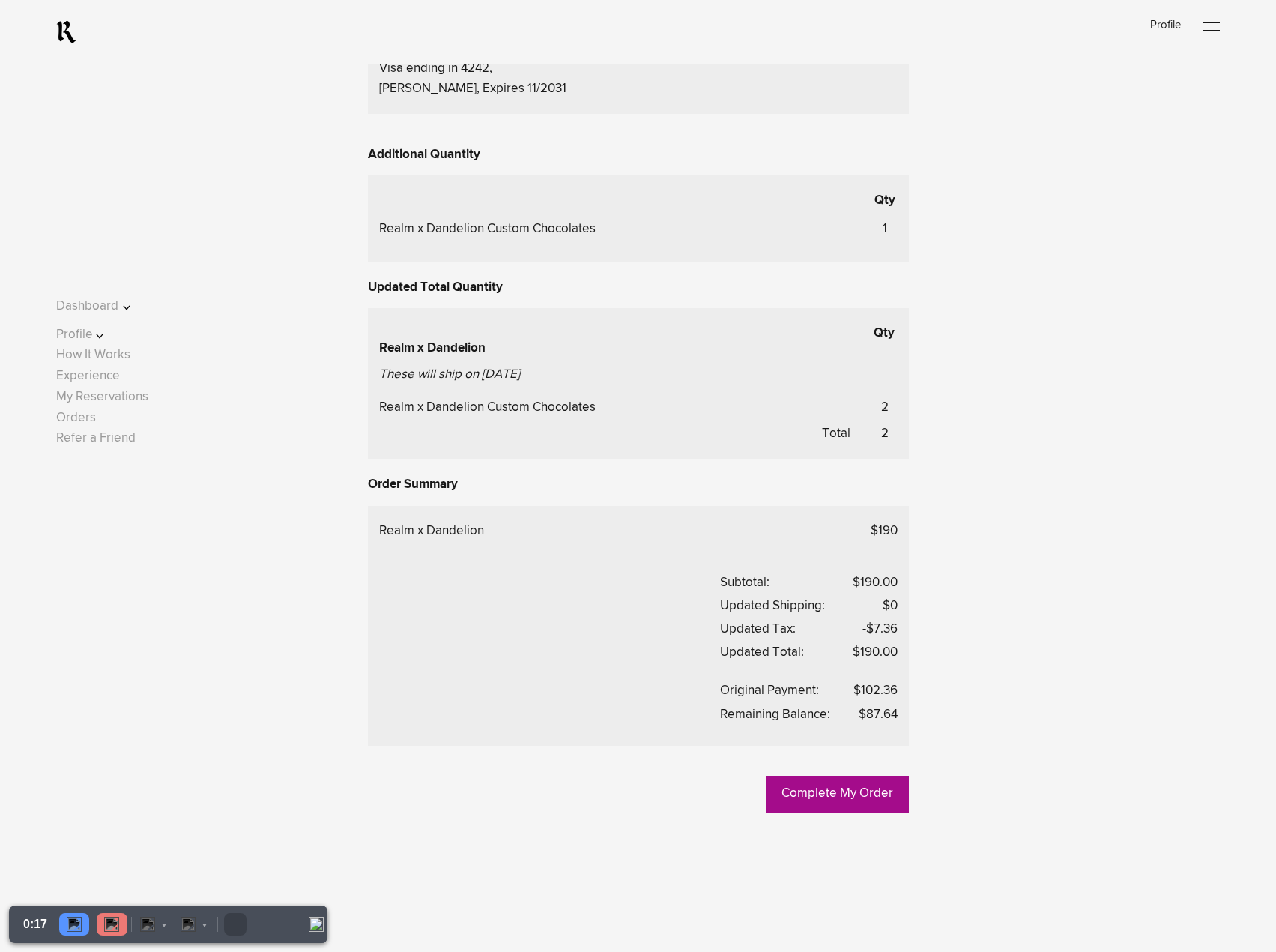
scroll to position [523, 0]
drag, startPoint x: 721, startPoint y: 634, endPoint x: 900, endPoint y: 636, distance: 179.0
click at [900, 636] on div "Realm x Dandelion $190 Subtotal: $190.00 Updated Shipping: $0 Updated Tax: -$7.…" at bounding box center [638, 625] width 541 height 240
click at [901, 633] on div "Realm x Dandelion $190 Subtotal: $190.00 Updated Shipping: $0 Updated Tax: -$7.…" at bounding box center [638, 625] width 541 height 240
drag, startPoint x: 901, startPoint y: 631, endPoint x: 727, endPoint y: 626, distance: 174.1
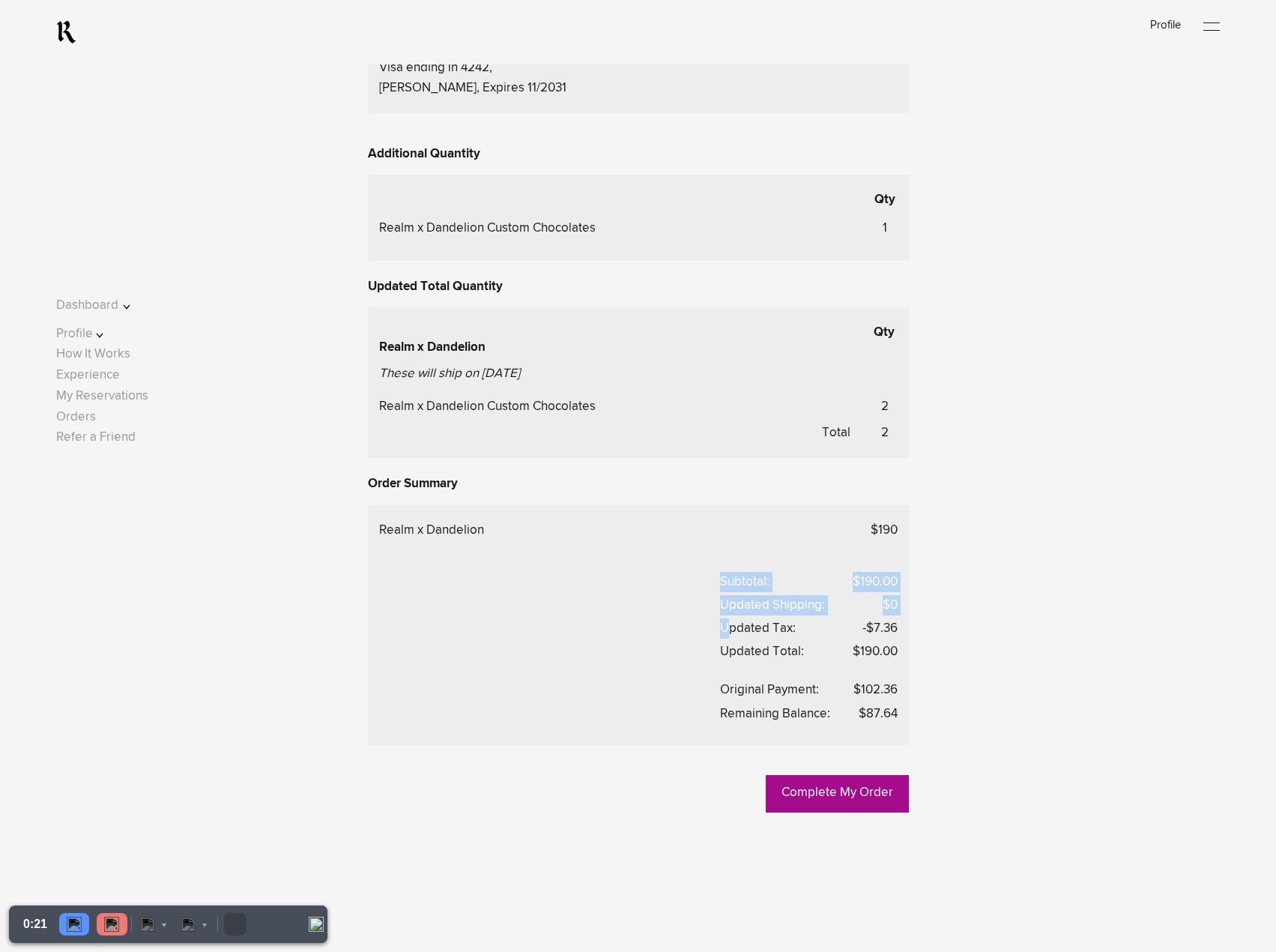
click at [727, 626] on div "Realm x Dandelion $190 Subtotal: $190.00 Updated Shipping: $0 Updated Tax: -$7.…" at bounding box center [638, 625] width 541 height 240
click at [750, 636] on div "Updated Tax:" at bounding box center [758, 628] width 75 height 20
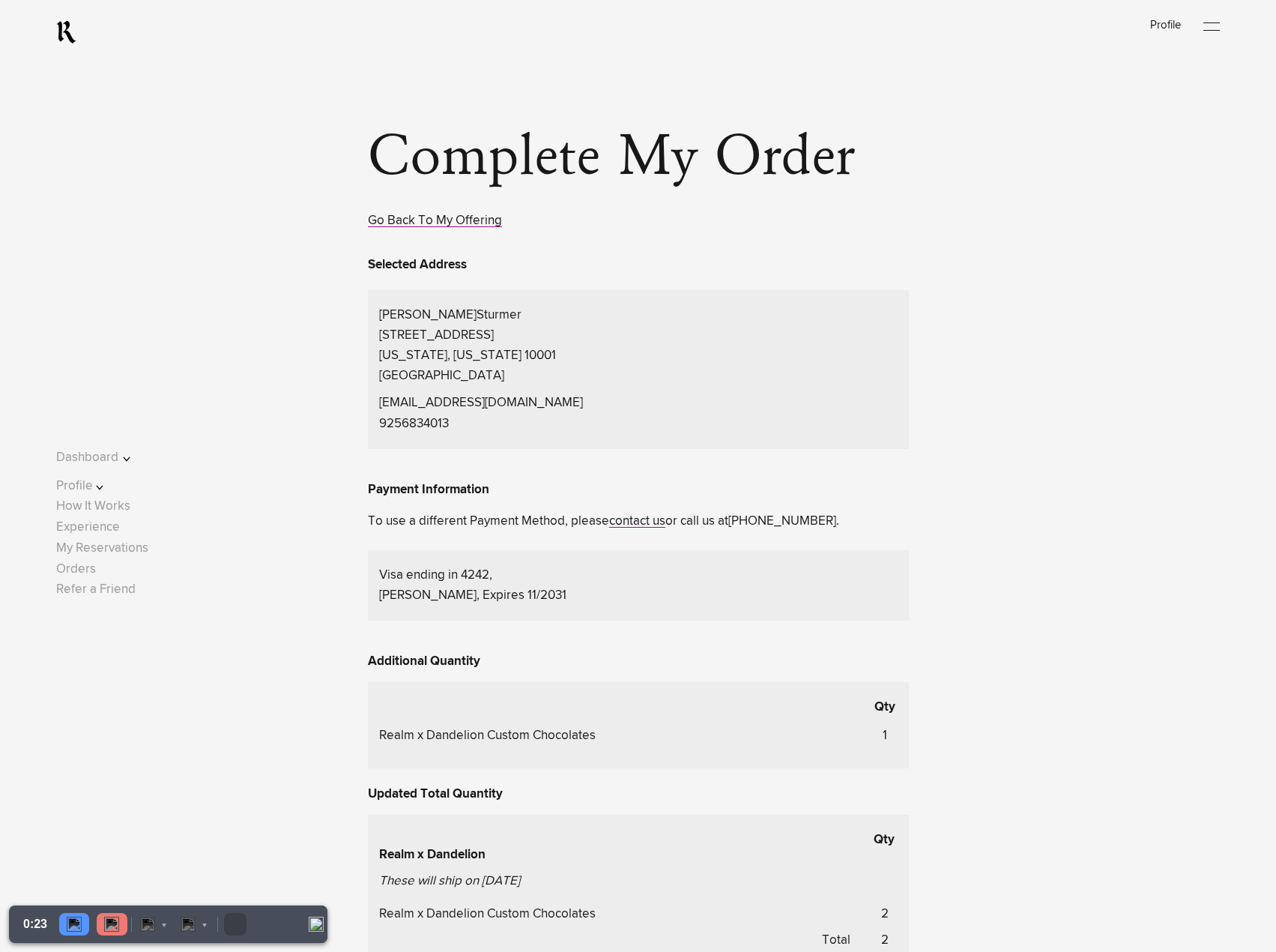
scroll to position [0, 0]
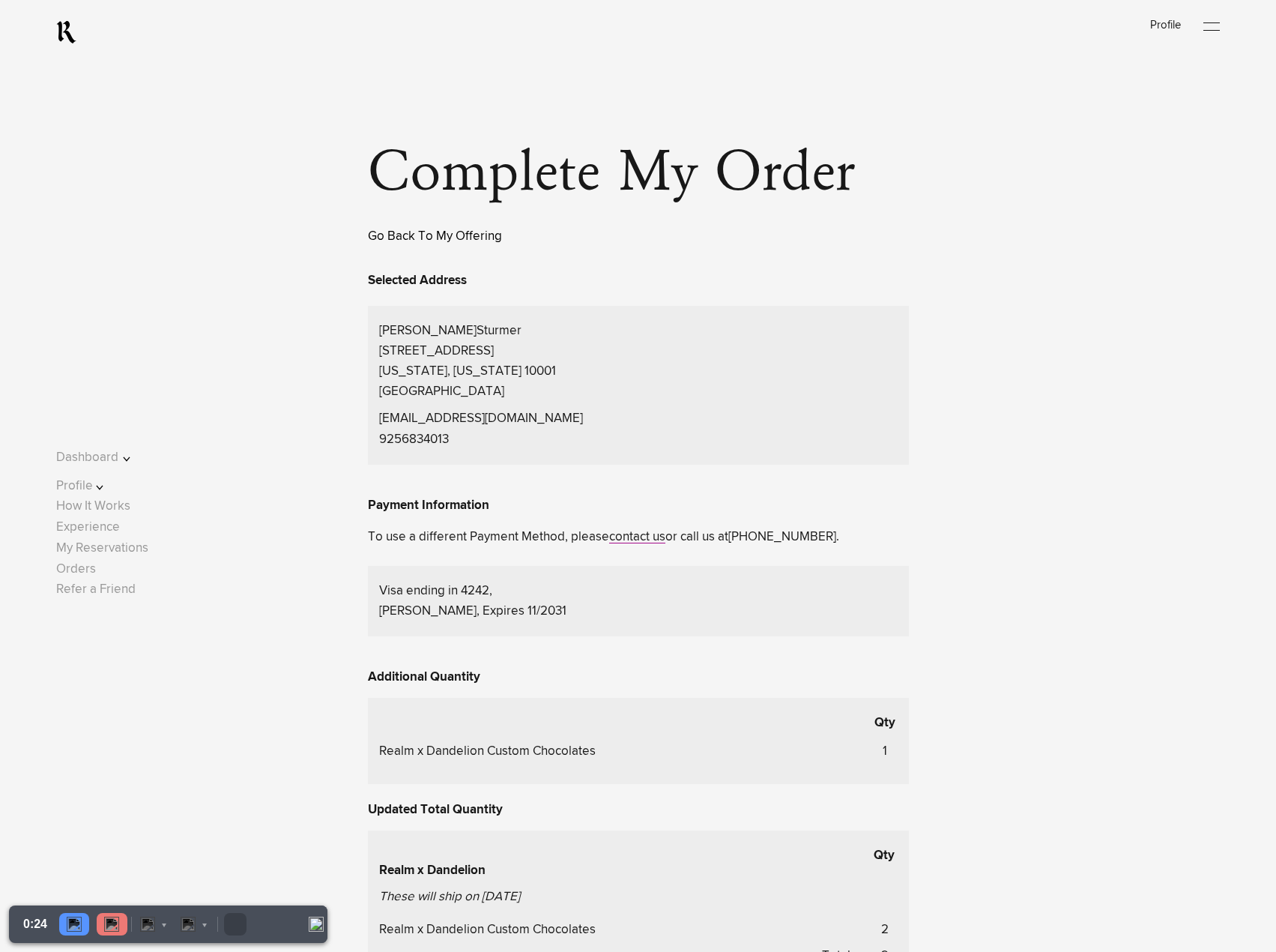
click at [468, 242] on link "Go Back To My Offering" at bounding box center [435, 236] width 134 height 13
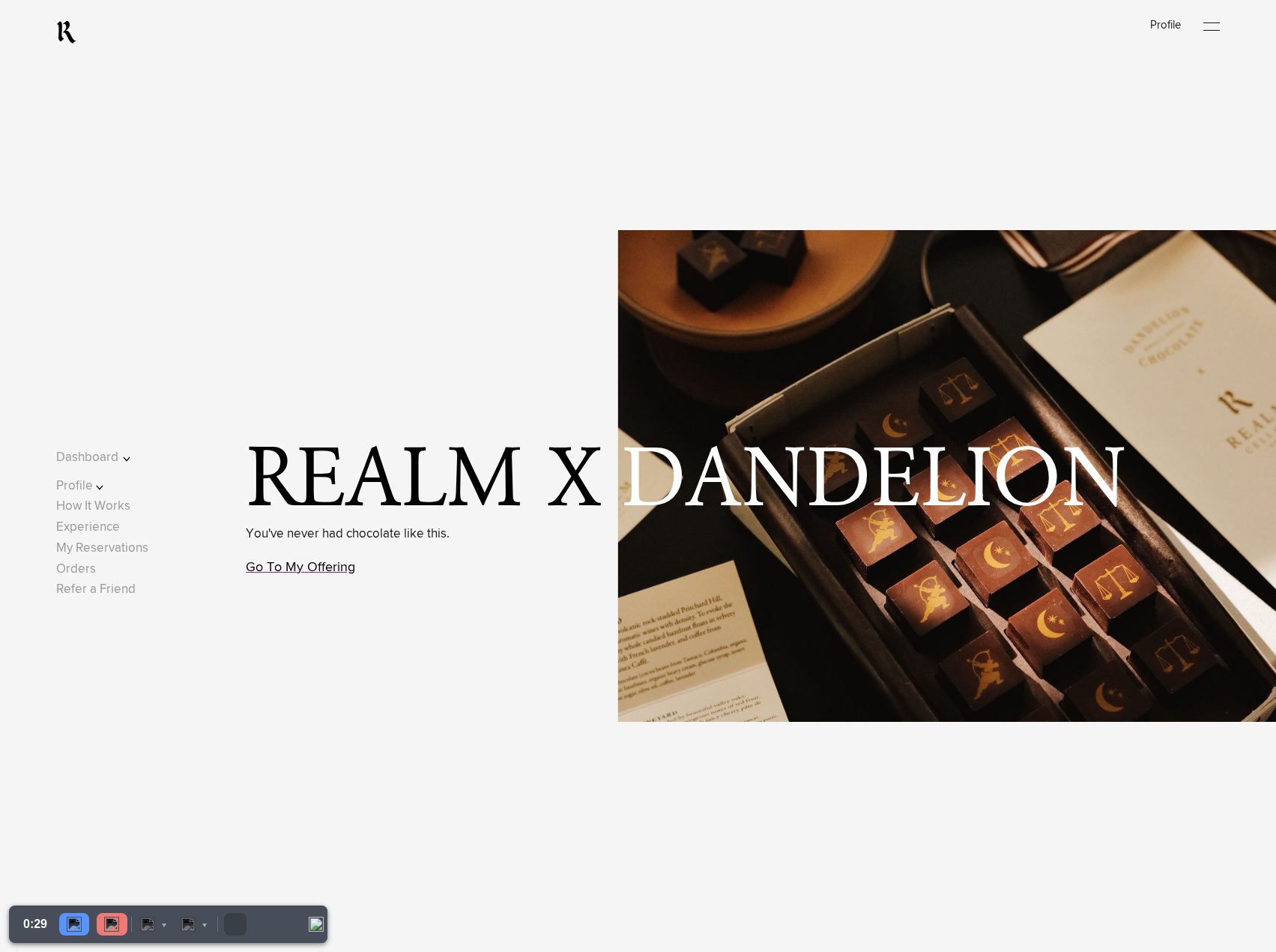
click at [332, 571] on link "Go To My Offering" at bounding box center [300, 567] width 109 height 14
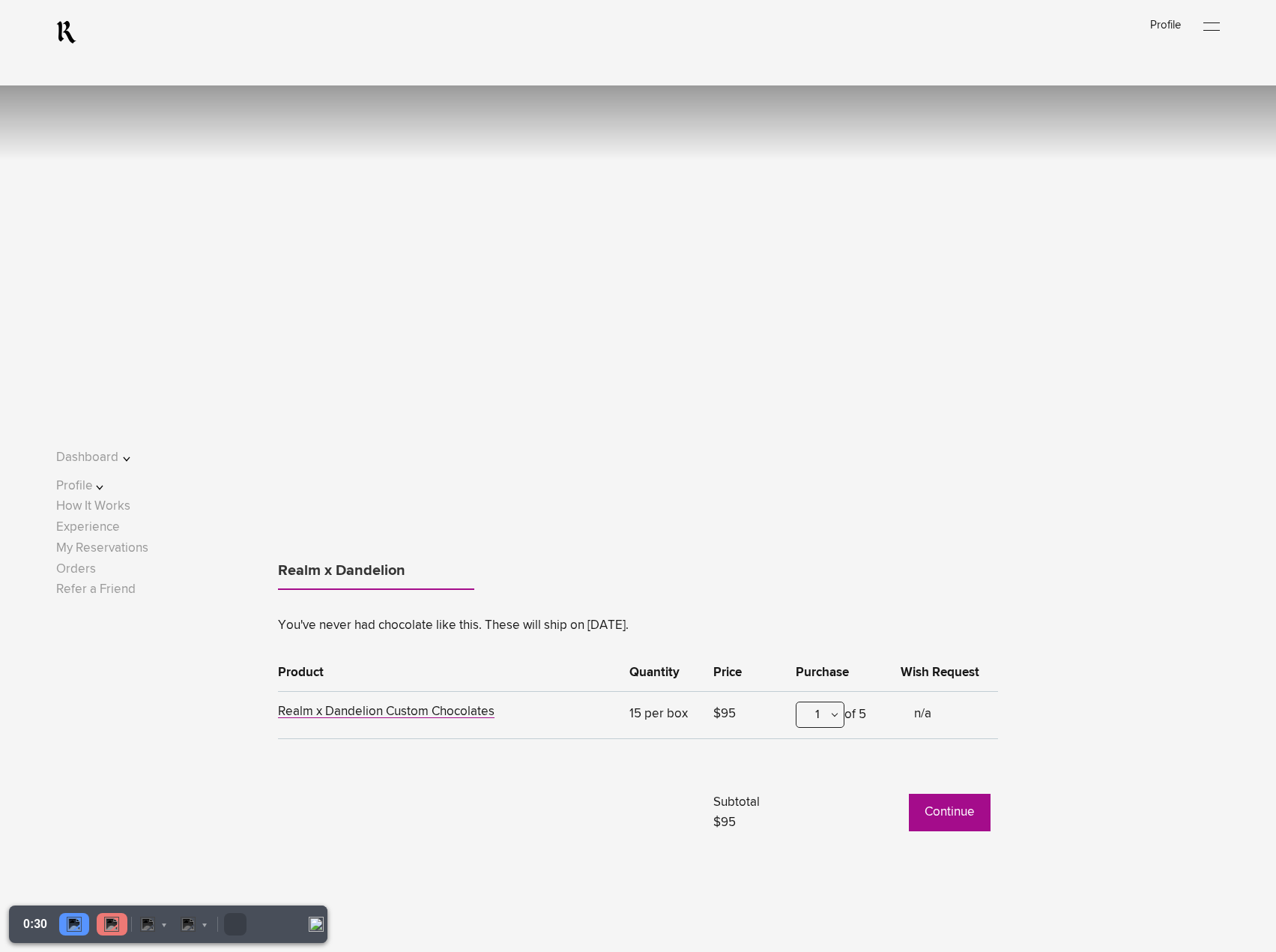
scroll to position [1306, 0]
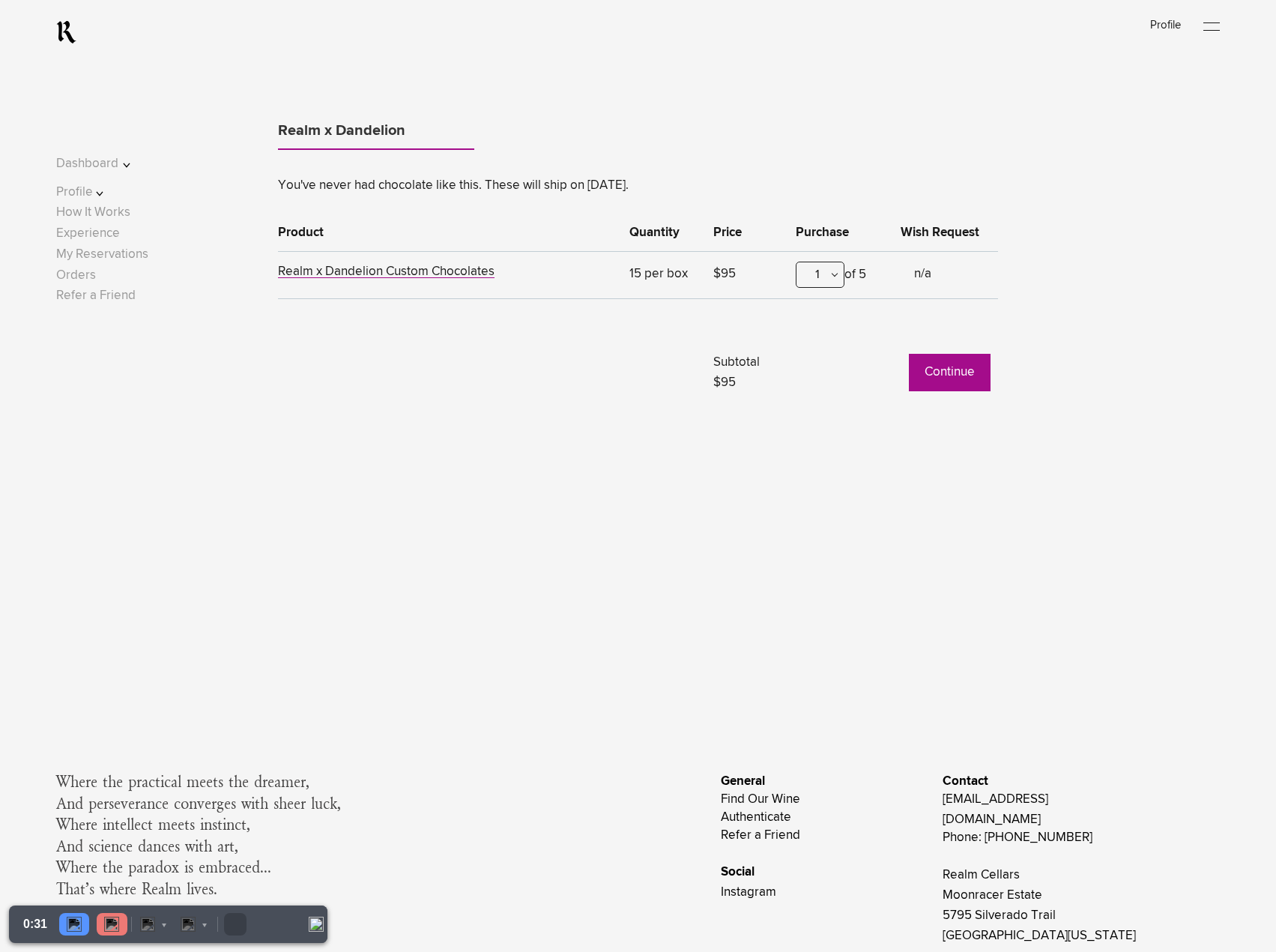
click at [939, 375] on button "Continue" at bounding box center [950, 372] width 81 height 37
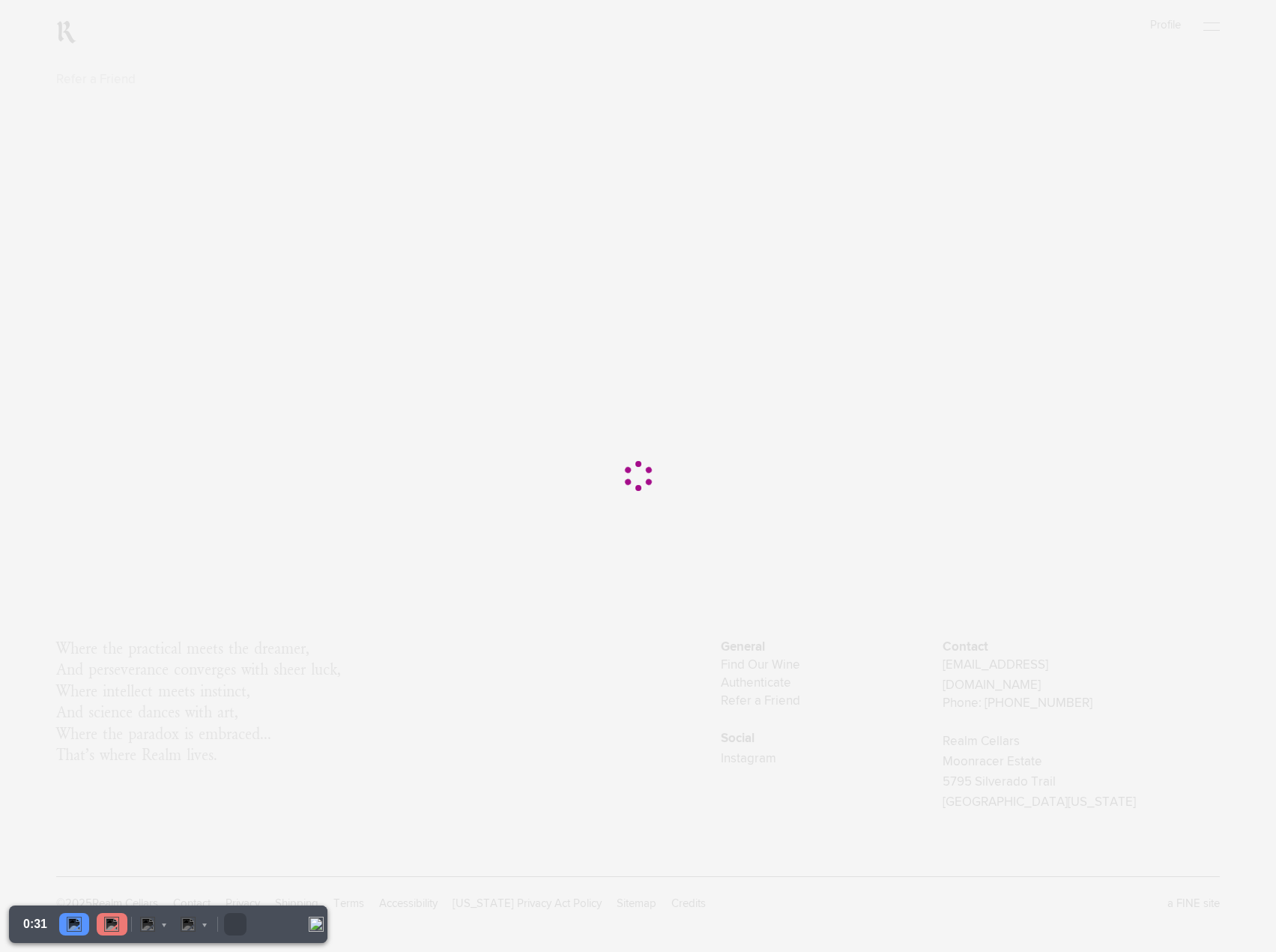
scroll to position [0, 0]
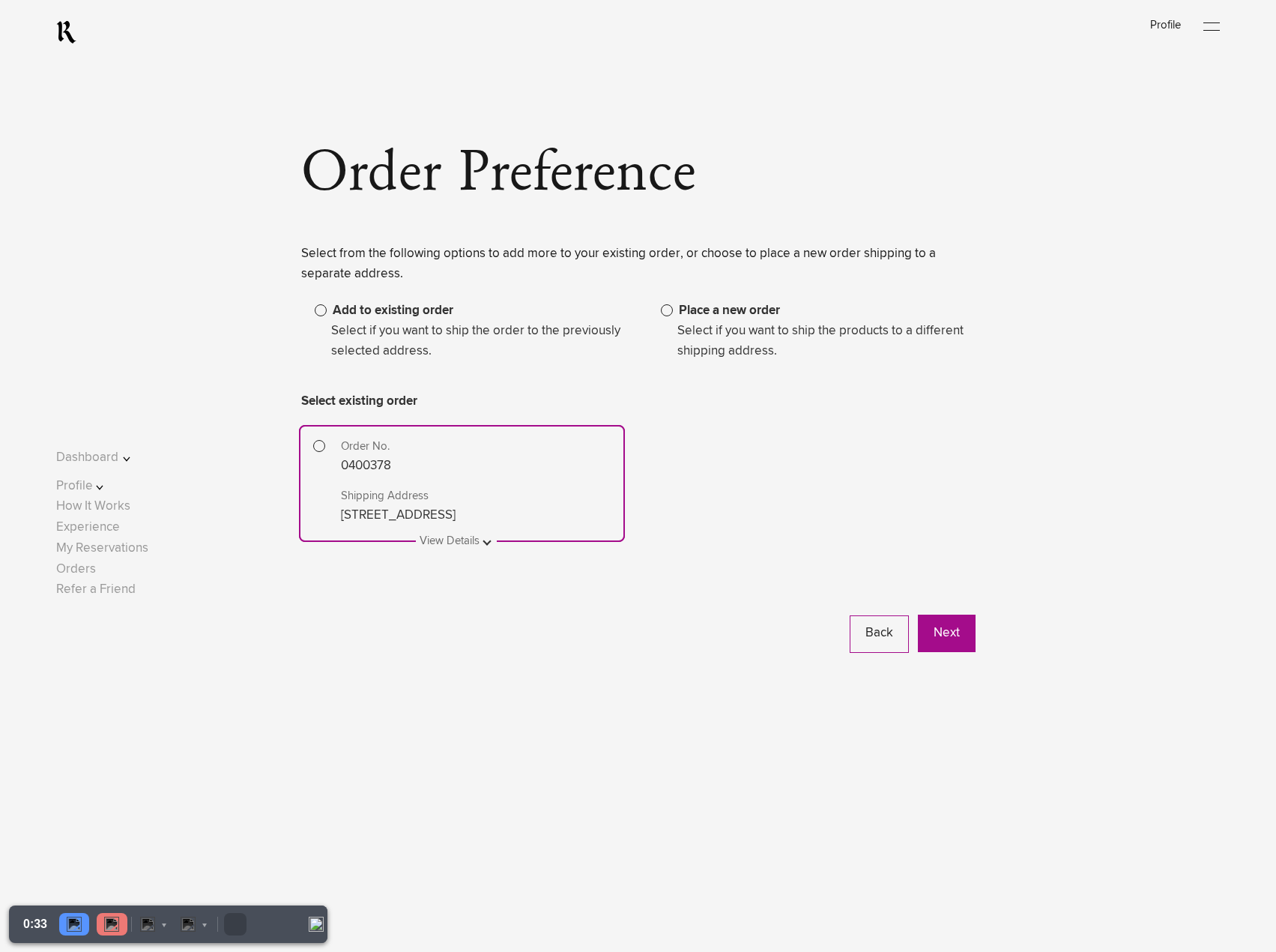
click at [667, 313] on span at bounding box center [667, 310] width 12 height 12
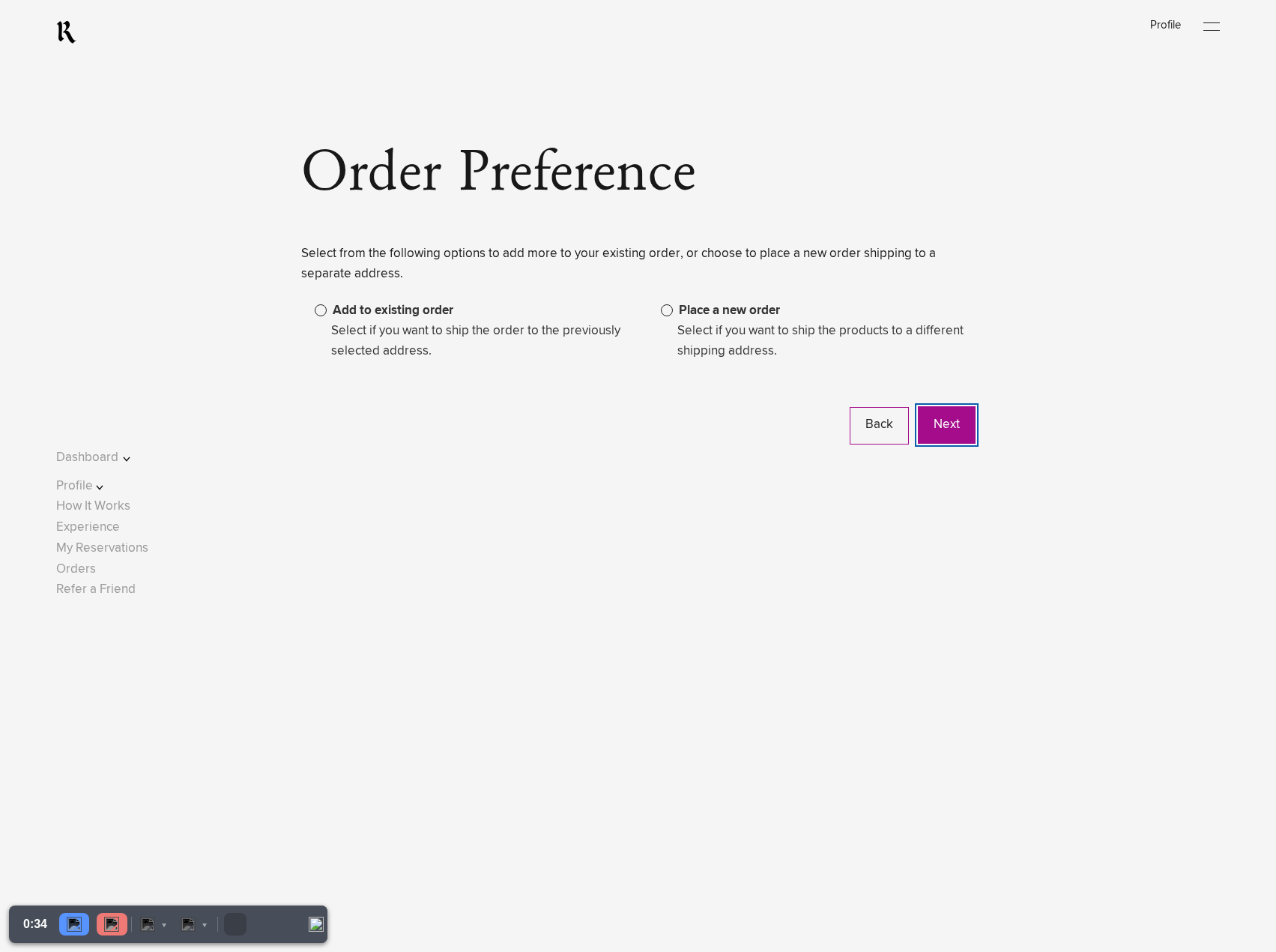
click at [940, 426] on button "Next" at bounding box center [947, 425] width 58 height 37
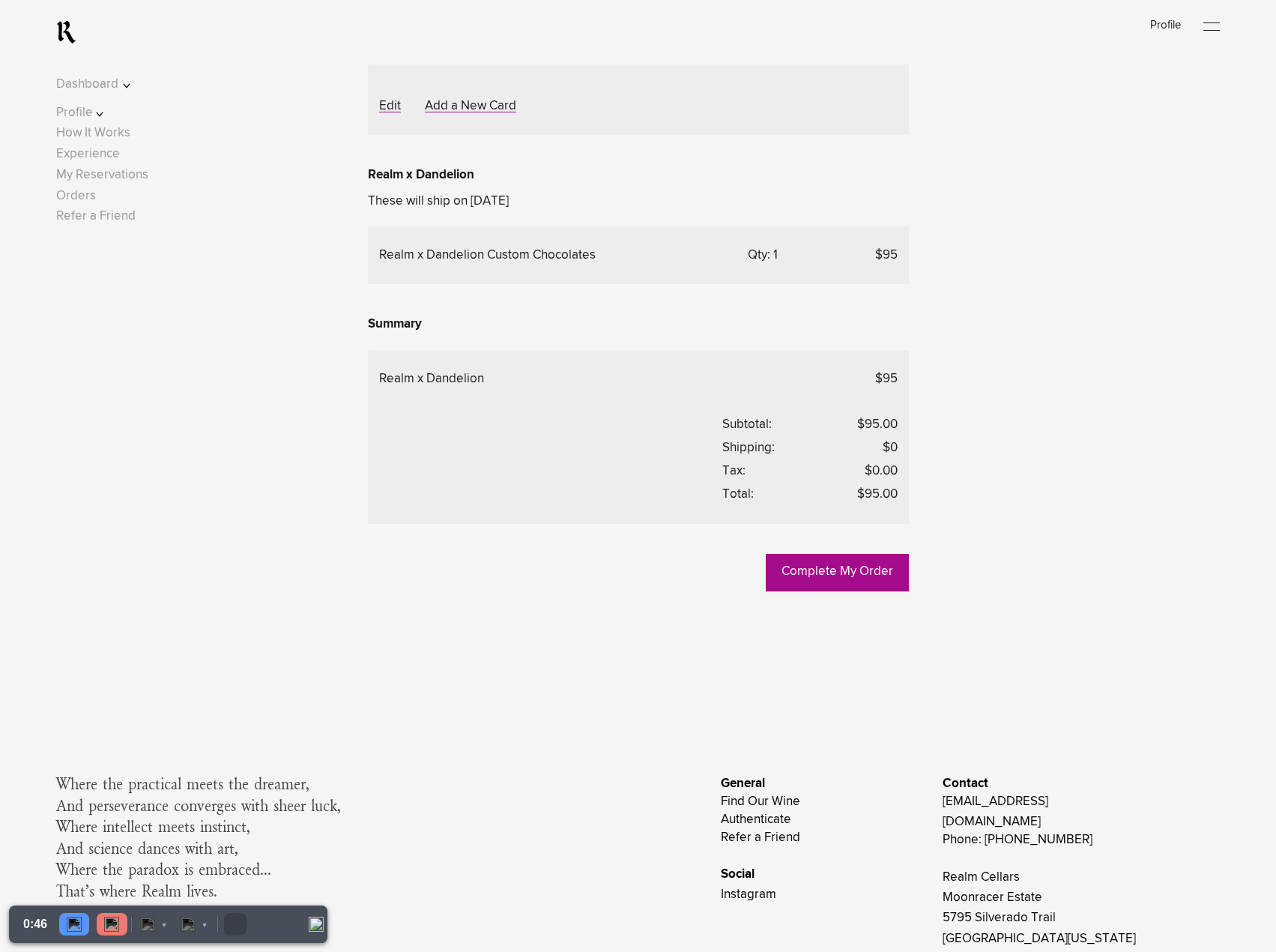
scroll to position [448, 0]
drag, startPoint x: 884, startPoint y: 721, endPoint x: 902, endPoint y: 721, distance: 18.0
click at [902, 523] on div "Realm x Dandelion $95 Subtotal: $95.00 Shipping: $0 Tax: $0.00 Total: $95.00" at bounding box center [638, 436] width 541 height 174
click at [827, 434] on div "Subtotal: $95.00" at bounding box center [810, 424] width 175 height 20
click at [837, 591] on link "Complete My Order" at bounding box center [837, 571] width 143 height 37
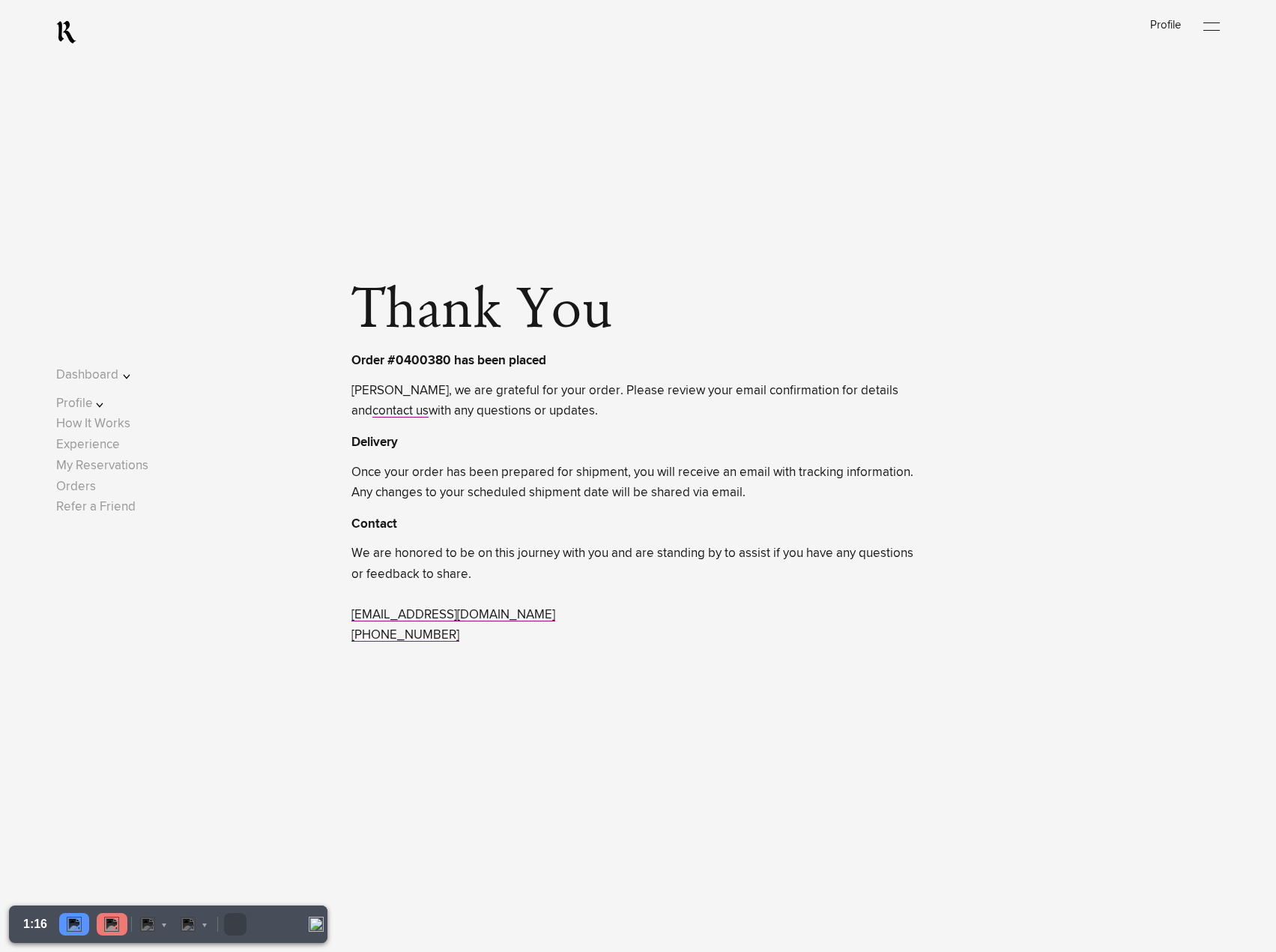
click at [597, 503] on span "Once your order has been prepared for shipment, you will receive an email with …" at bounding box center [638, 482] width 572 height 41
click at [109, 927] on img at bounding box center [112, 924] width 15 height 15
